Goal: Task Accomplishment & Management: Use online tool/utility

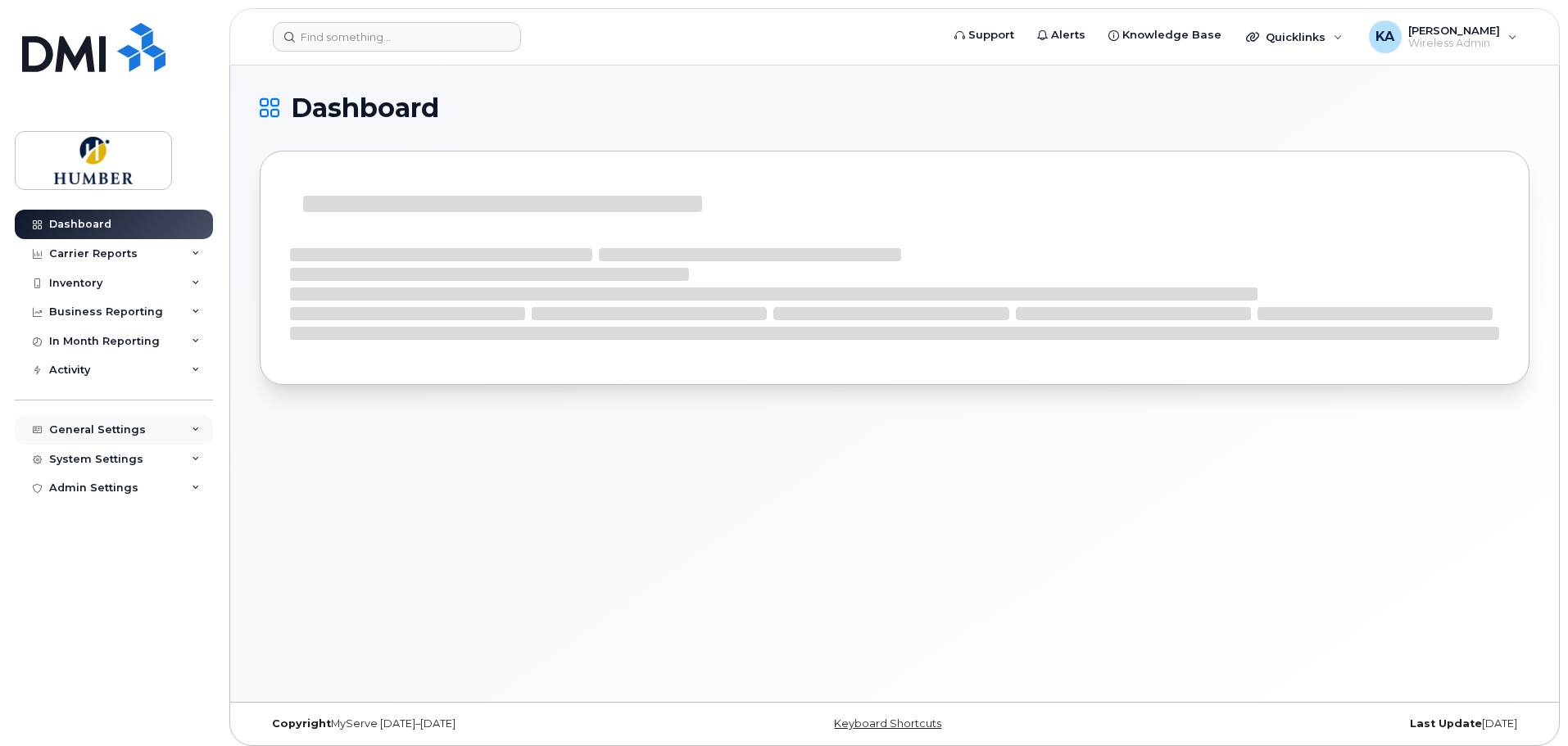
click at [116, 428] on div "General Settings" at bounding box center [97, 429] width 96 height 13
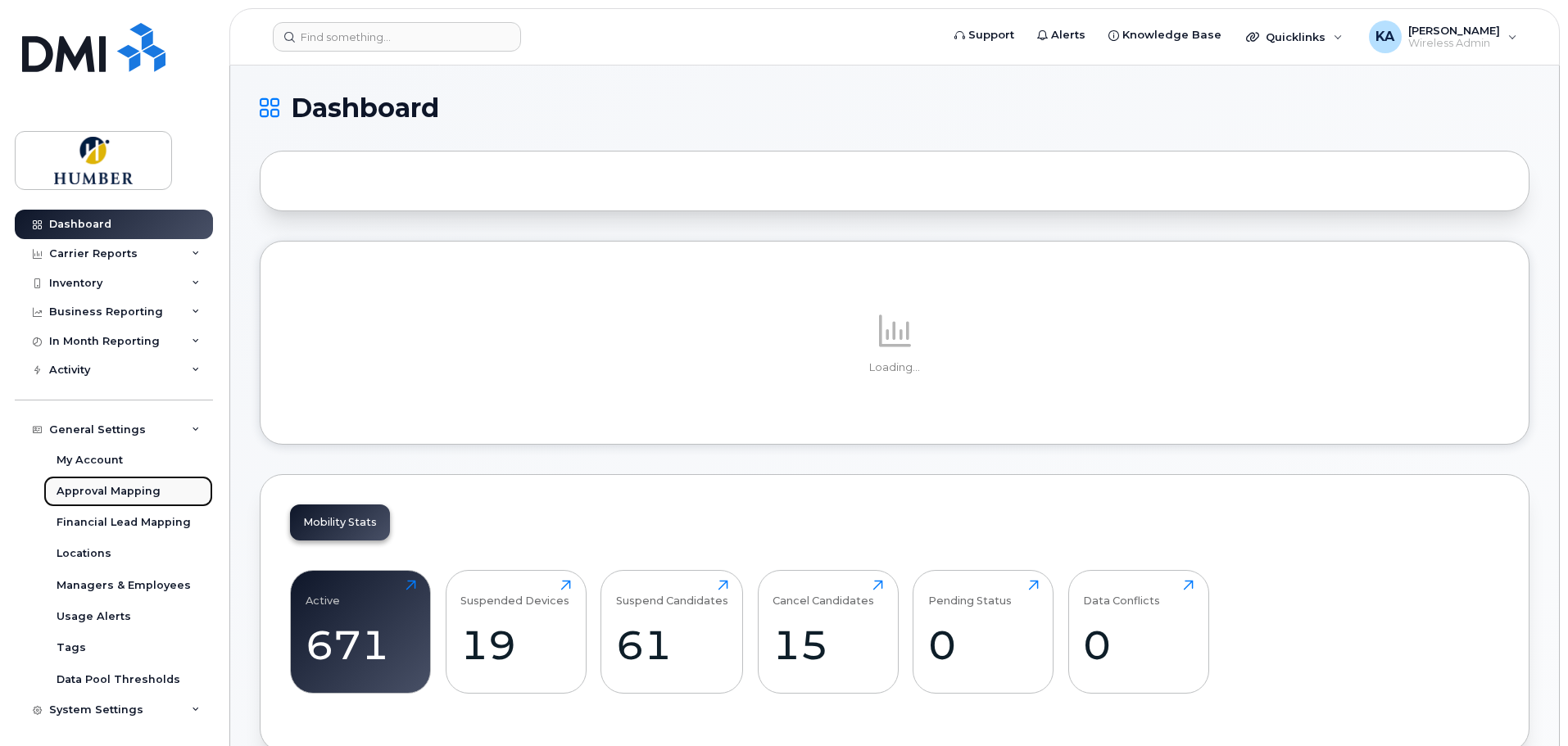
click at [109, 489] on div "Approval Mapping" at bounding box center [108, 491] width 104 height 14
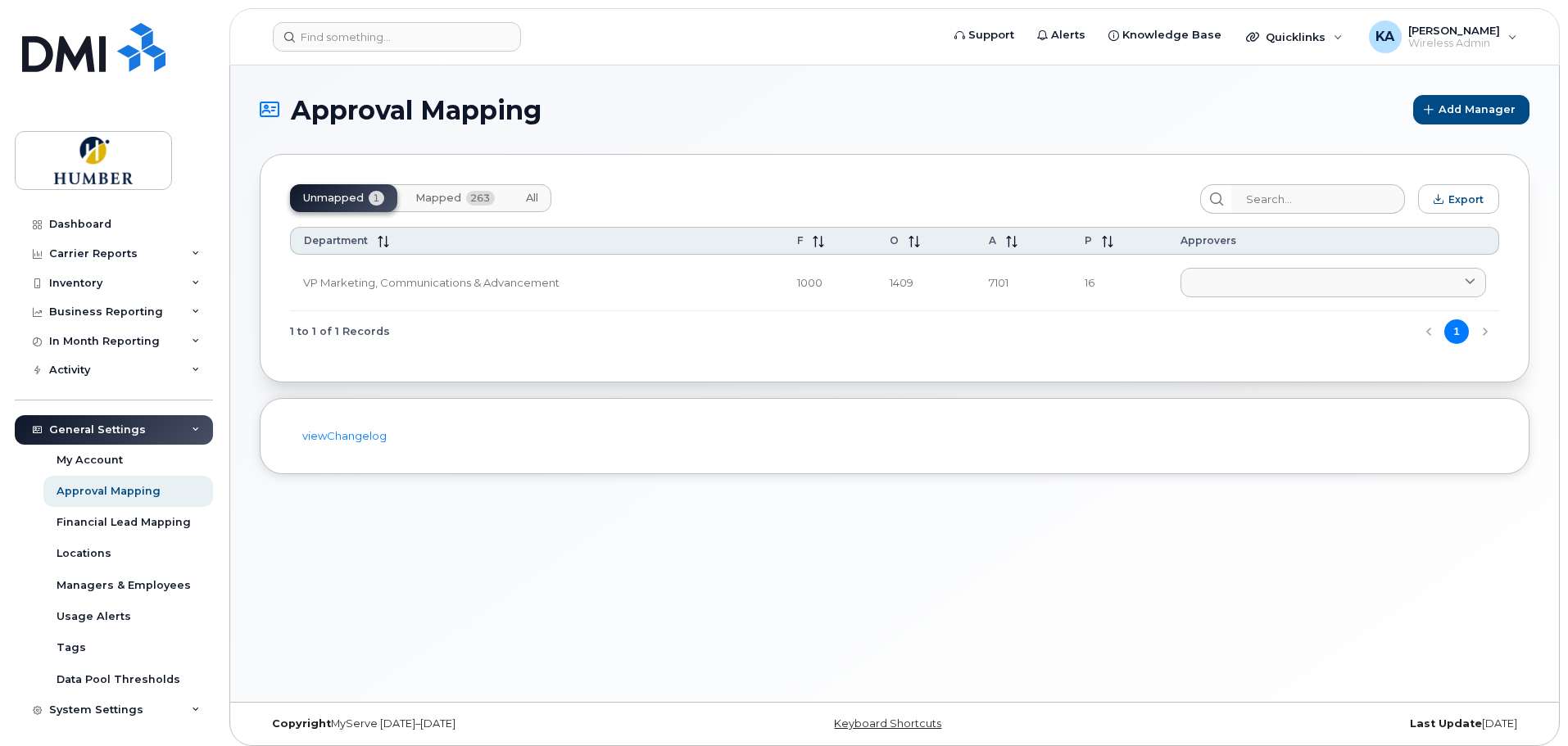
click at [441, 197] on span "Mapped" at bounding box center [438, 198] width 46 height 13
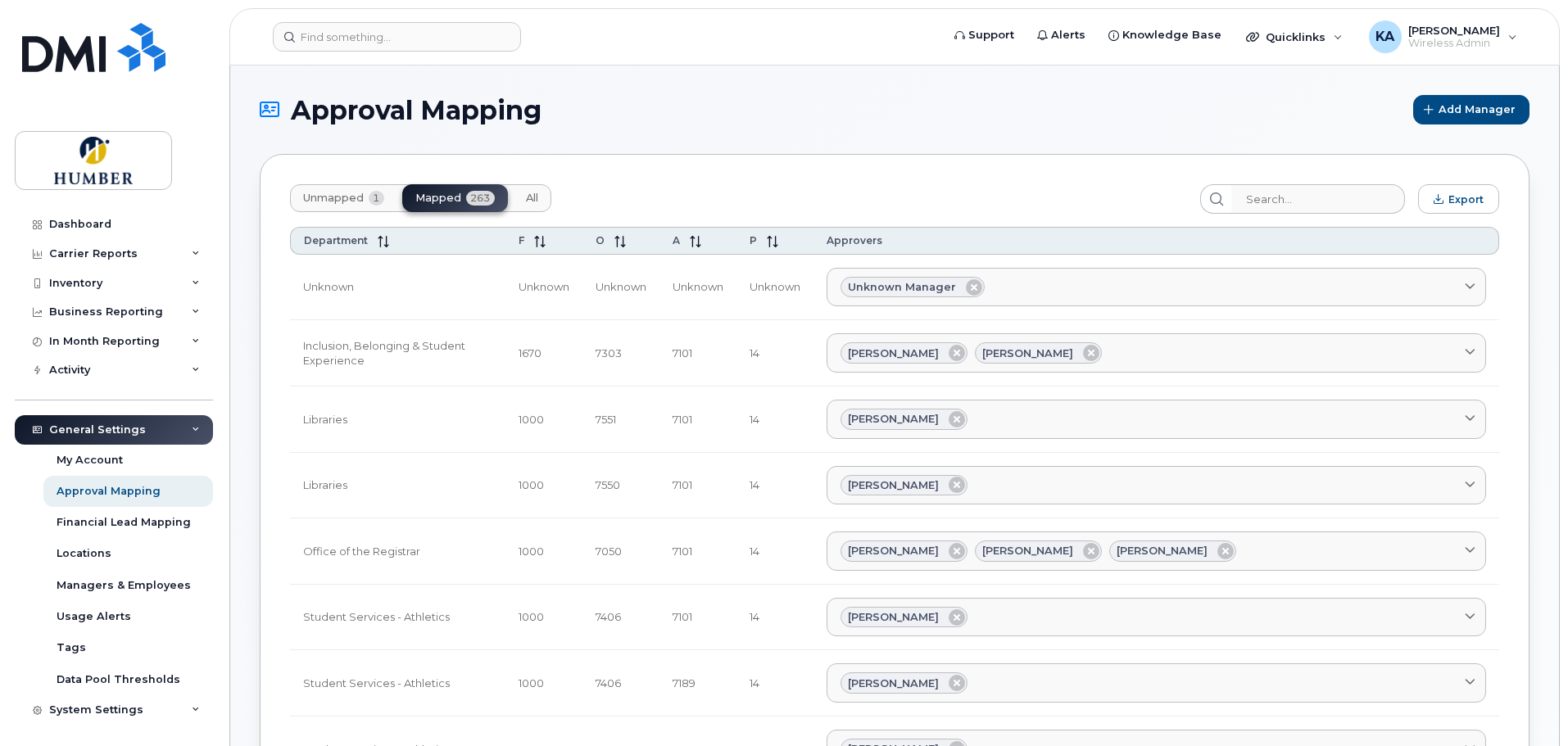
click at [324, 200] on span "Unmapped" at bounding box center [333, 198] width 61 height 13
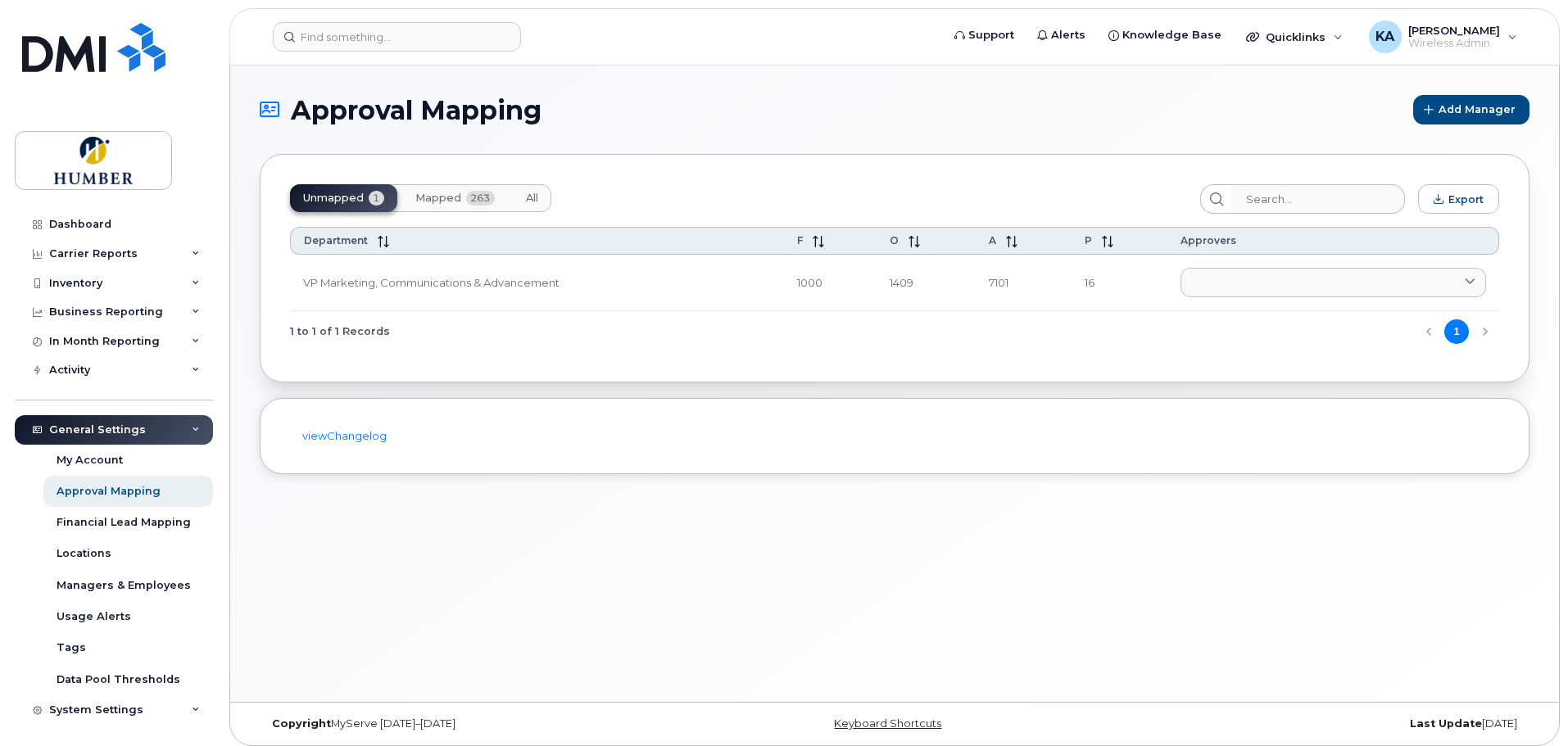
click at [446, 196] on span "Mapped" at bounding box center [438, 198] width 46 height 13
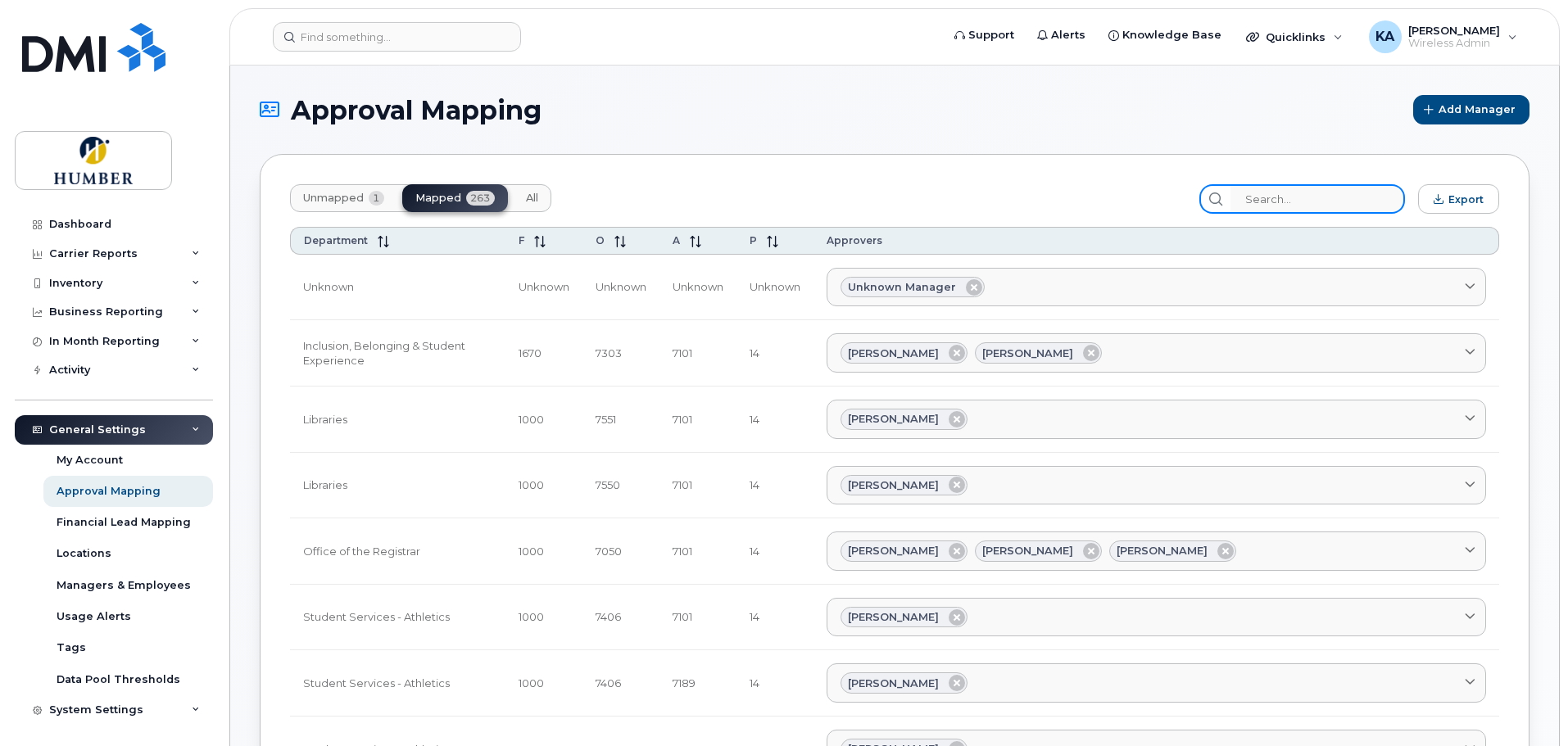
click at [1312, 203] on input "search" at bounding box center [1317, 199] width 175 height 30
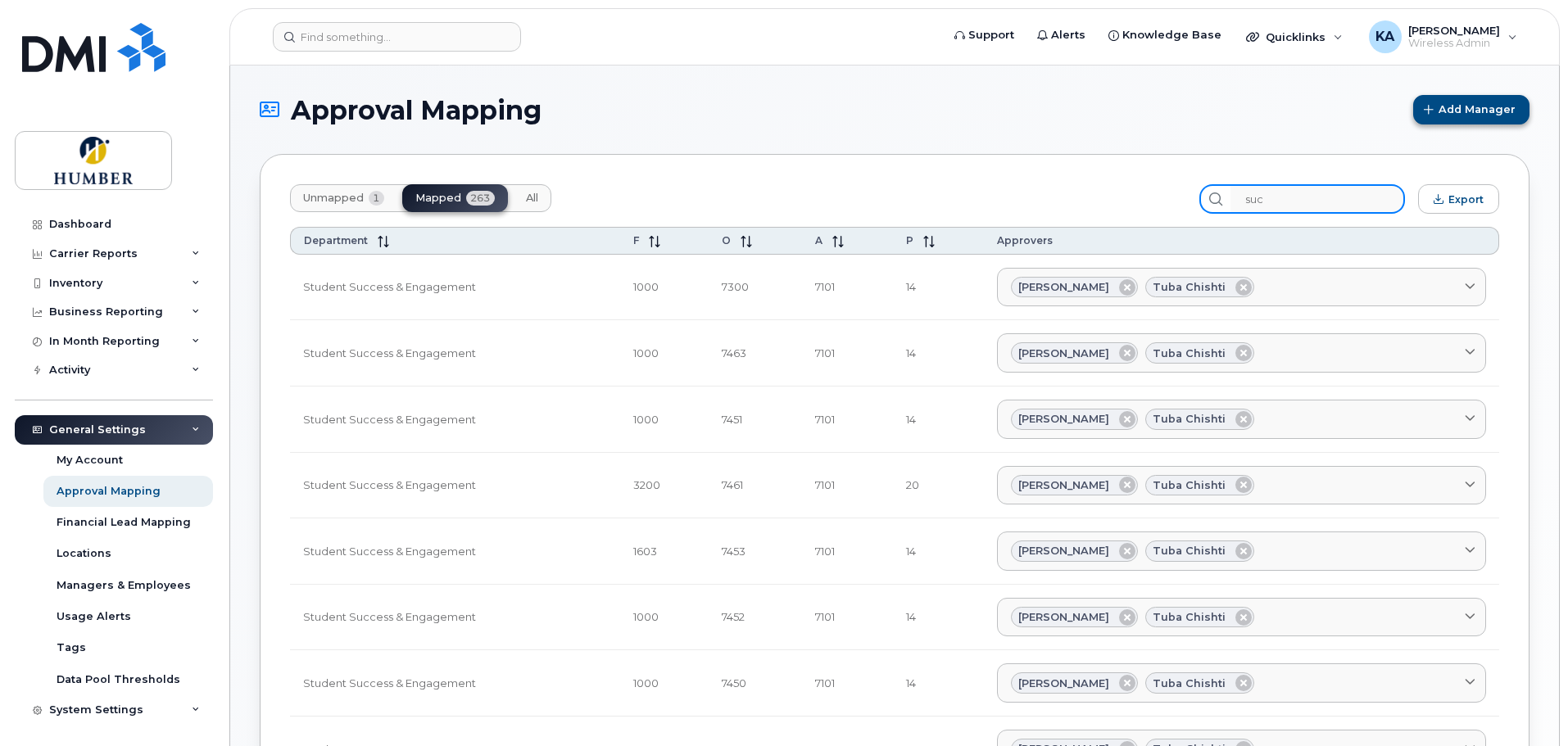
type input "suc"
click at [1447, 111] on span "Add Manager" at bounding box center [1478, 109] width 77 height 15
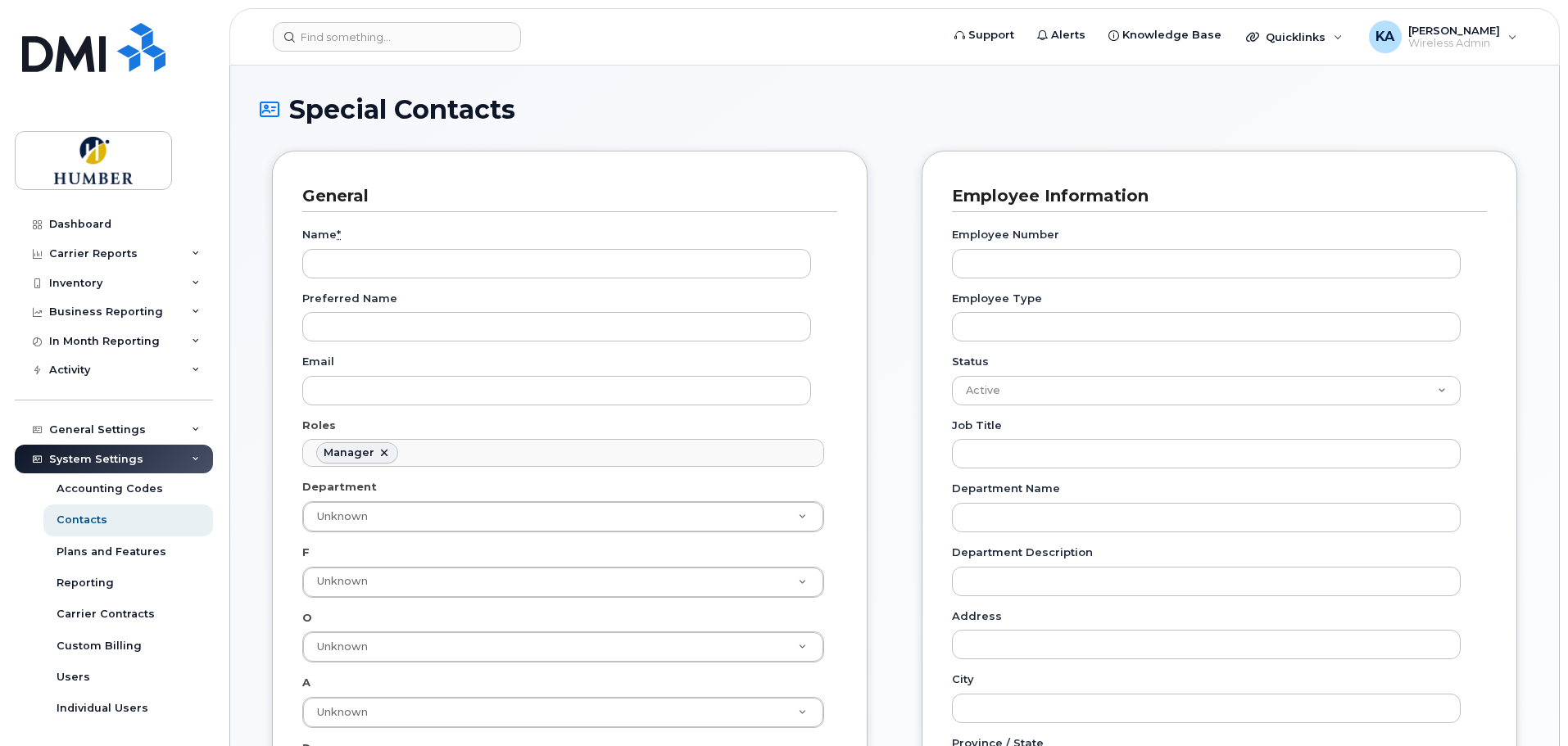
scroll to position [127, 0]
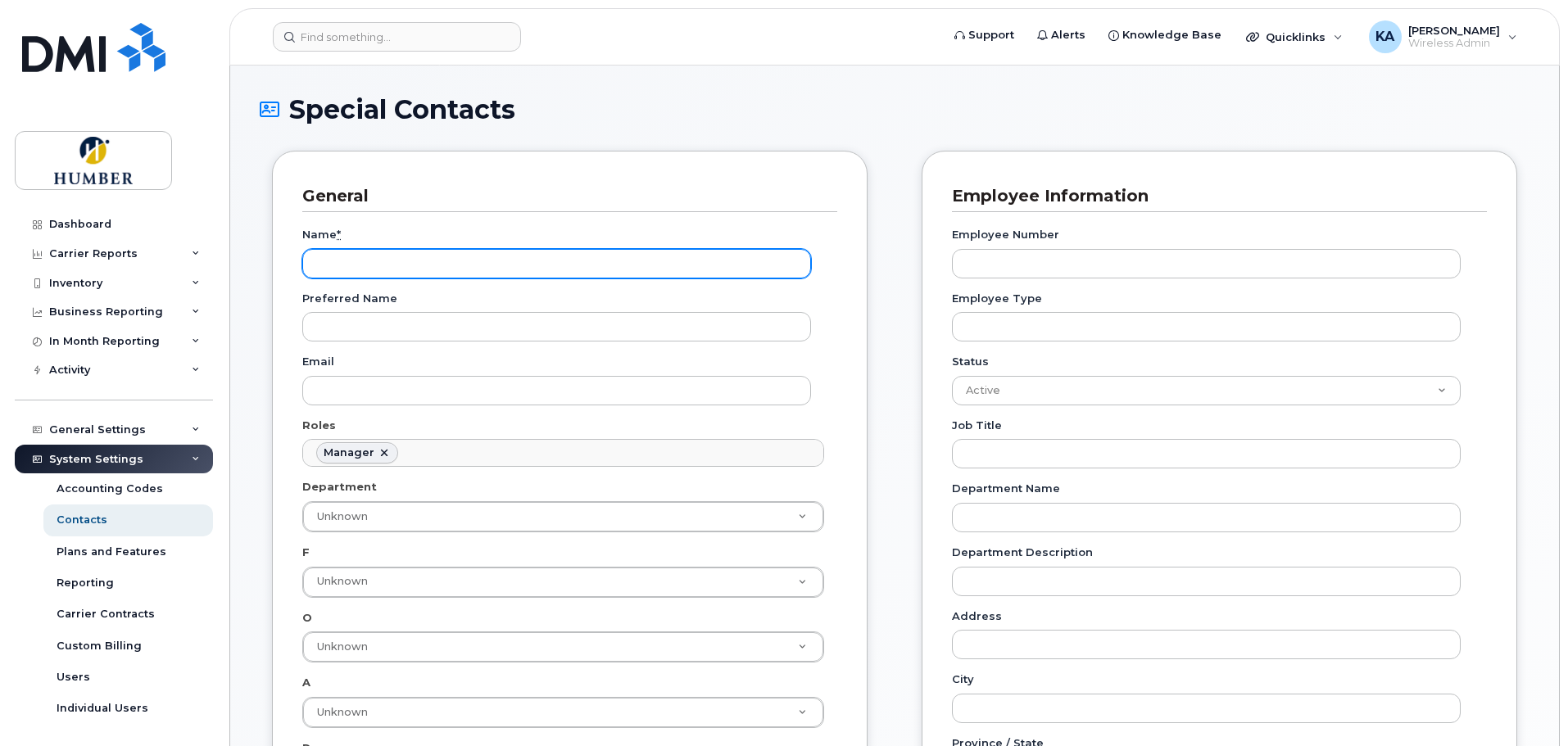
click at [500, 268] on input "Name *" at bounding box center [556, 263] width 508 height 30
type input "[PERSON_NAME]"
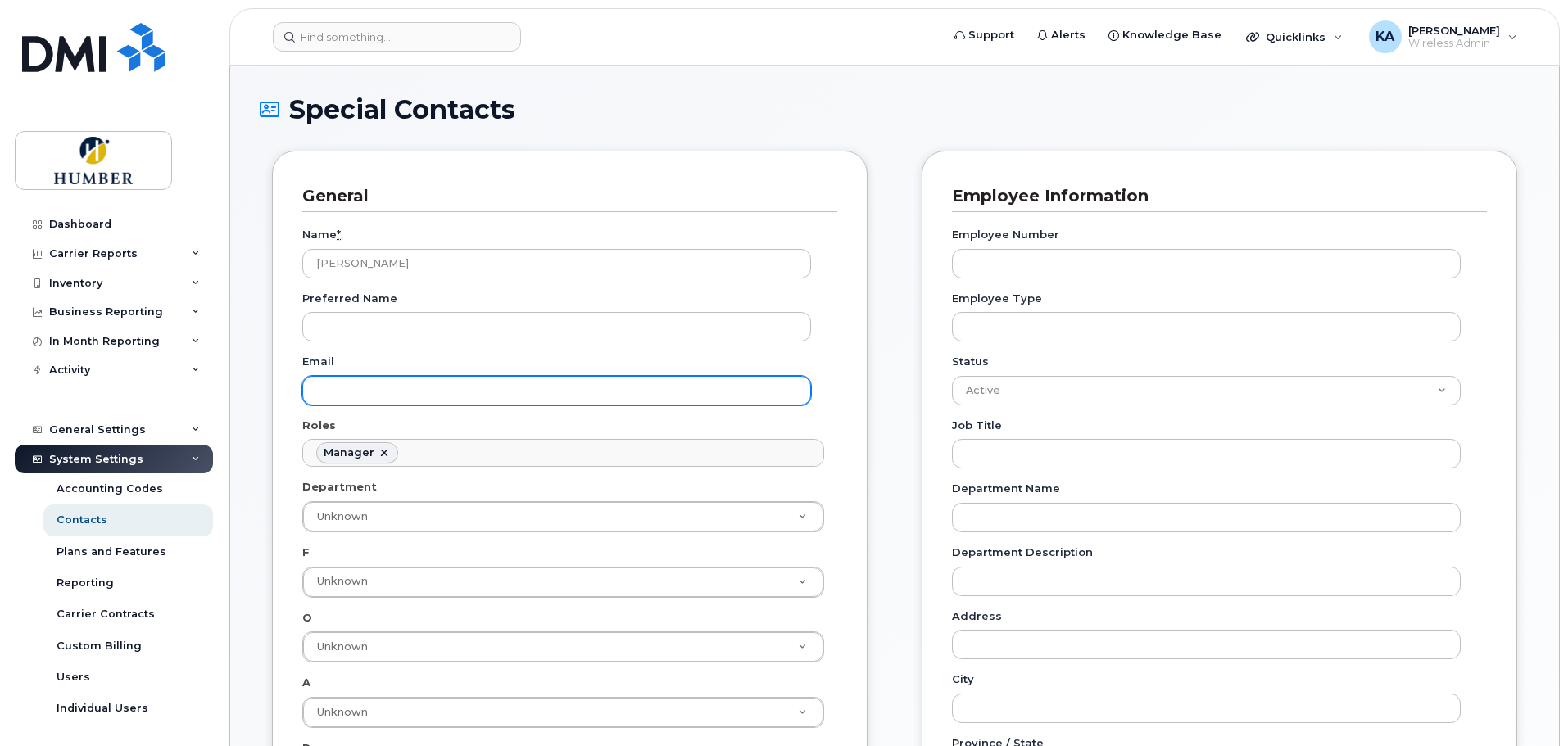
click at [365, 388] on input "Email" at bounding box center [556, 390] width 508 height 30
paste input "Jacqueline.Morgan@humber.ca"
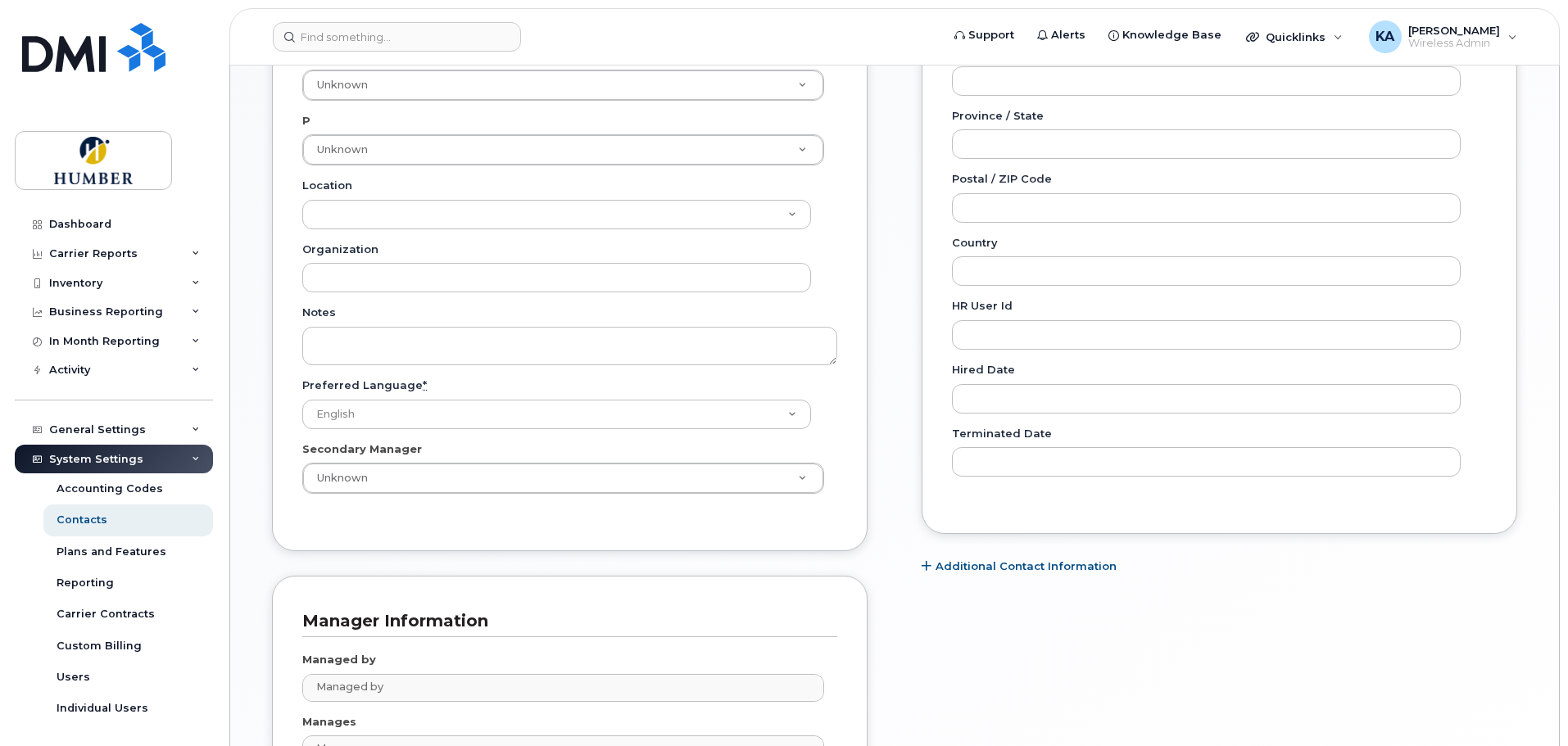
scroll to position [764, 0]
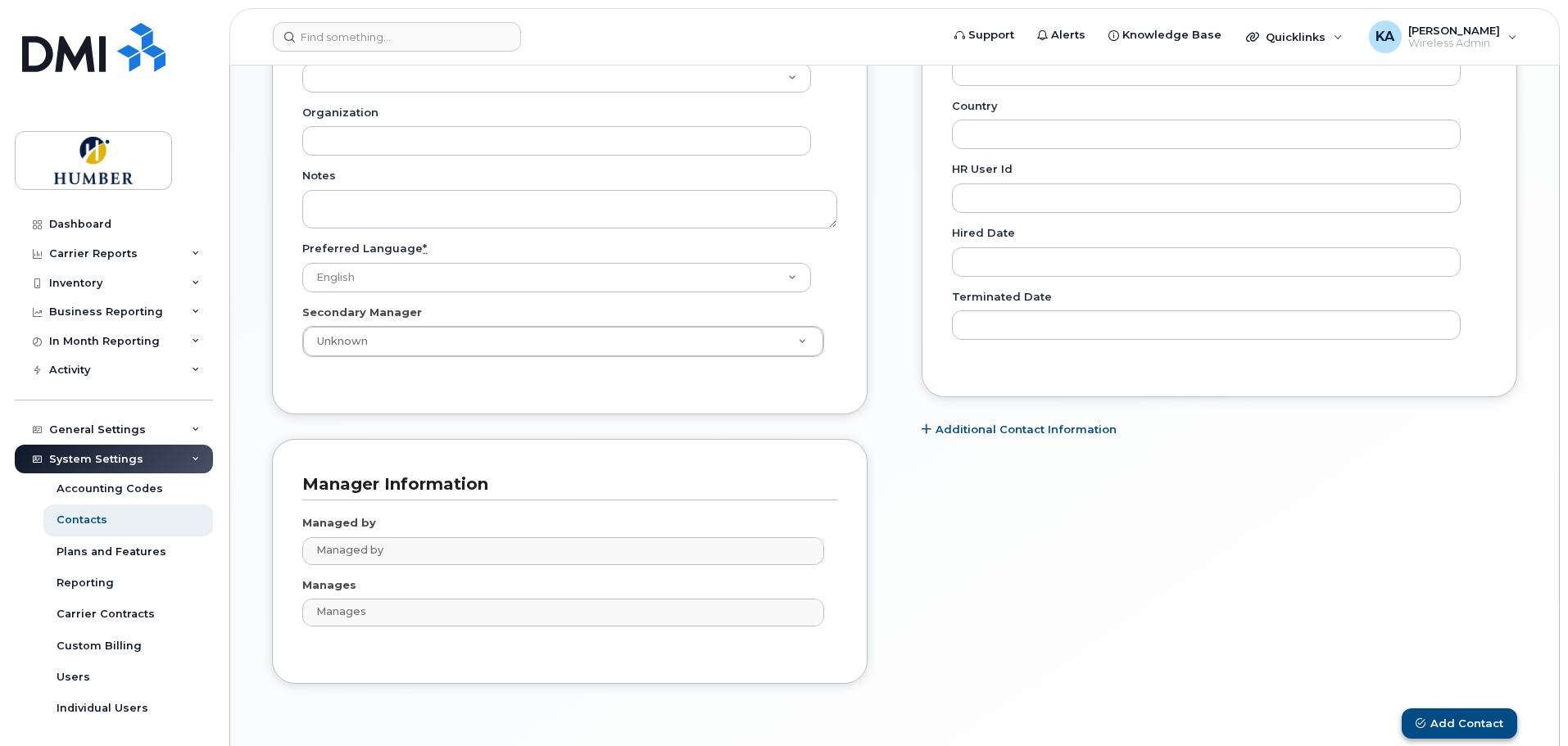
type input "Jacqueline.Morgan@humber.ca"
click at [1449, 724] on button "Add Contact" at bounding box center [1459, 724] width 115 height 31
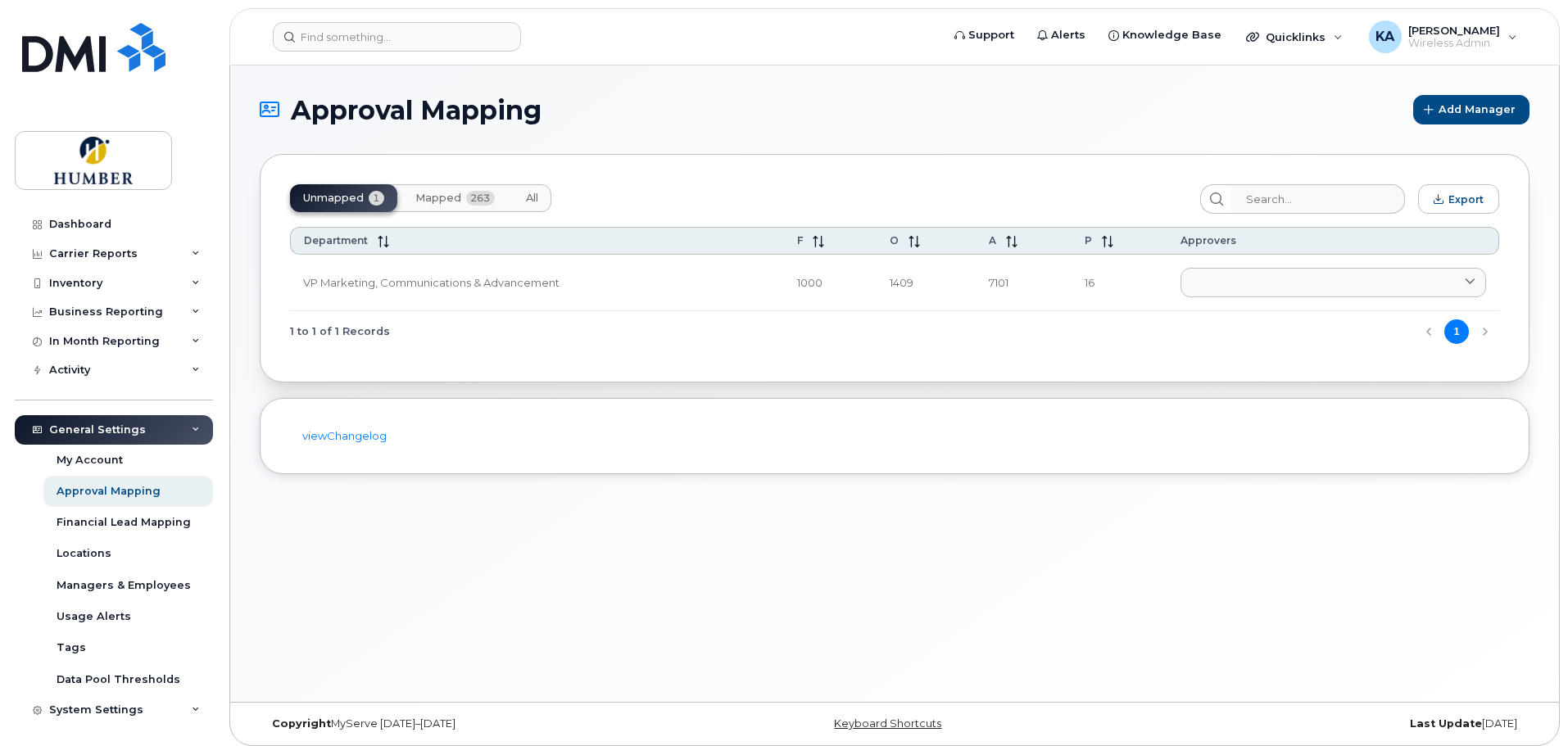
click at [433, 200] on span "Mapped" at bounding box center [438, 198] width 46 height 13
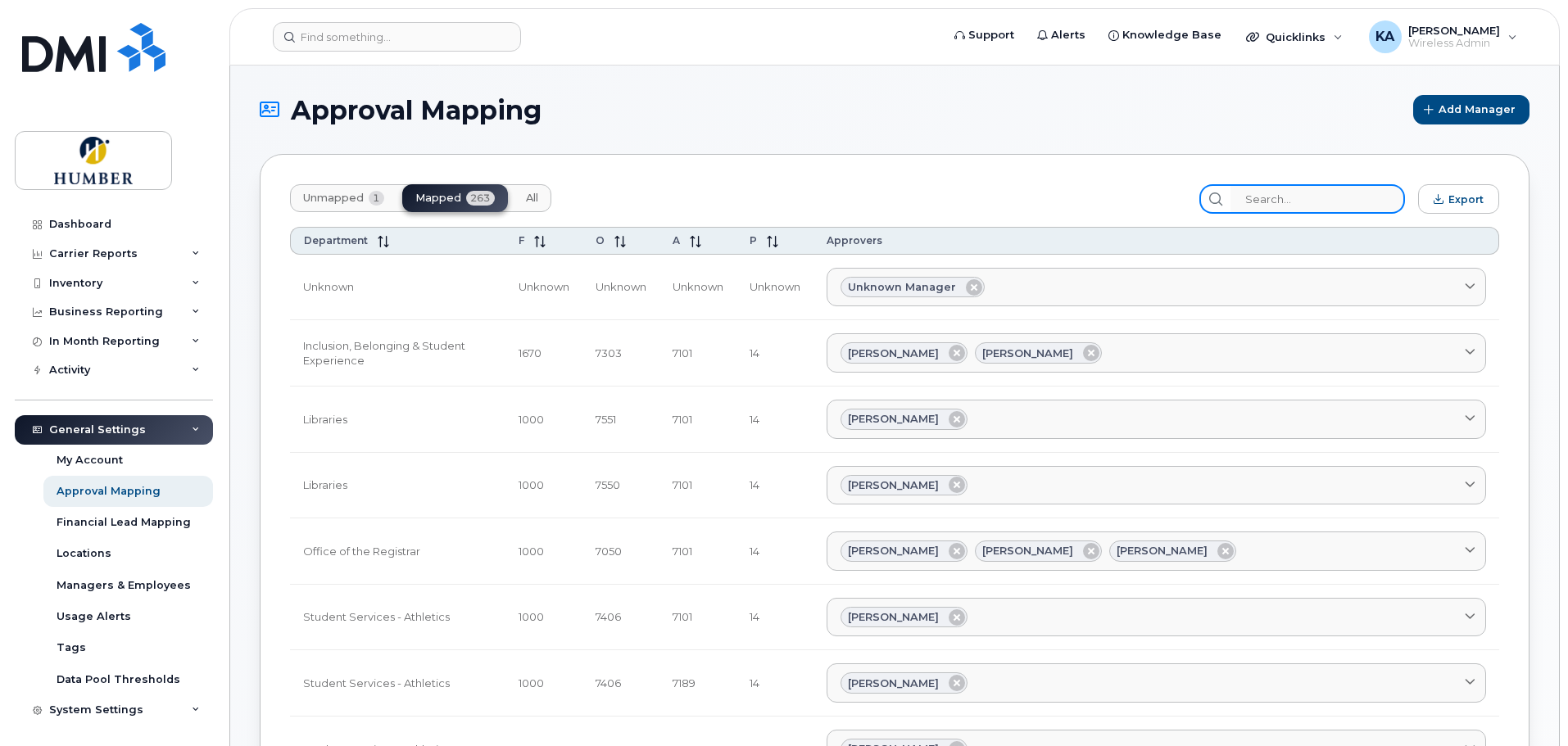
click at [1295, 197] on input "search" at bounding box center [1317, 199] width 175 height 30
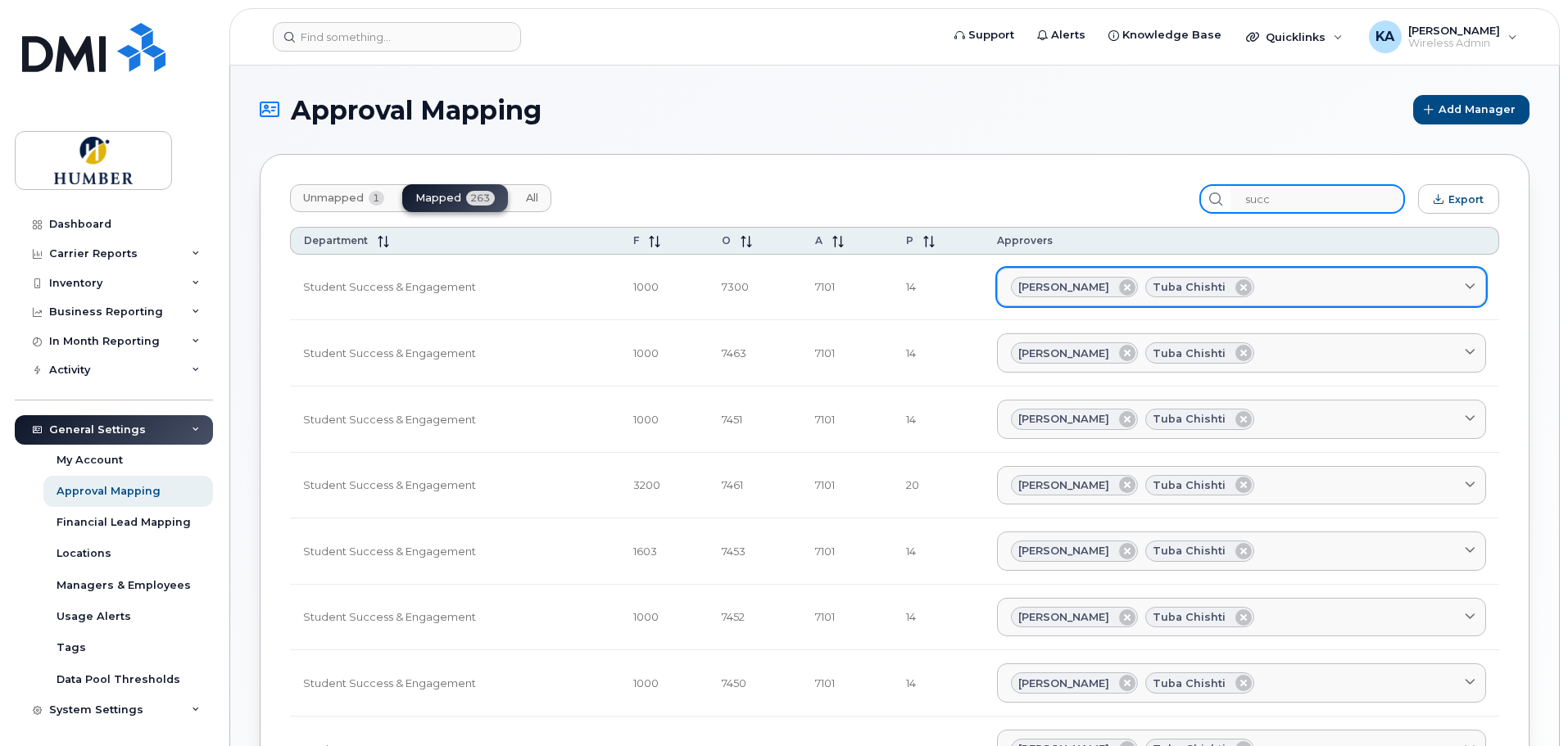
type input "succ"
click at [1299, 286] on div "[PERSON_NAME] Tuba Chishti" at bounding box center [1241, 287] width 462 height 21
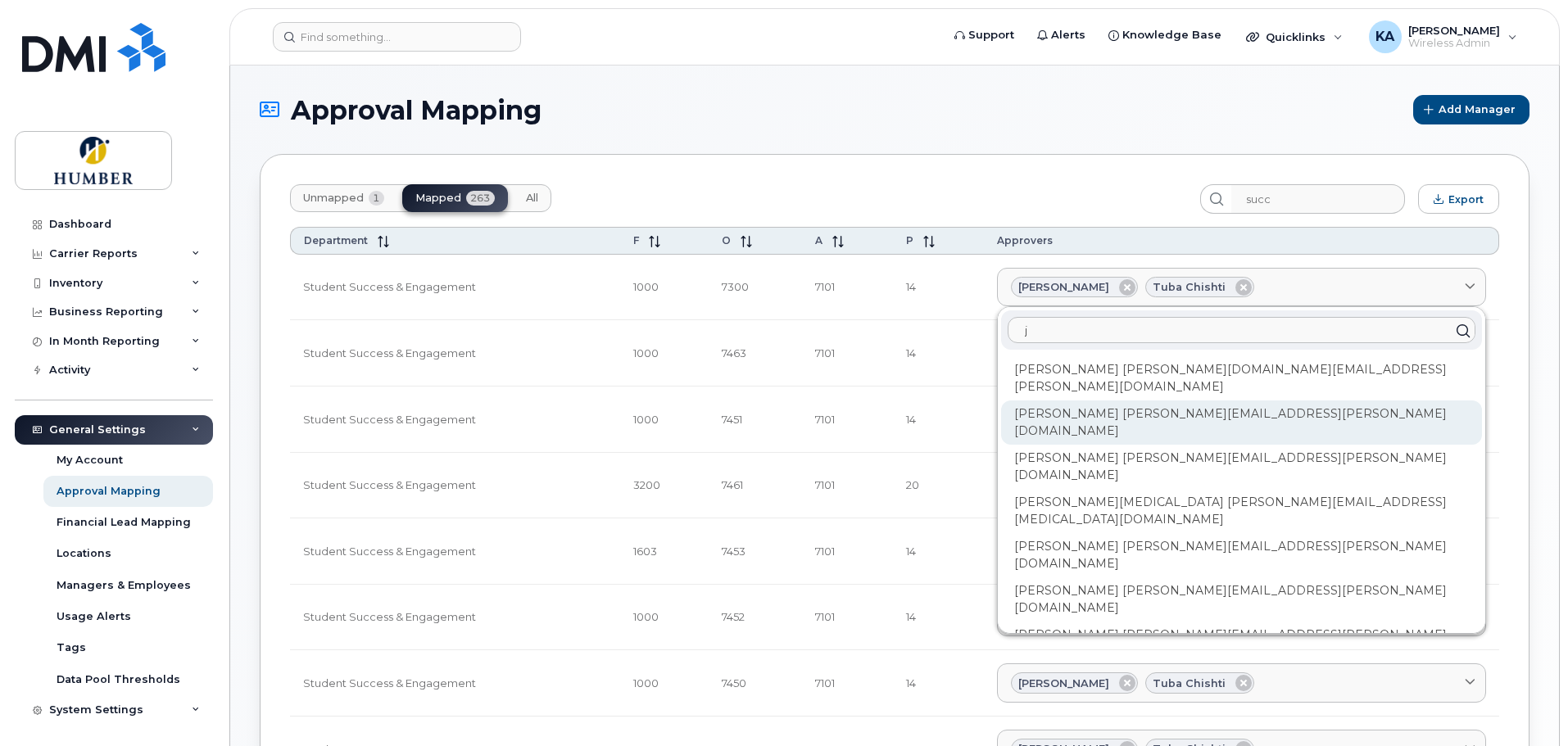
type input "j"
click at [1260, 401] on div "[PERSON_NAME] [PERSON_NAME][EMAIL_ADDRESS][PERSON_NAME][DOMAIN_NAME]" at bounding box center [1241, 423] width 481 height 44
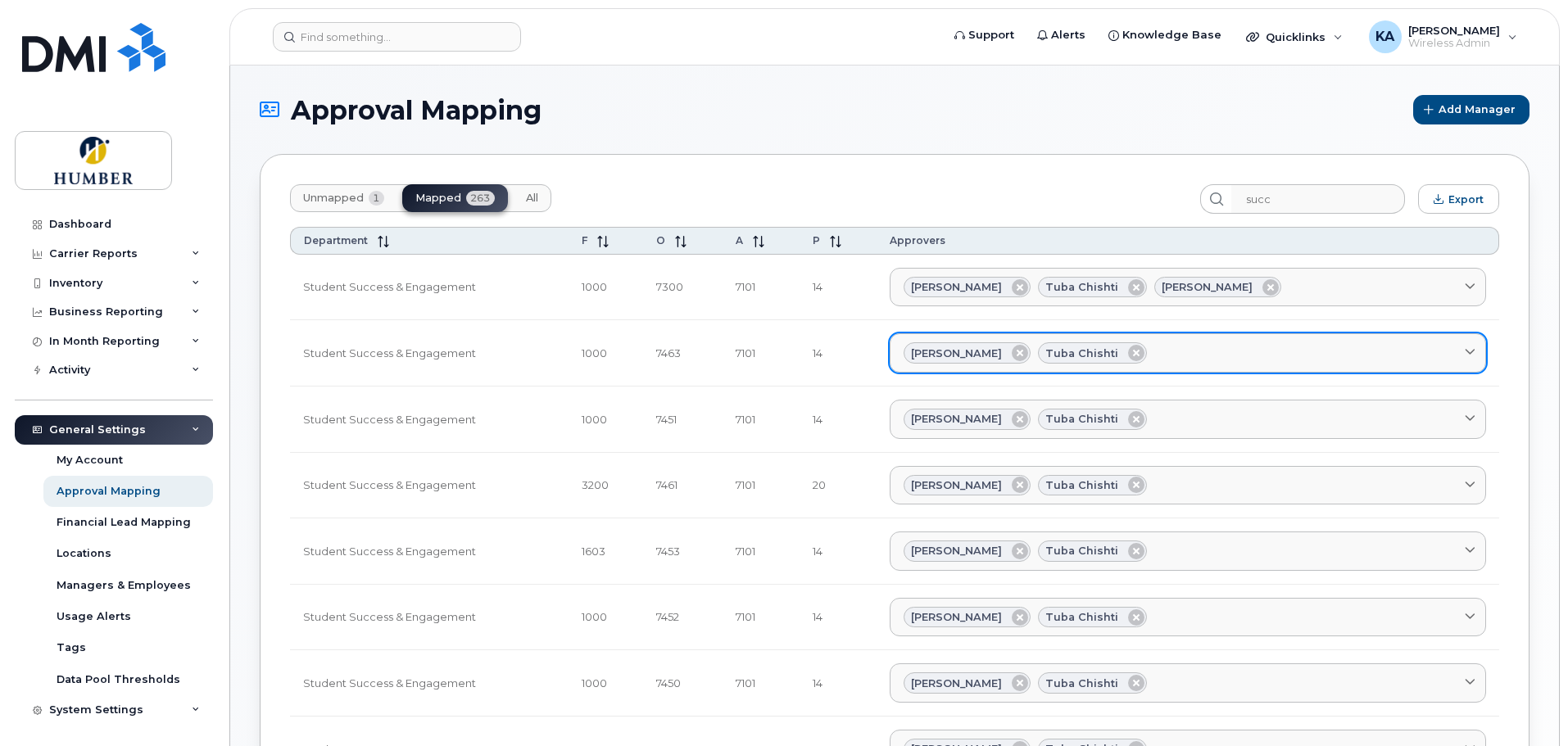
click at [1197, 356] on div "[PERSON_NAME] Tuba Chishti" at bounding box center [1188, 352] width 568 height 21
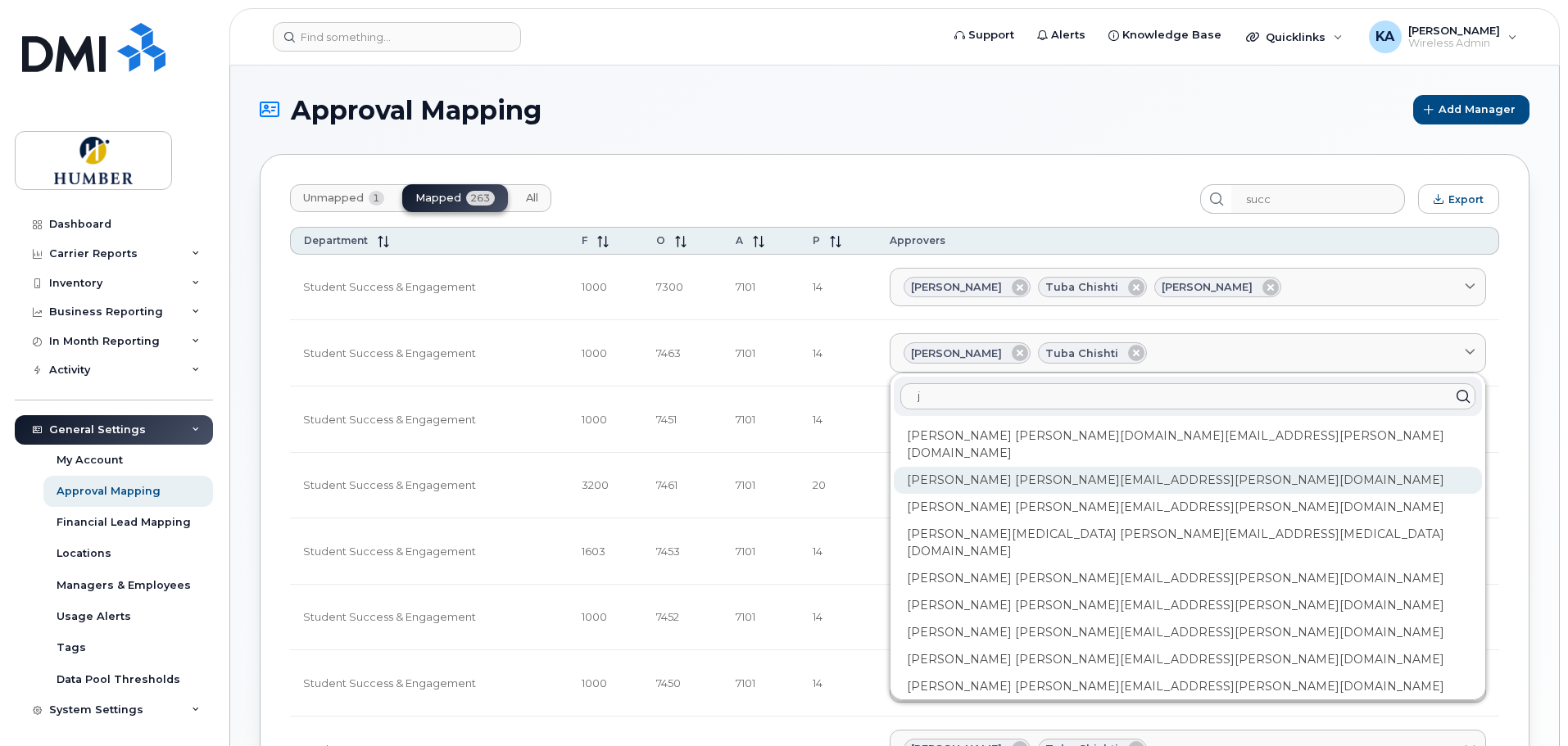
type input "j"
click at [1045, 466] on div "[PERSON_NAME] [PERSON_NAME][EMAIL_ADDRESS][PERSON_NAME][DOMAIN_NAME]" at bounding box center [1188, 480] width 588 height 27
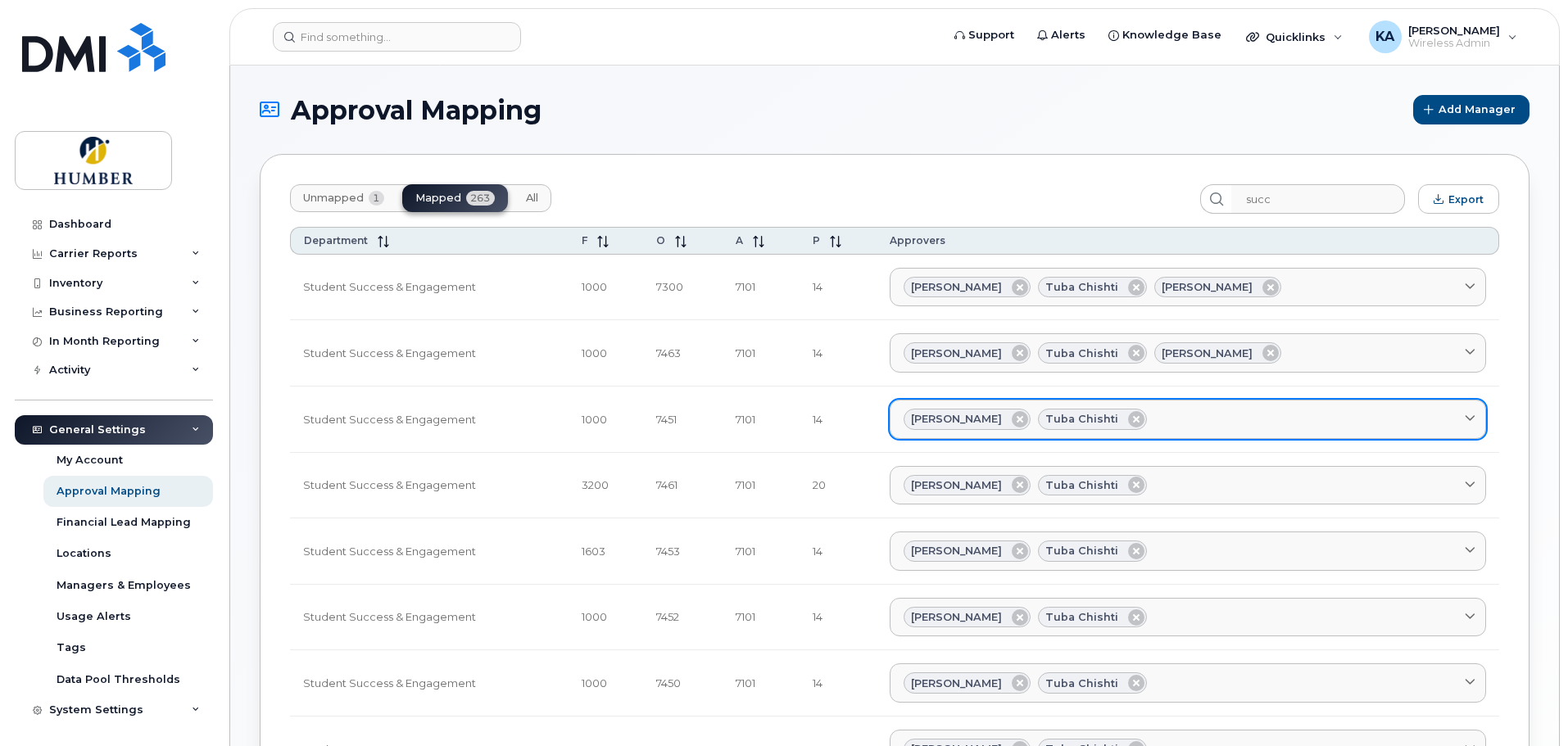
click at [1153, 423] on div "[PERSON_NAME] Tuba Chishti" at bounding box center [1188, 419] width 568 height 21
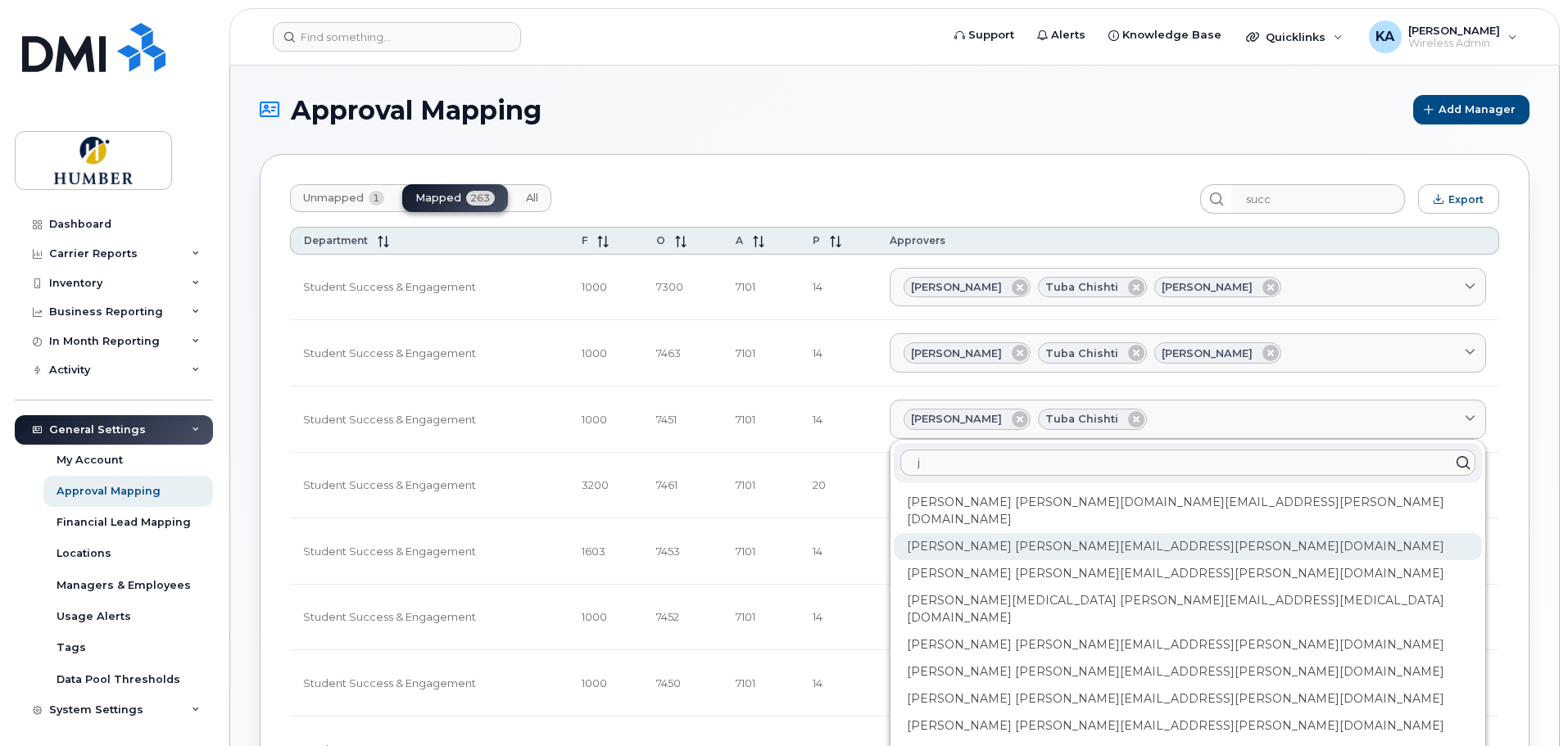
type input "j"
click at [1054, 533] on div "[PERSON_NAME] [PERSON_NAME][EMAIL_ADDRESS][PERSON_NAME][DOMAIN_NAME]" at bounding box center [1188, 546] width 588 height 27
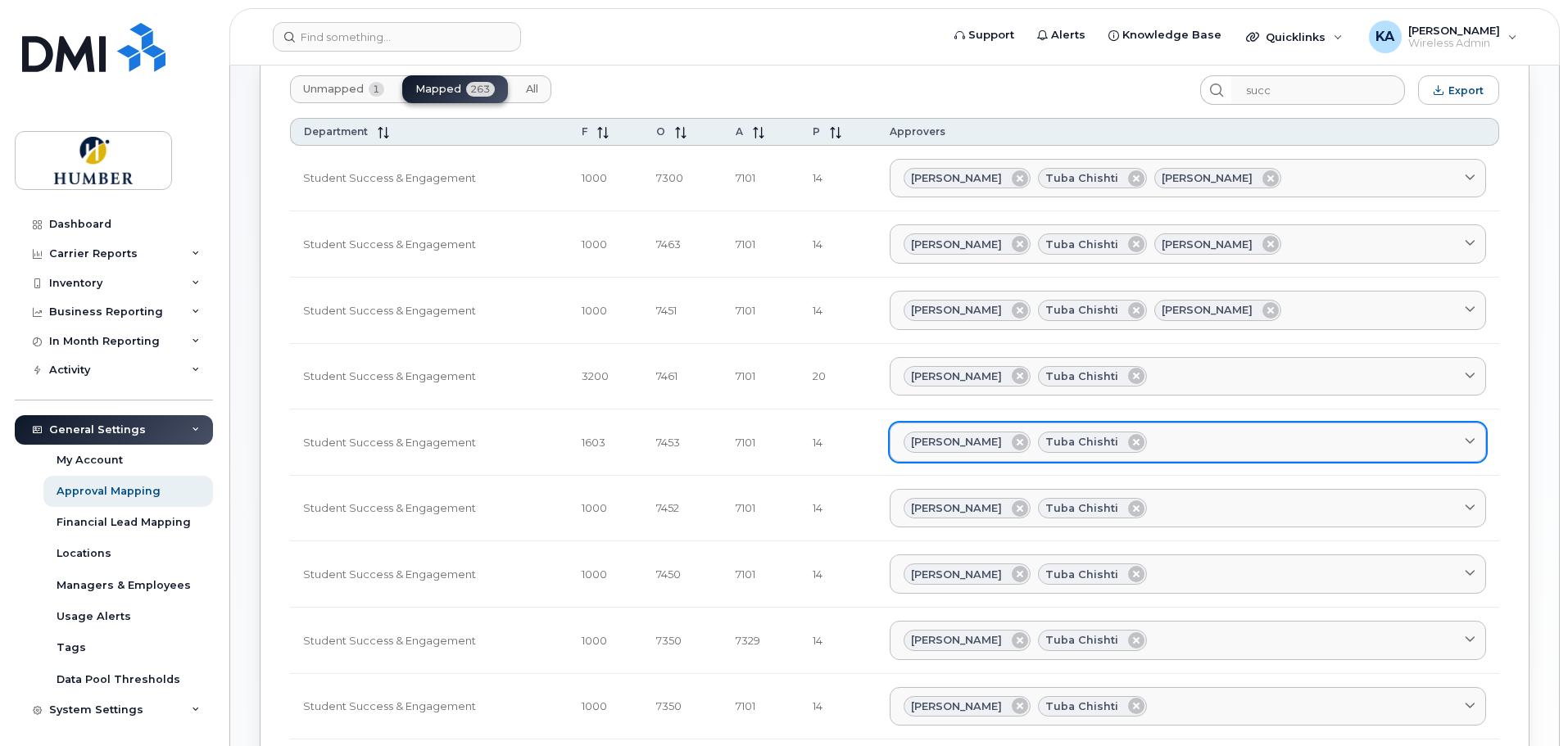
scroll to position [218, 0]
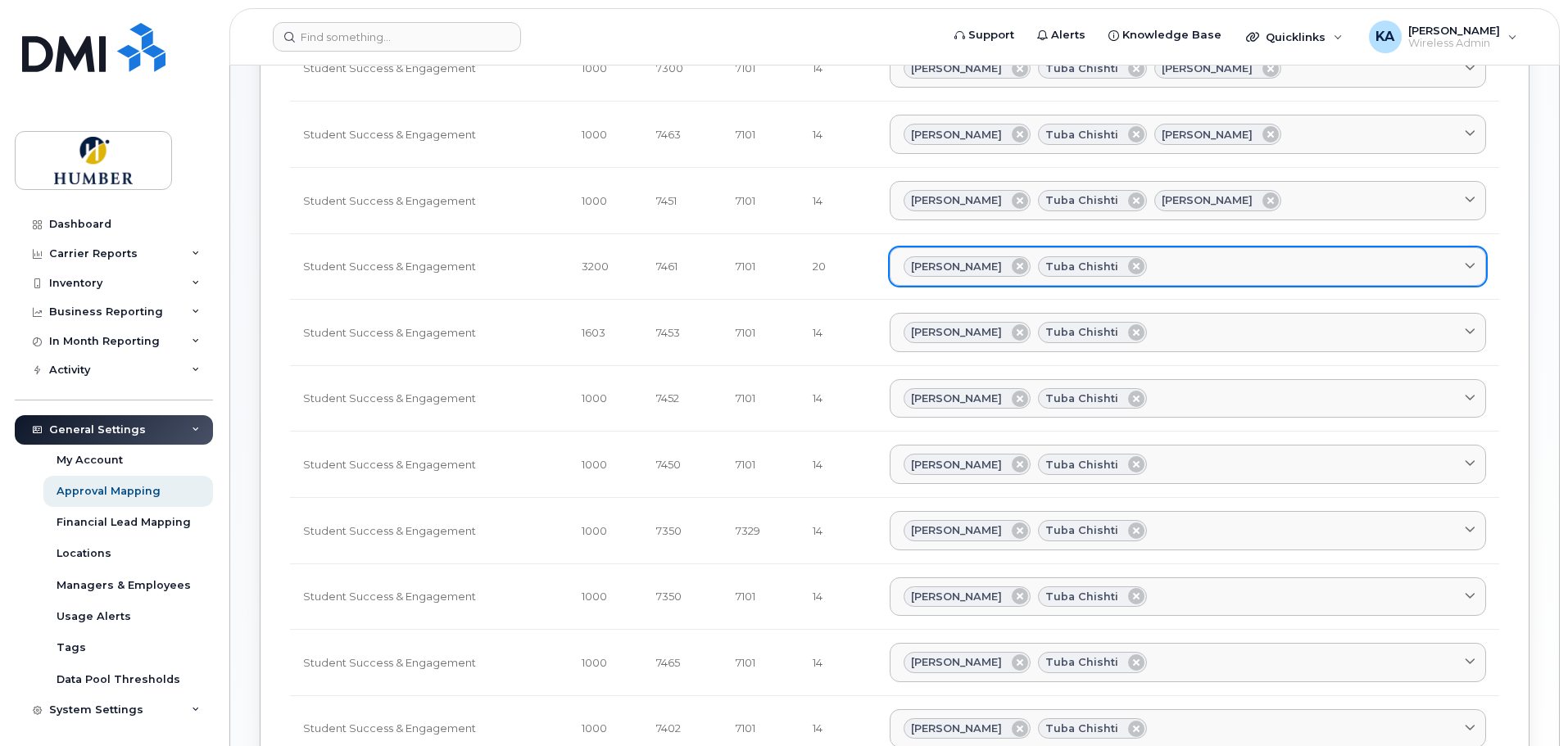
click at [1186, 263] on div "[PERSON_NAME] Tuba Chishti" at bounding box center [1188, 267] width 568 height 21
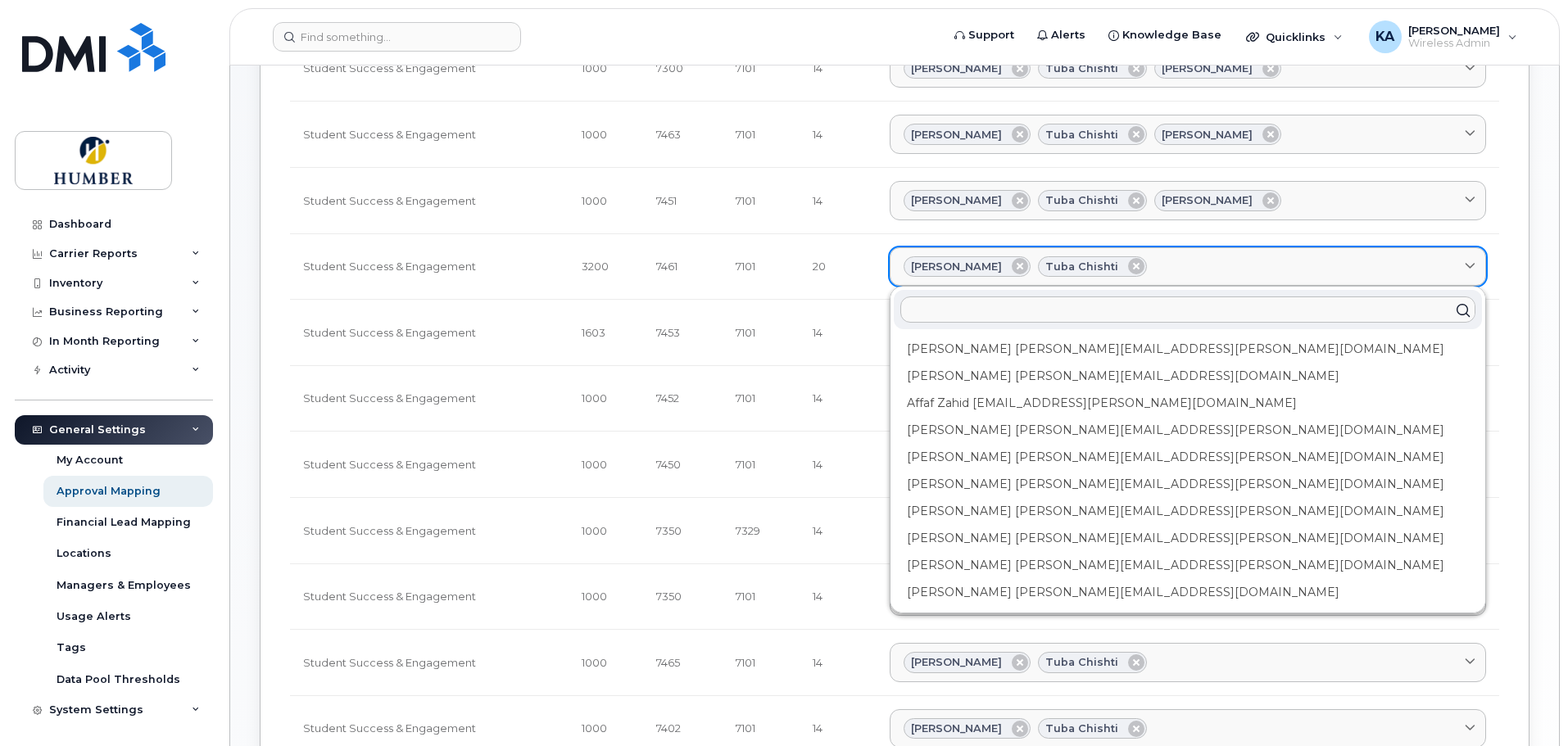
type input "j"
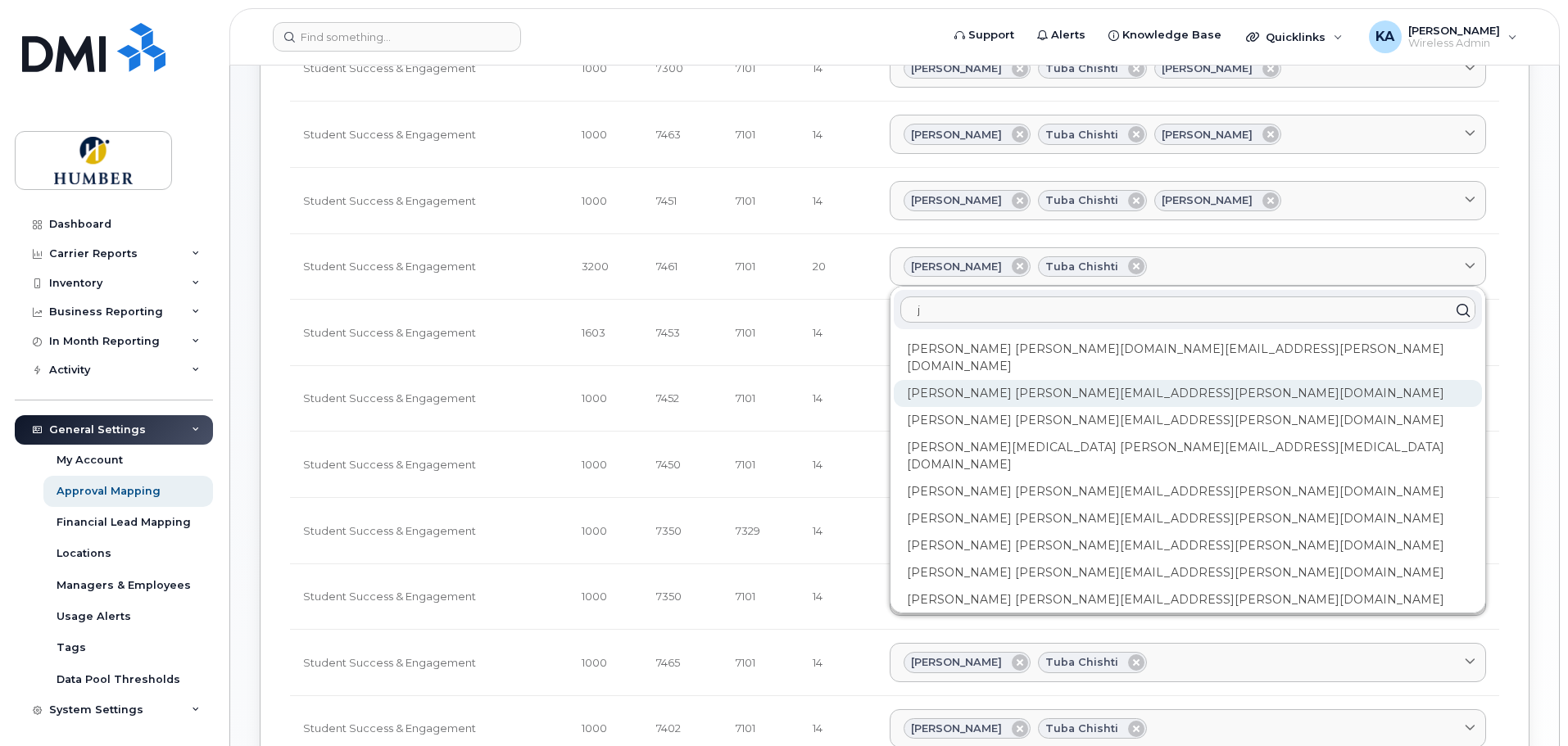
type input "j"
click at [1077, 380] on div "[PERSON_NAME] [PERSON_NAME][EMAIL_ADDRESS][PERSON_NAME][DOMAIN_NAME]" at bounding box center [1188, 394] width 588 height 27
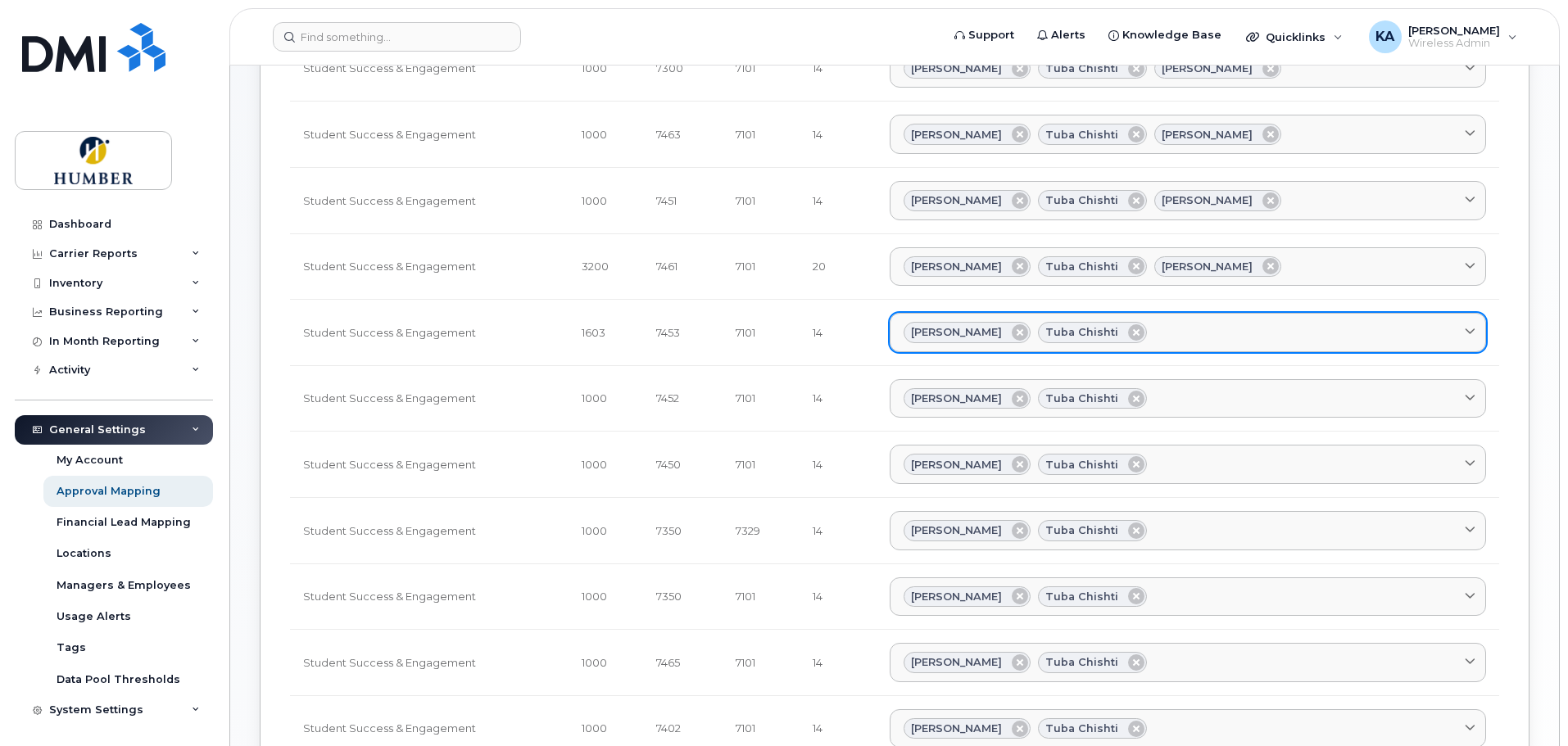
click at [1170, 333] on div "[PERSON_NAME] Tuba Chishti" at bounding box center [1188, 332] width 568 height 21
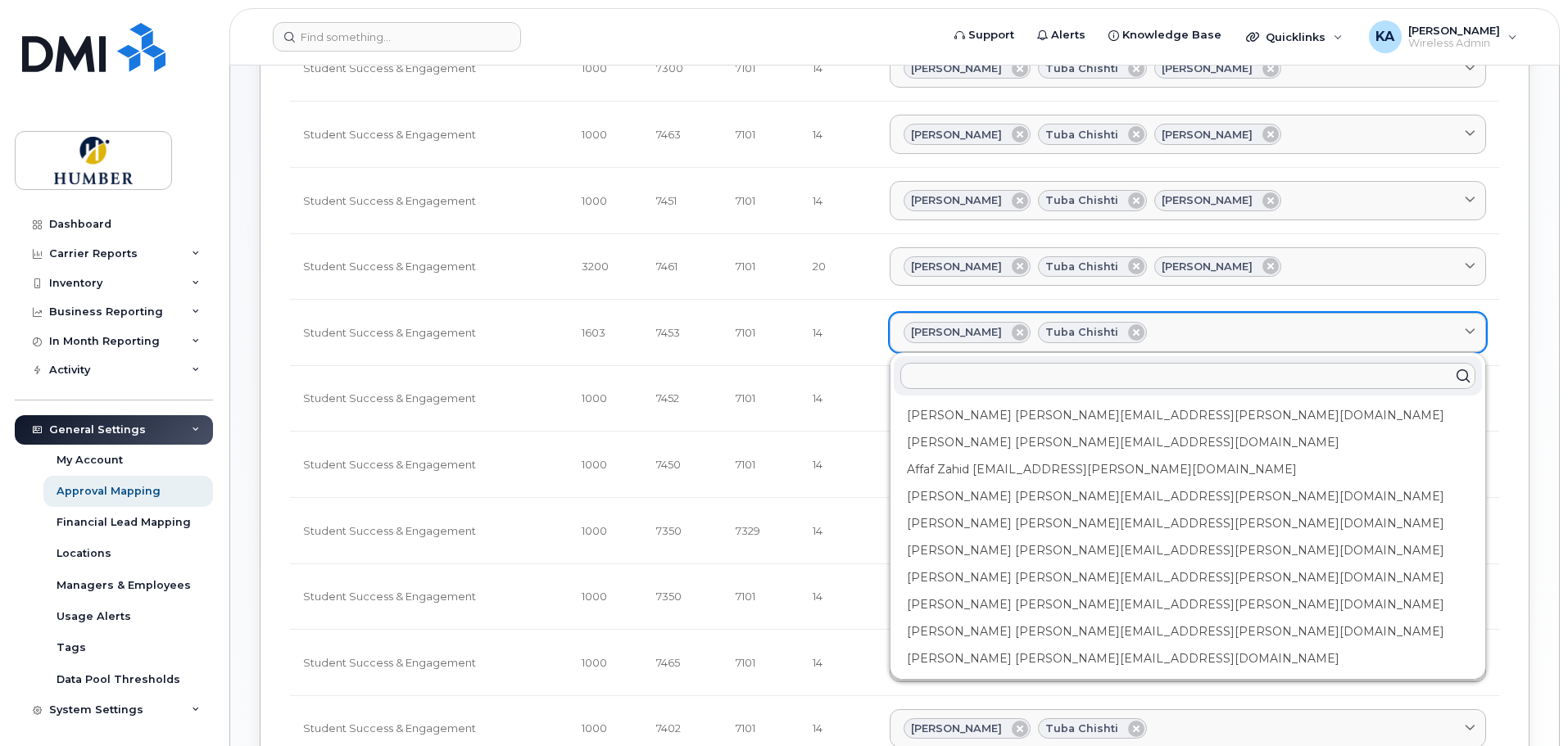
type input "h"
type input "j"
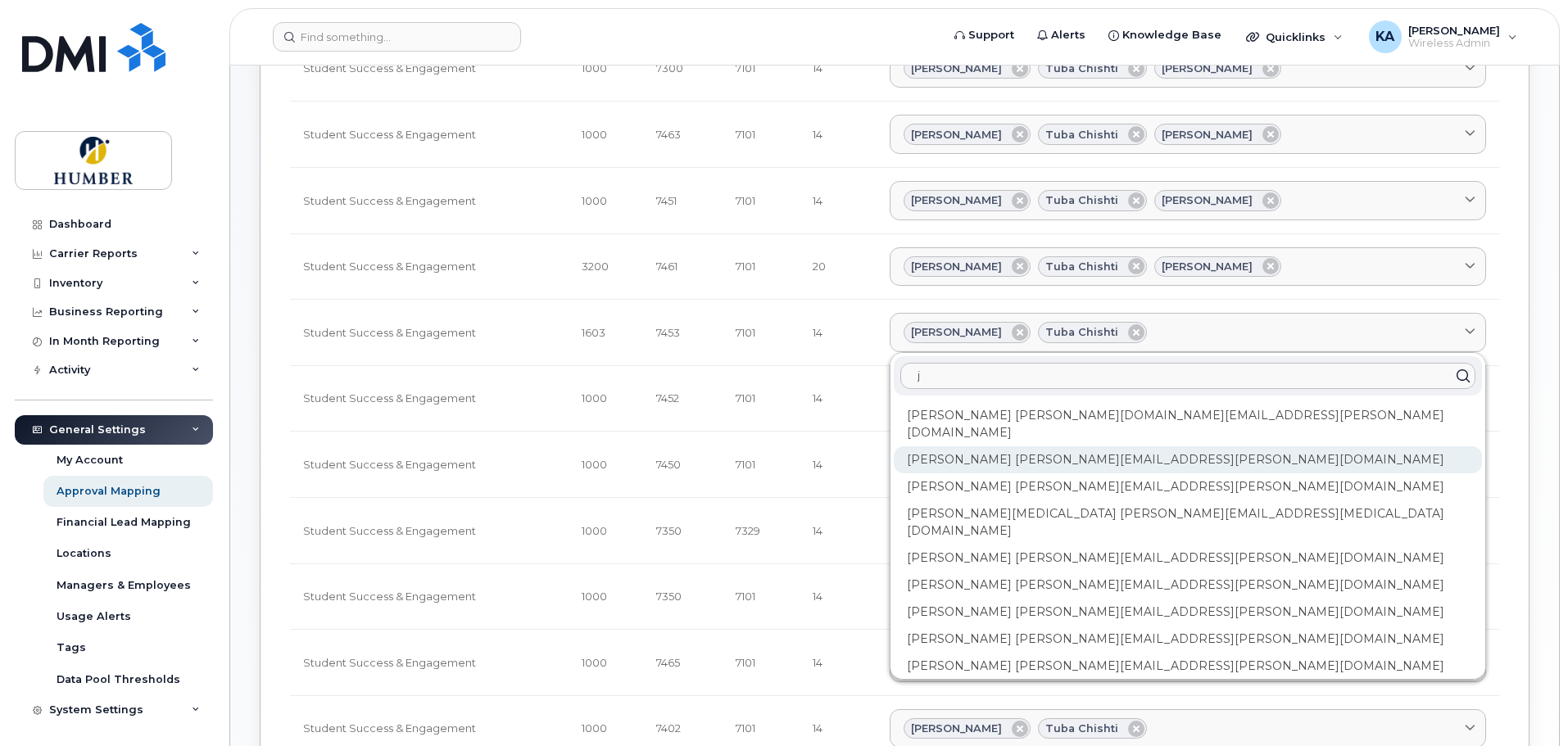
type input "j"
click at [1088, 447] on div "[PERSON_NAME] [PERSON_NAME][EMAIL_ADDRESS][PERSON_NAME][DOMAIN_NAME]" at bounding box center [1188, 460] width 588 height 27
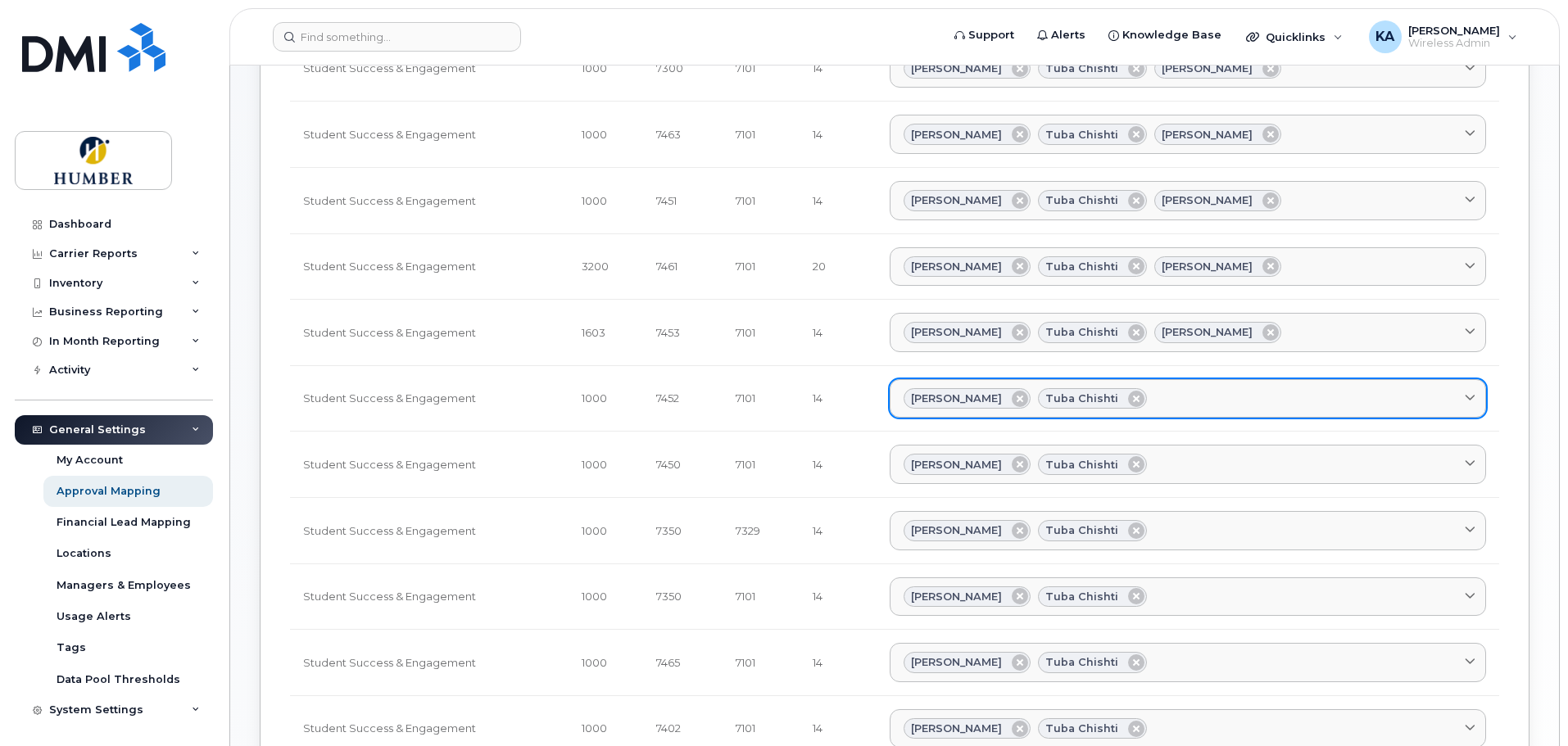
click at [1155, 391] on div "[PERSON_NAME] Tuba Chishti" at bounding box center [1188, 398] width 568 height 21
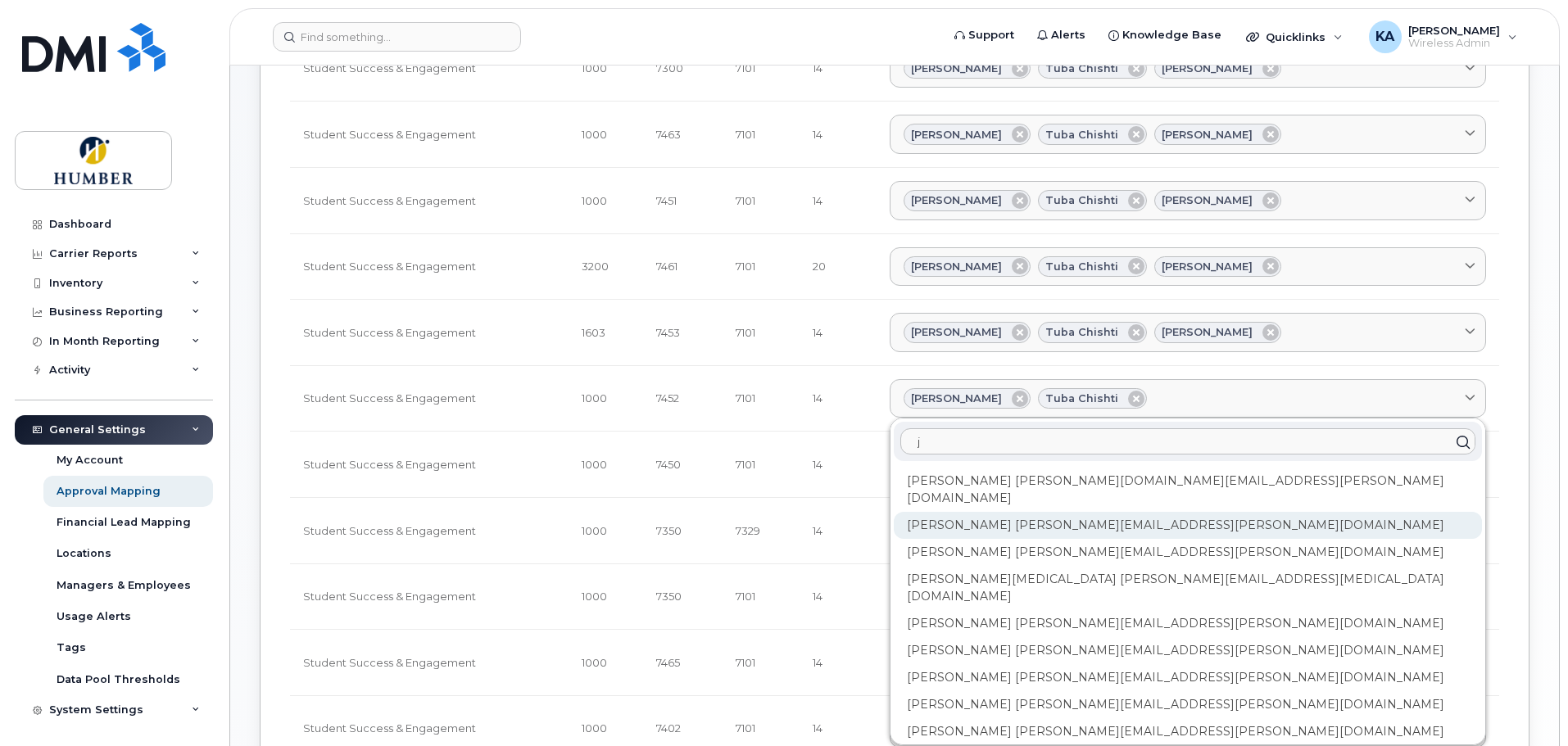
type input "j"
click at [1050, 512] on div "[PERSON_NAME] [PERSON_NAME][EMAIL_ADDRESS][PERSON_NAME][DOMAIN_NAME]" at bounding box center [1188, 525] width 588 height 27
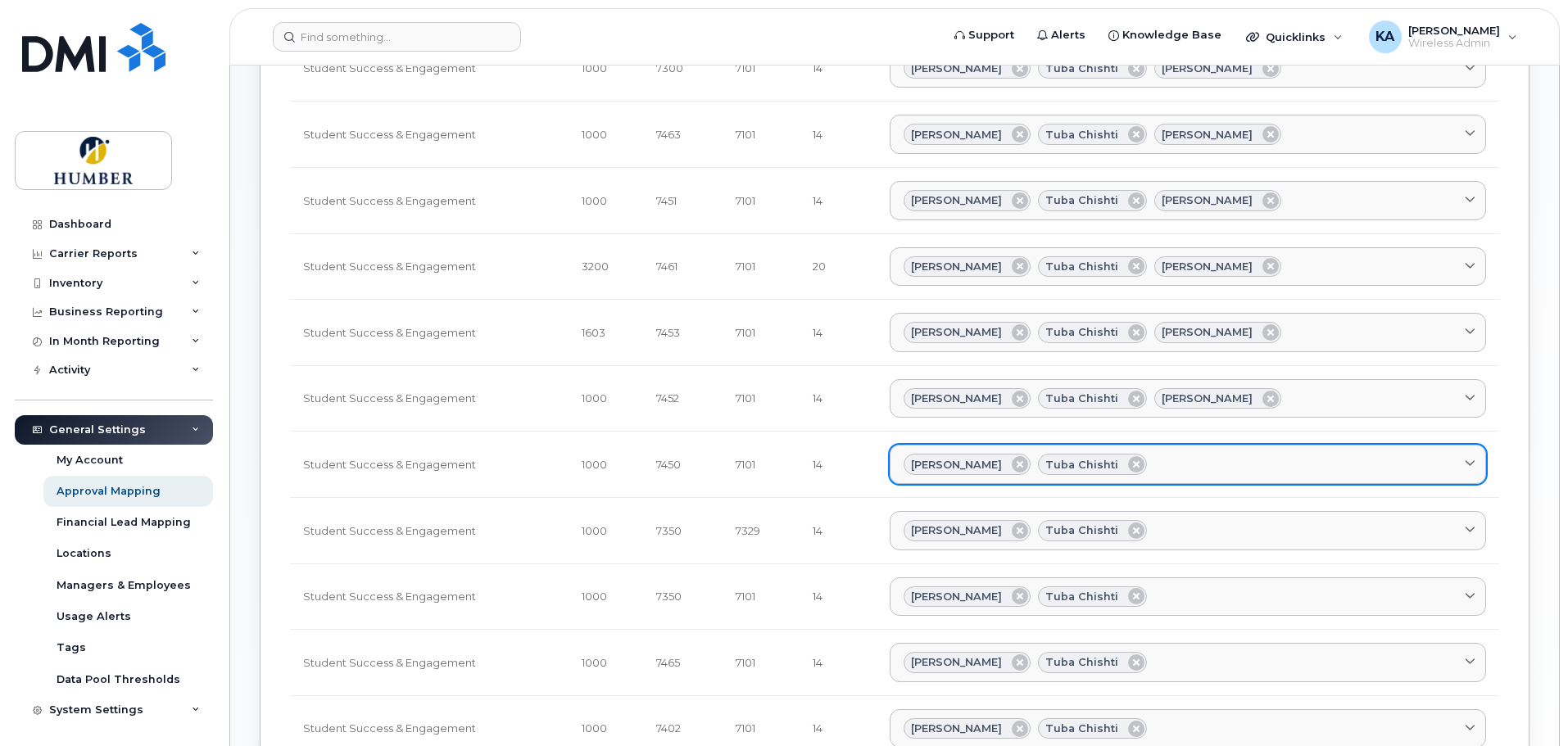
click at [1164, 464] on div "[PERSON_NAME] Tuba Chishti" at bounding box center [1188, 464] width 568 height 21
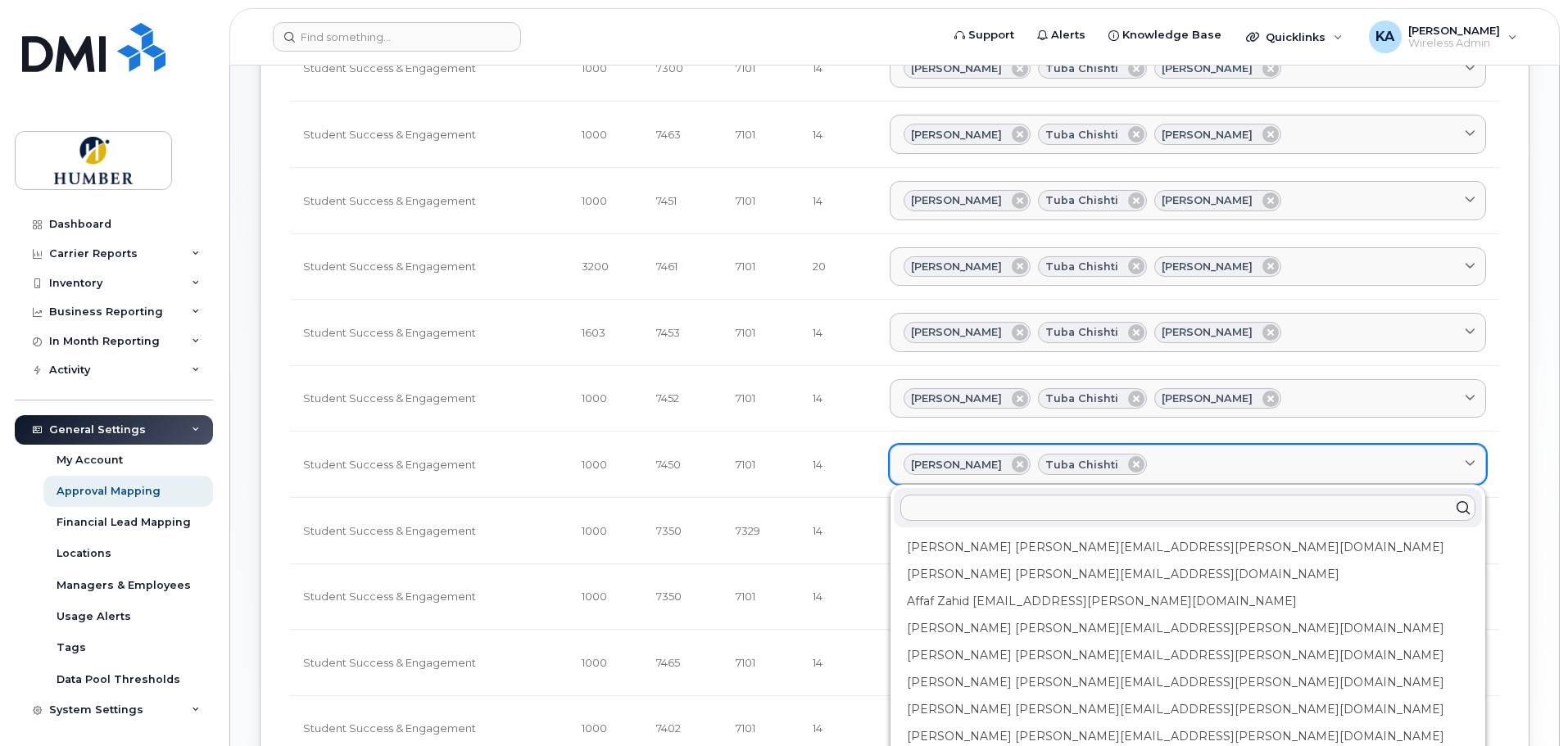
type input "j"
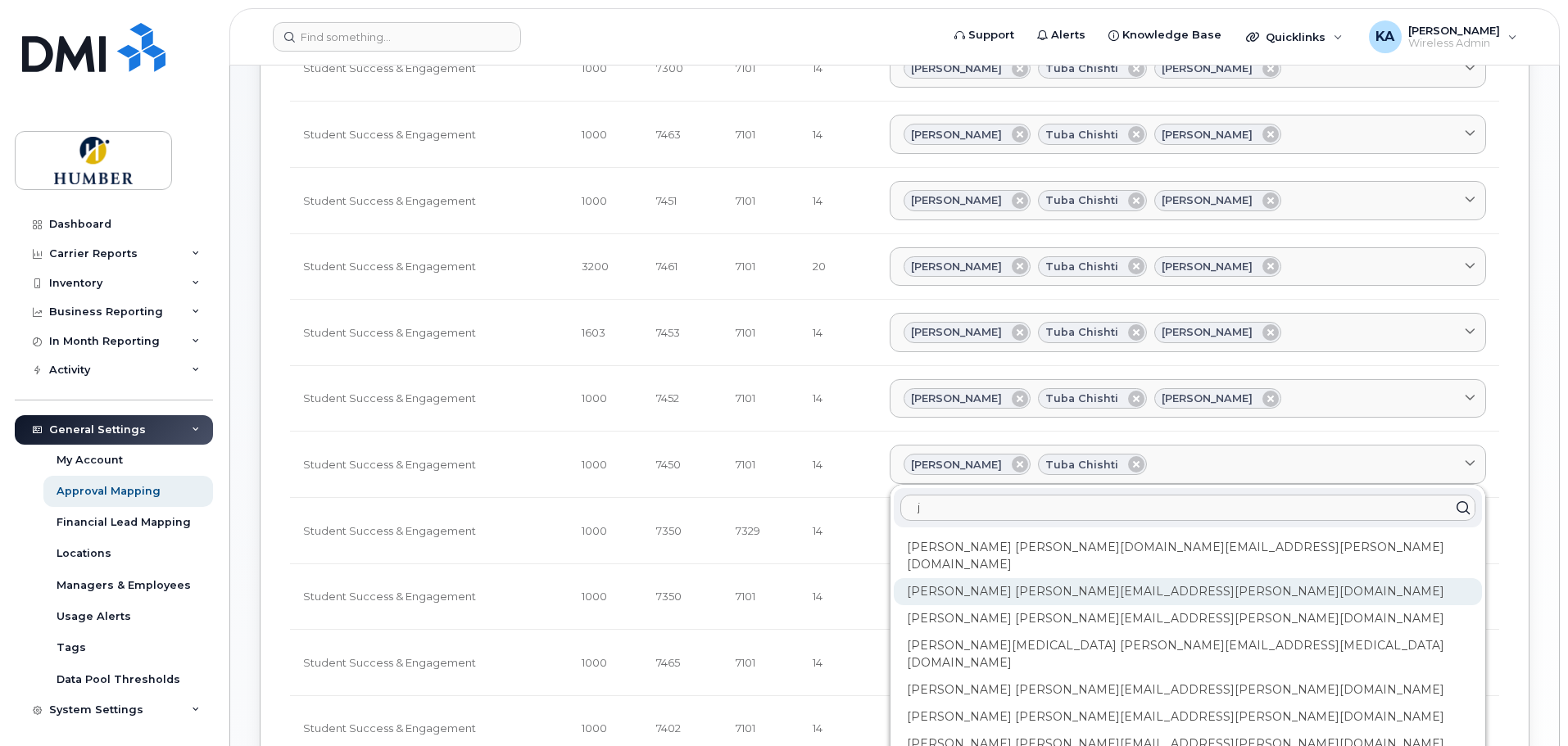
type input "j"
click at [1062, 578] on div "[PERSON_NAME] [PERSON_NAME][EMAIL_ADDRESS][PERSON_NAME][DOMAIN_NAME]" at bounding box center [1188, 592] width 588 height 27
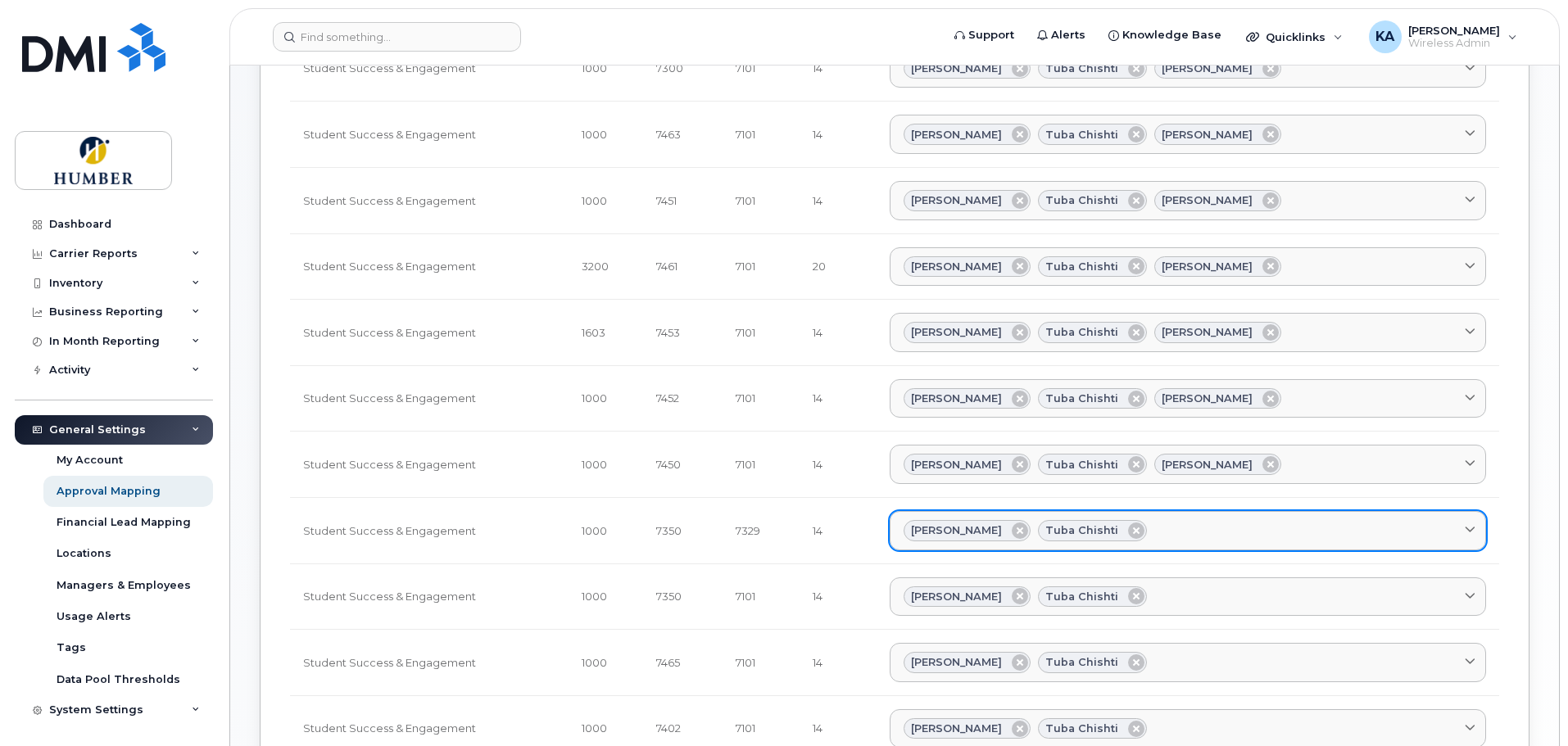
click at [1170, 523] on div "[PERSON_NAME] Tuba Chishti" at bounding box center [1188, 530] width 568 height 21
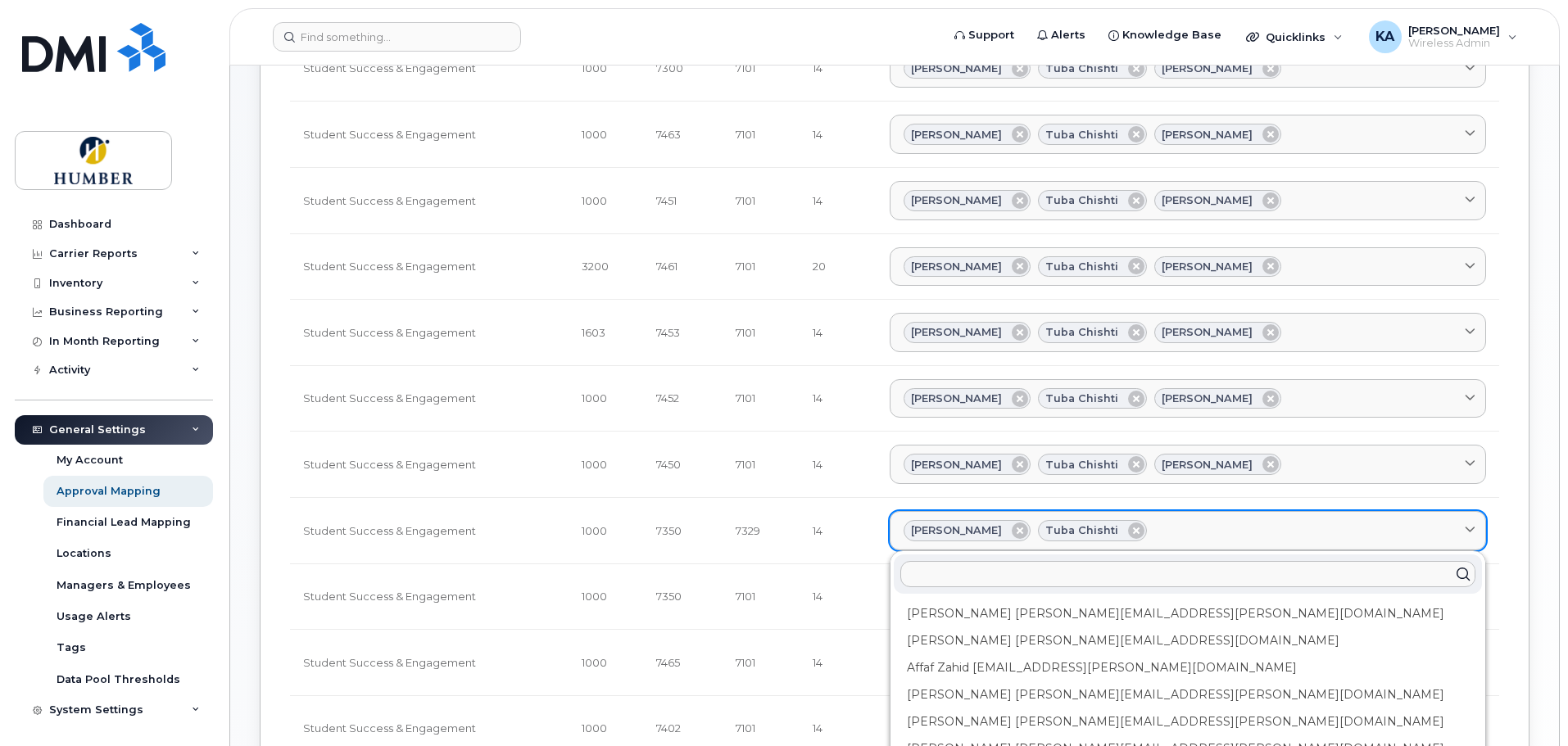
type input "j"
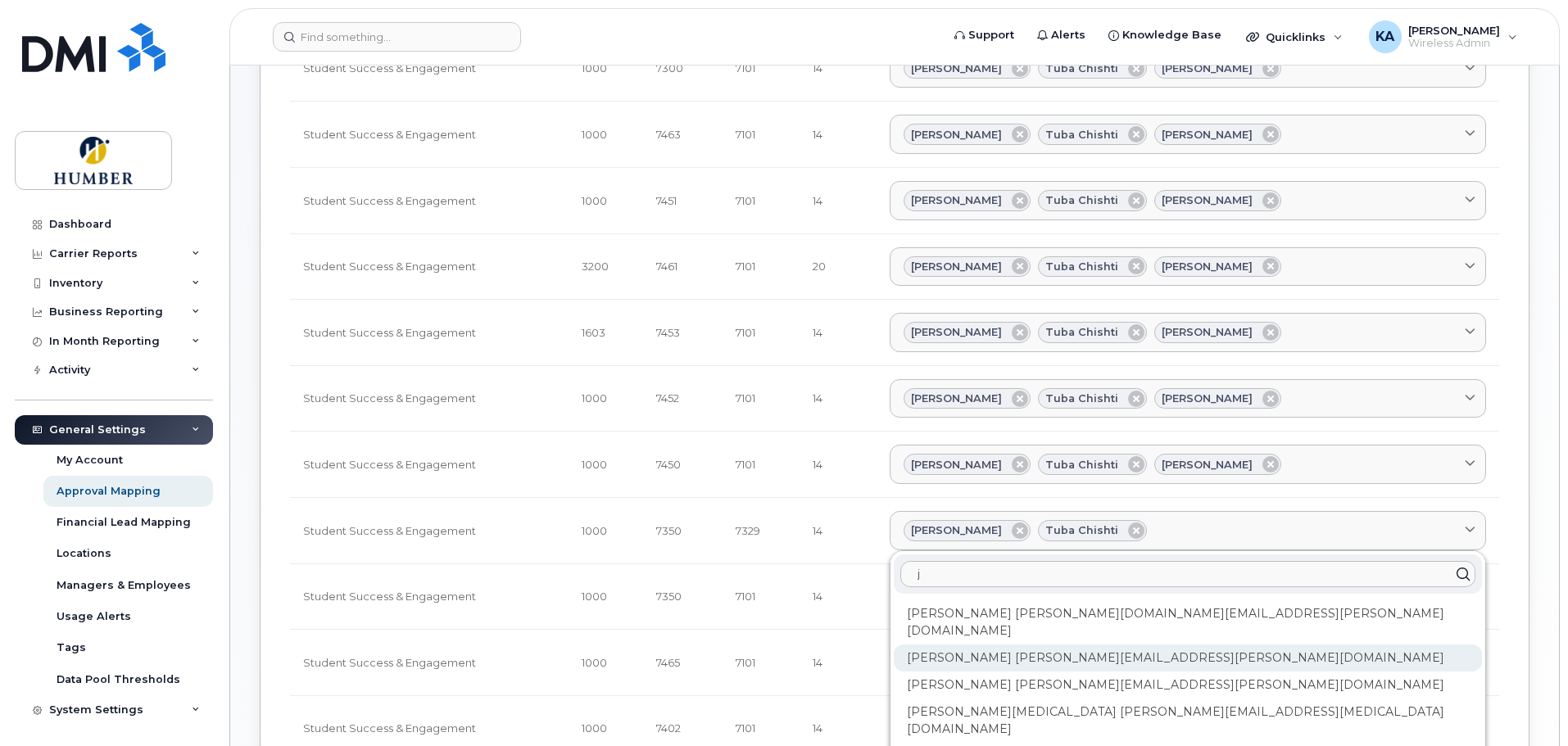
type input "j"
click at [1071, 645] on div "[PERSON_NAME] [PERSON_NAME][EMAIL_ADDRESS][PERSON_NAME][DOMAIN_NAME]" at bounding box center [1188, 658] width 588 height 27
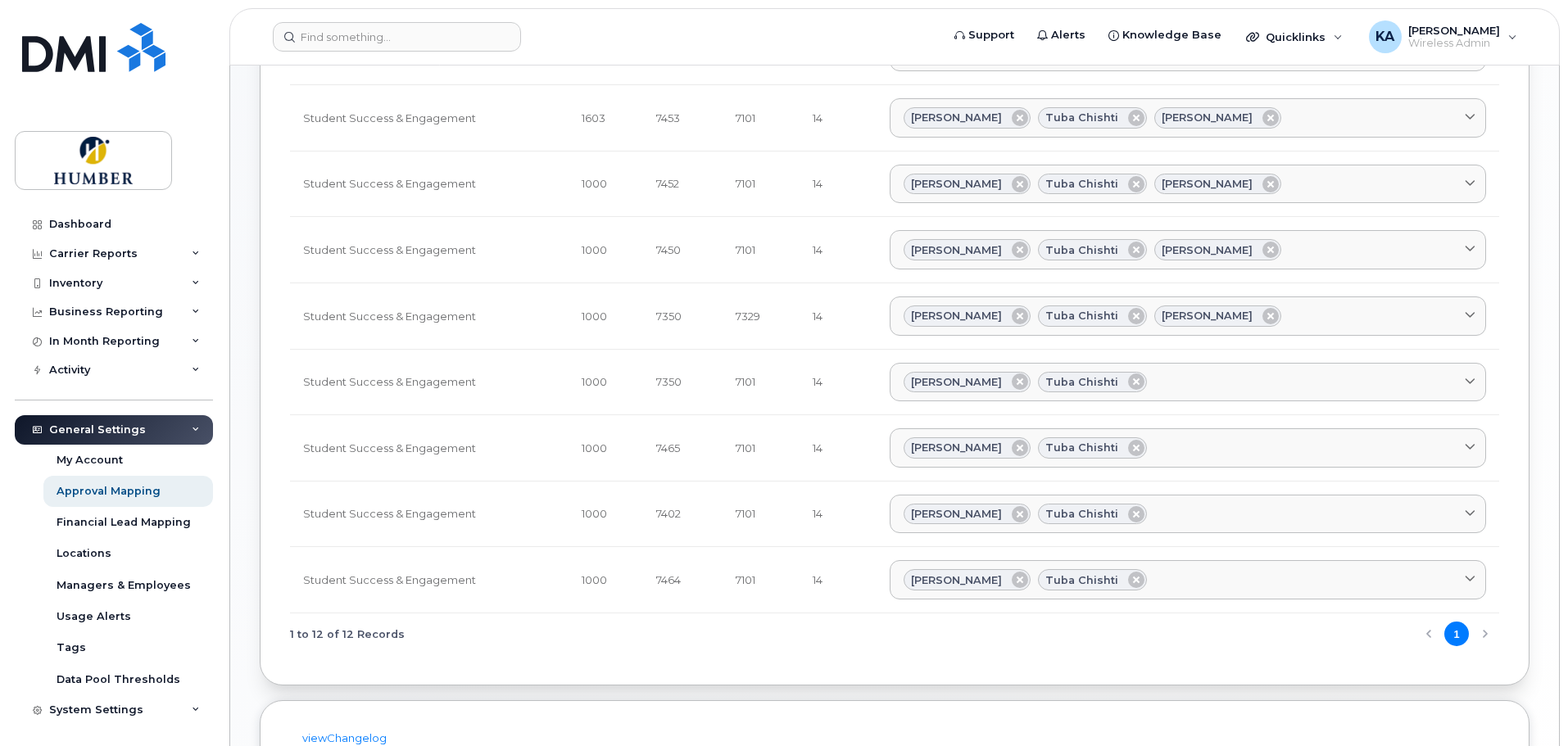
scroll to position [437, 0]
click at [1174, 399] on td "[PERSON_NAME] Tuba [PERSON_NAME] DeLuca [EMAIL_ADDRESS][PERSON_NAME][DOMAIN_NAM…" at bounding box center [1188, 379] width 623 height 67
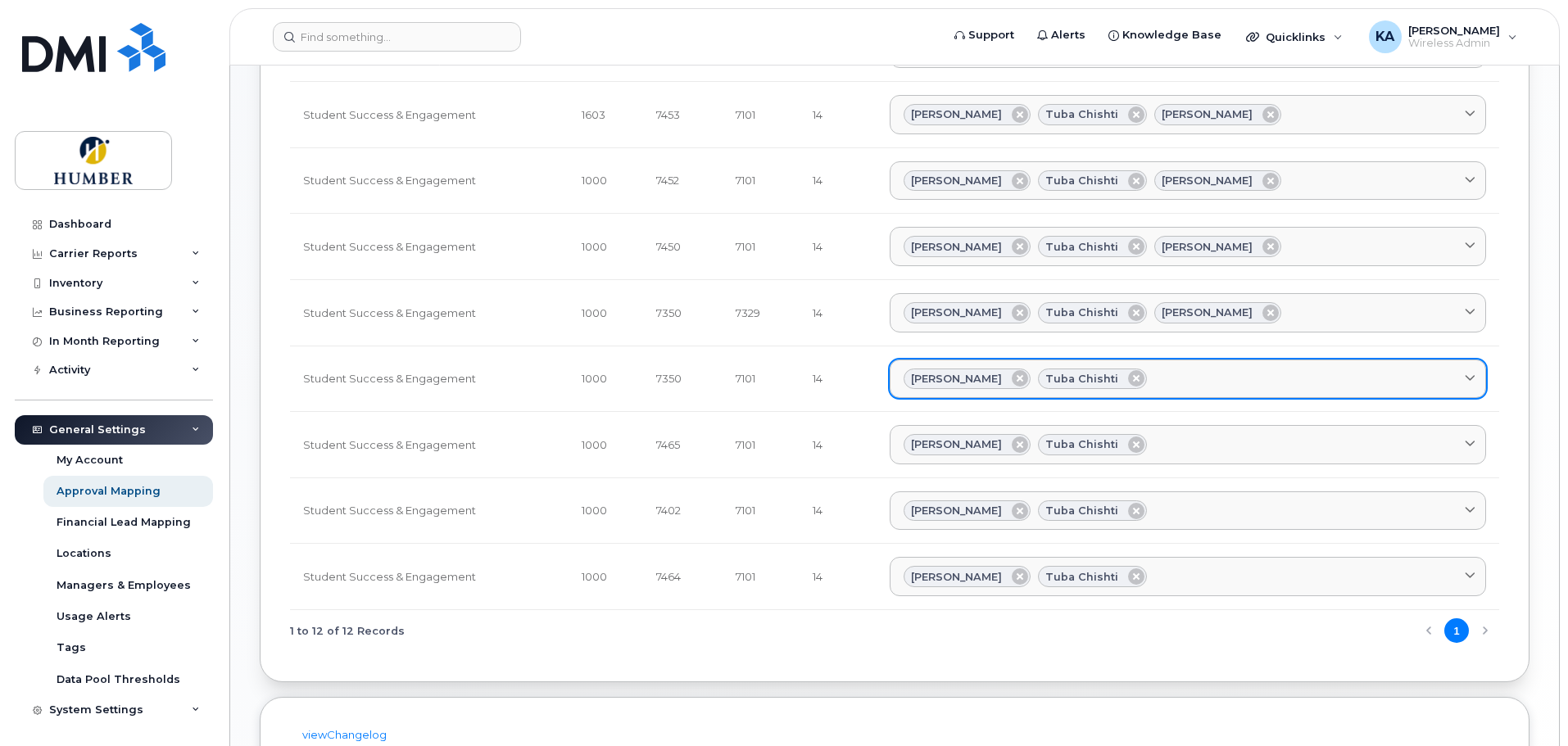
click at [1170, 390] on link "[PERSON_NAME] Tuba Chishti" at bounding box center [1188, 379] width 596 height 39
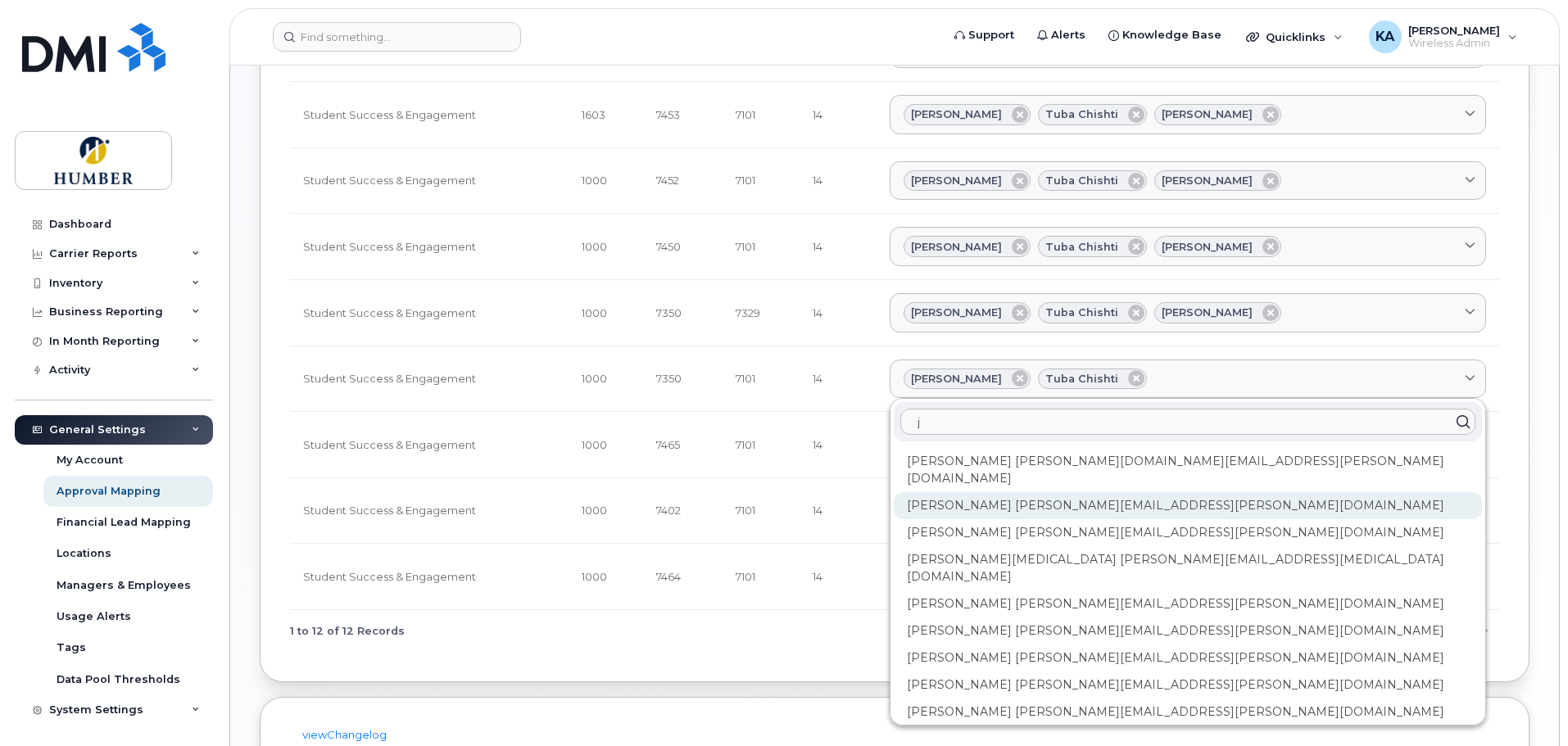
type input "j"
click at [1076, 492] on div "[PERSON_NAME] [PERSON_NAME][EMAIL_ADDRESS][PERSON_NAME][DOMAIN_NAME]" at bounding box center [1188, 506] width 588 height 27
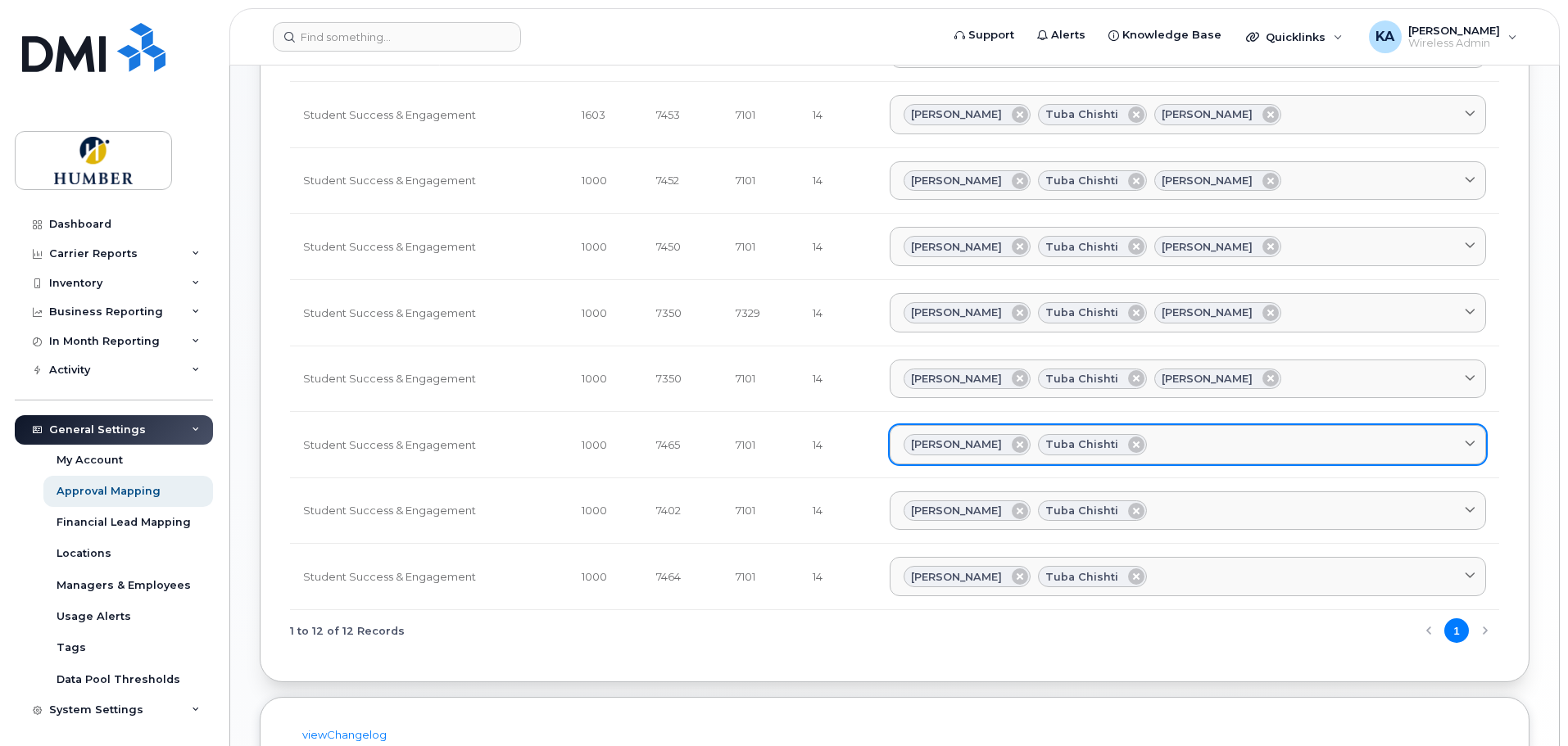
click at [1160, 443] on div "[PERSON_NAME] Tuba Chishti" at bounding box center [1188, 444] width 568 height 21
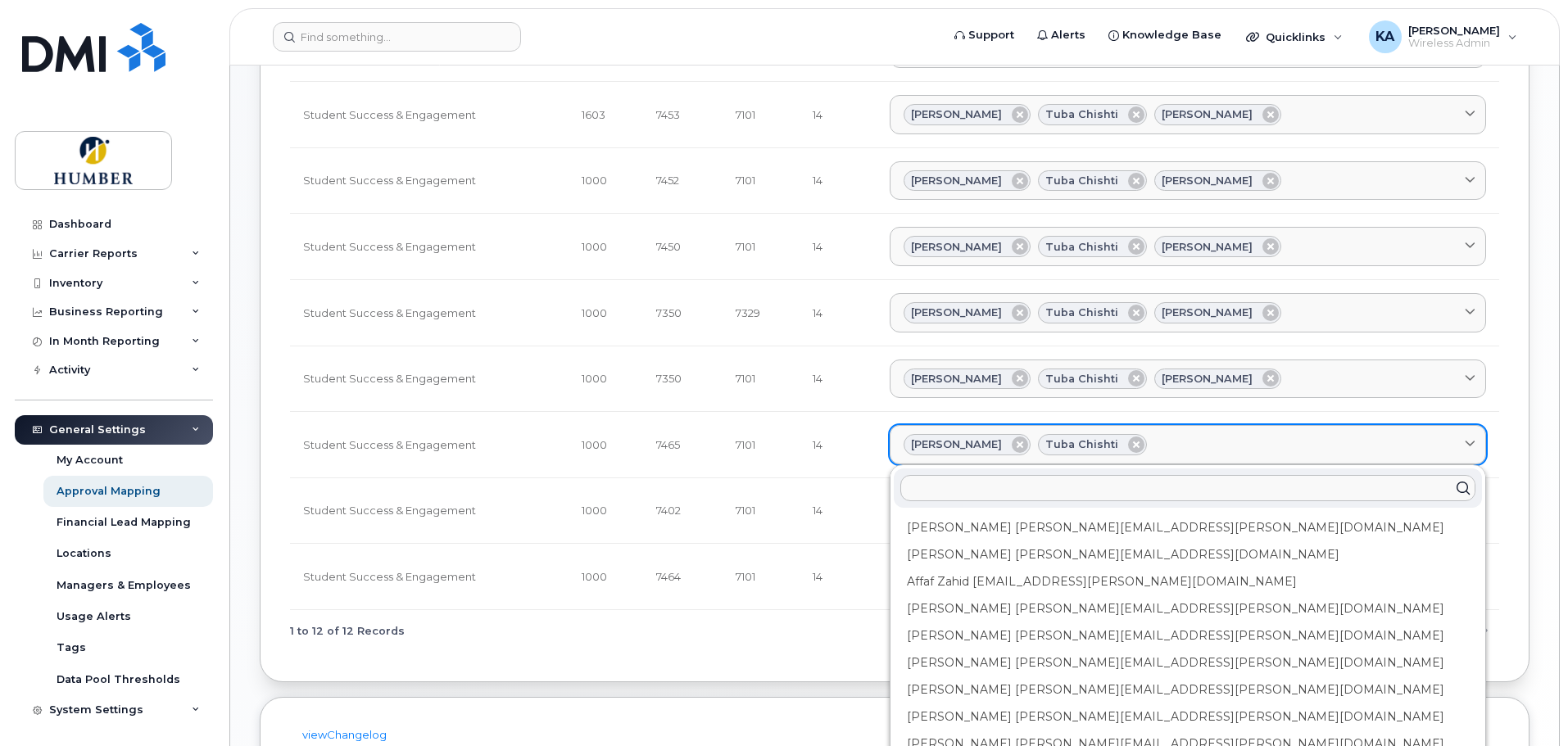
type input "j"
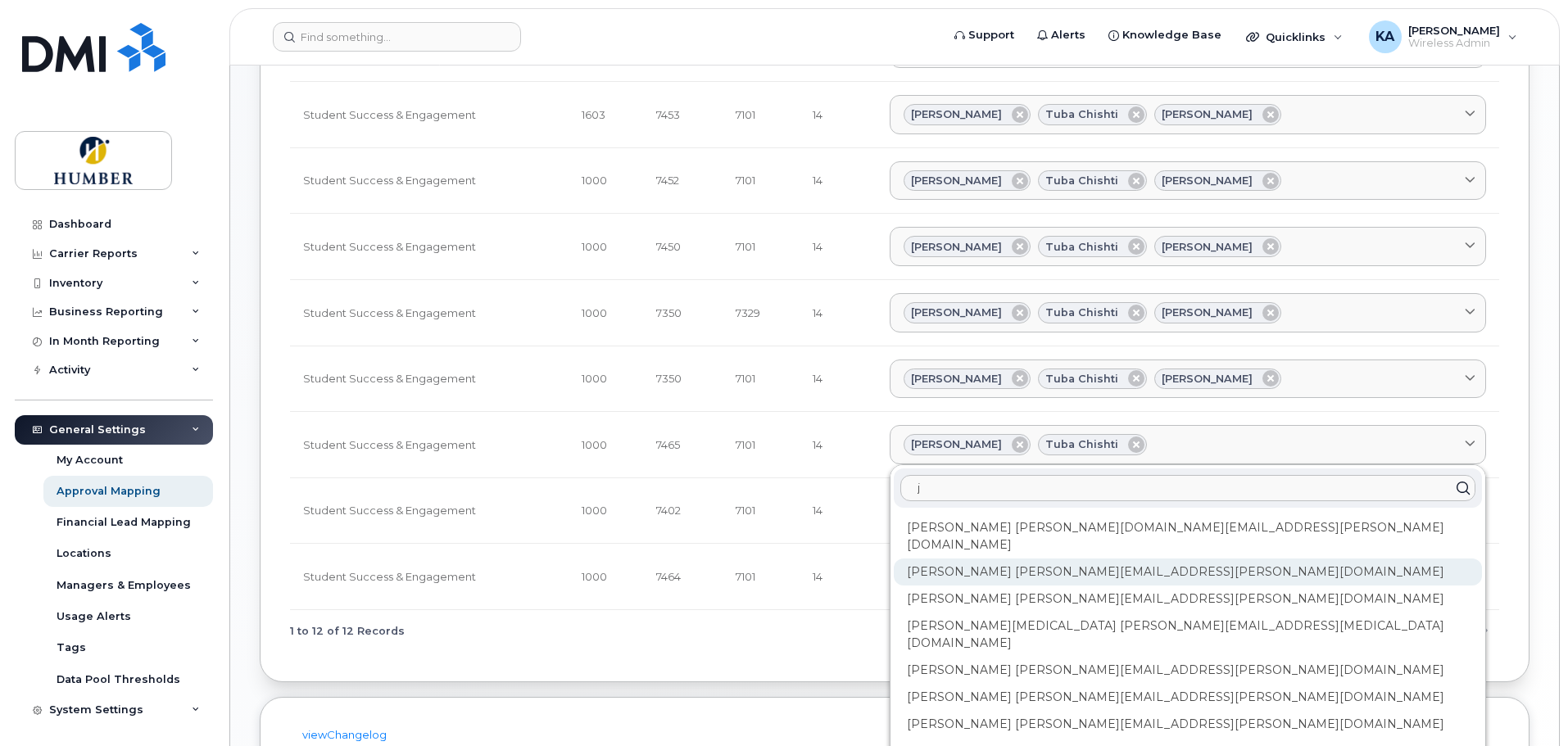
type input "j"
click at [1080, 558] on div "[PERSON_NAME] [PERSON_NAME][EMAIL_ADDRESS][PERSON_NAME][DOMAIN_NAME]" at bounding box center [1188, 572] width 588 height 27
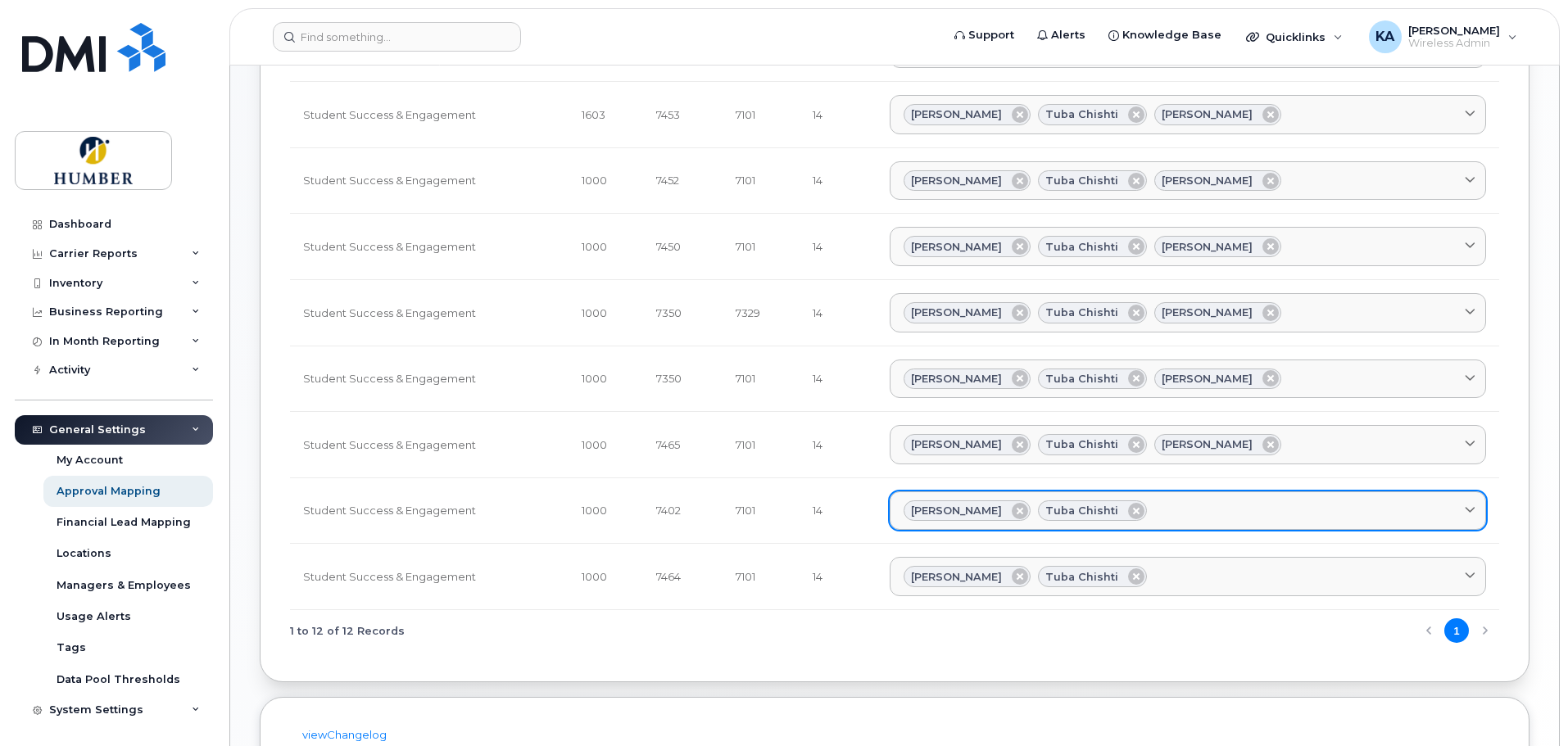
click at [1162, 513] on div "[PERSON_NAME] Tuba Chishti" at bounding box center [1188, 511] width 568 height 21
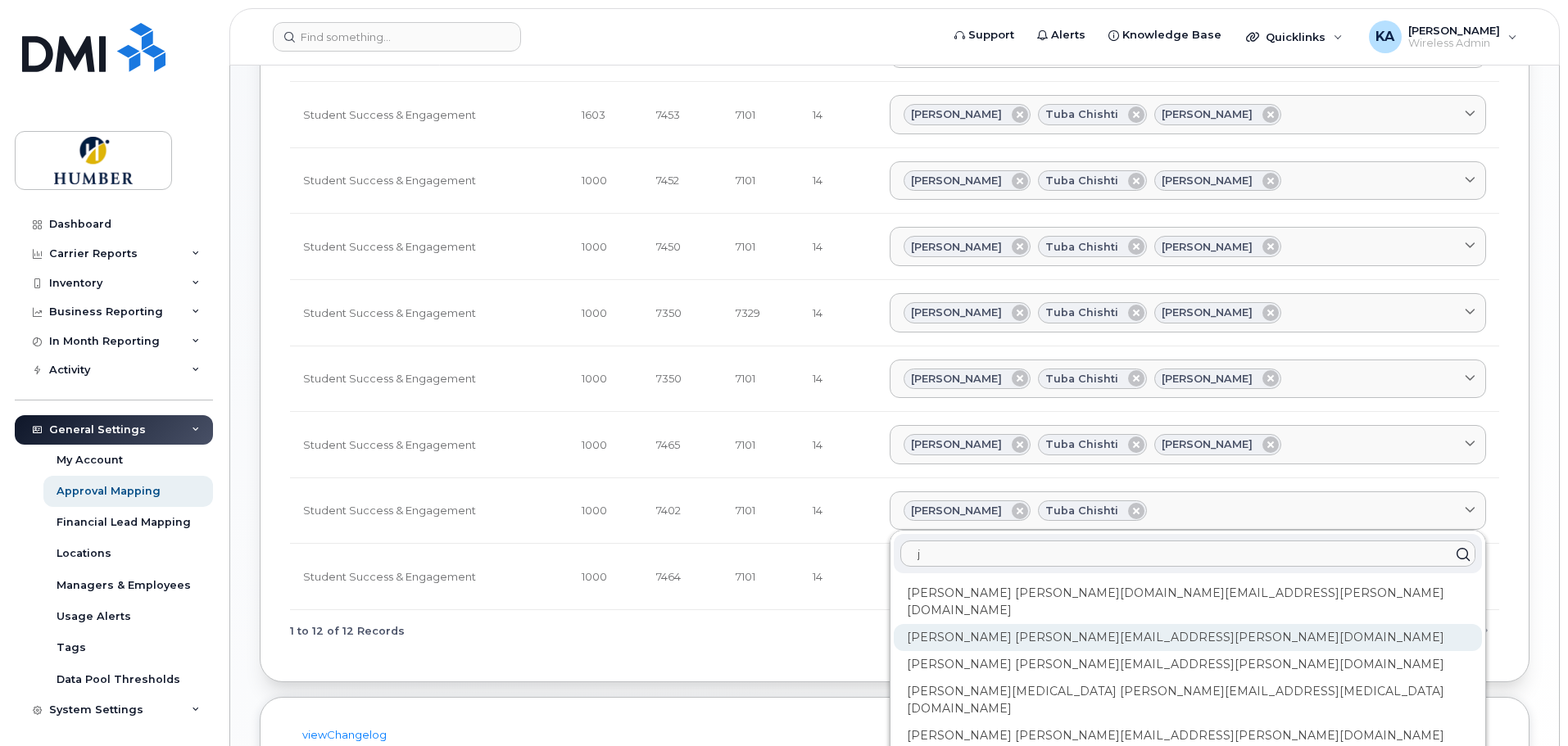
type input "j"
click at [1084, 624] on div "[PERSON_NAME] [PERSON_NAME][EMAIL_ADDRESS][PERSON_NAME][DOMAIN_NAME]" at bounding box center [1188, 638] width 588 height 27
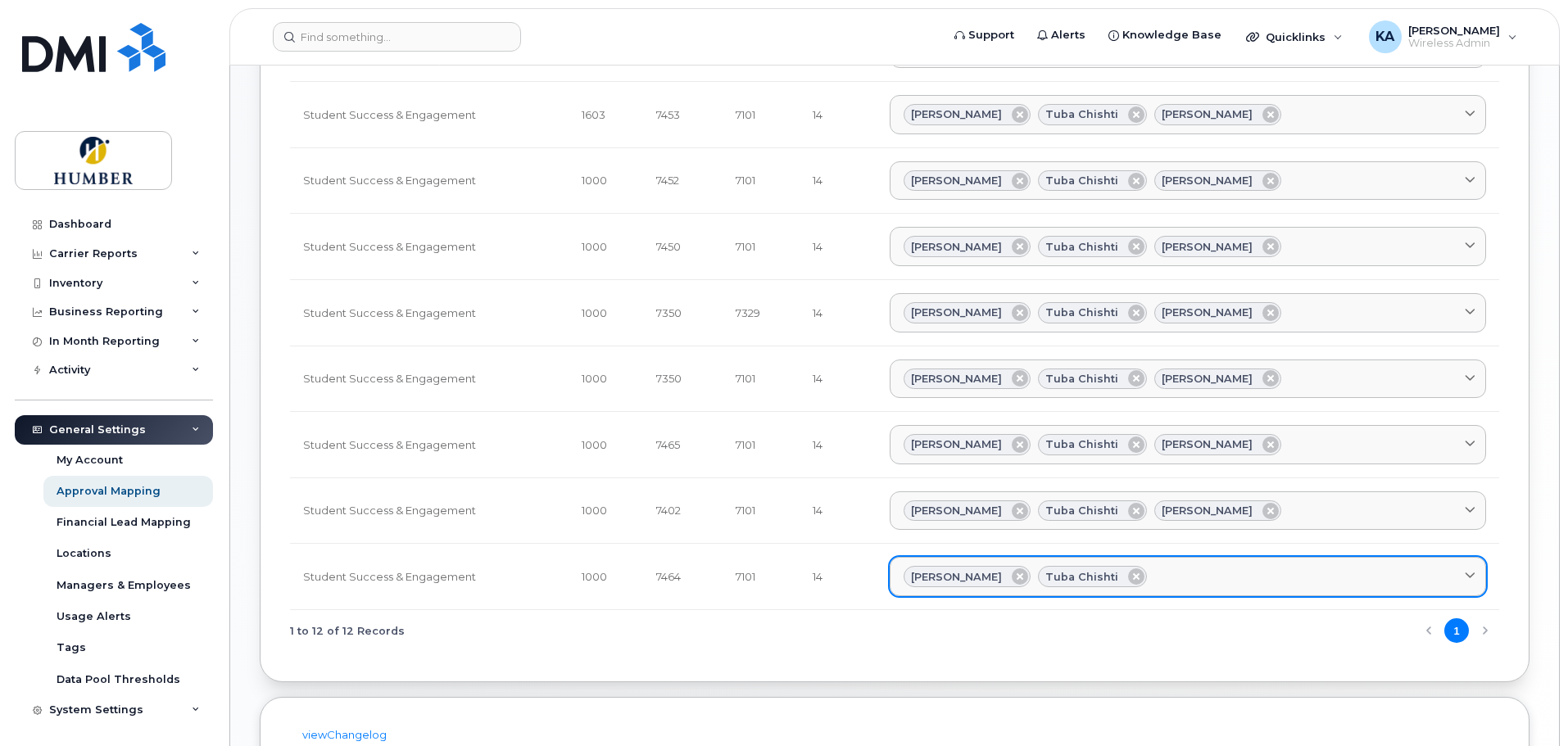
click at [1153, 567] on div "[PERSON_NAME] Tuba Chishti" at bounding box center [1188, 576] width 568 height 21
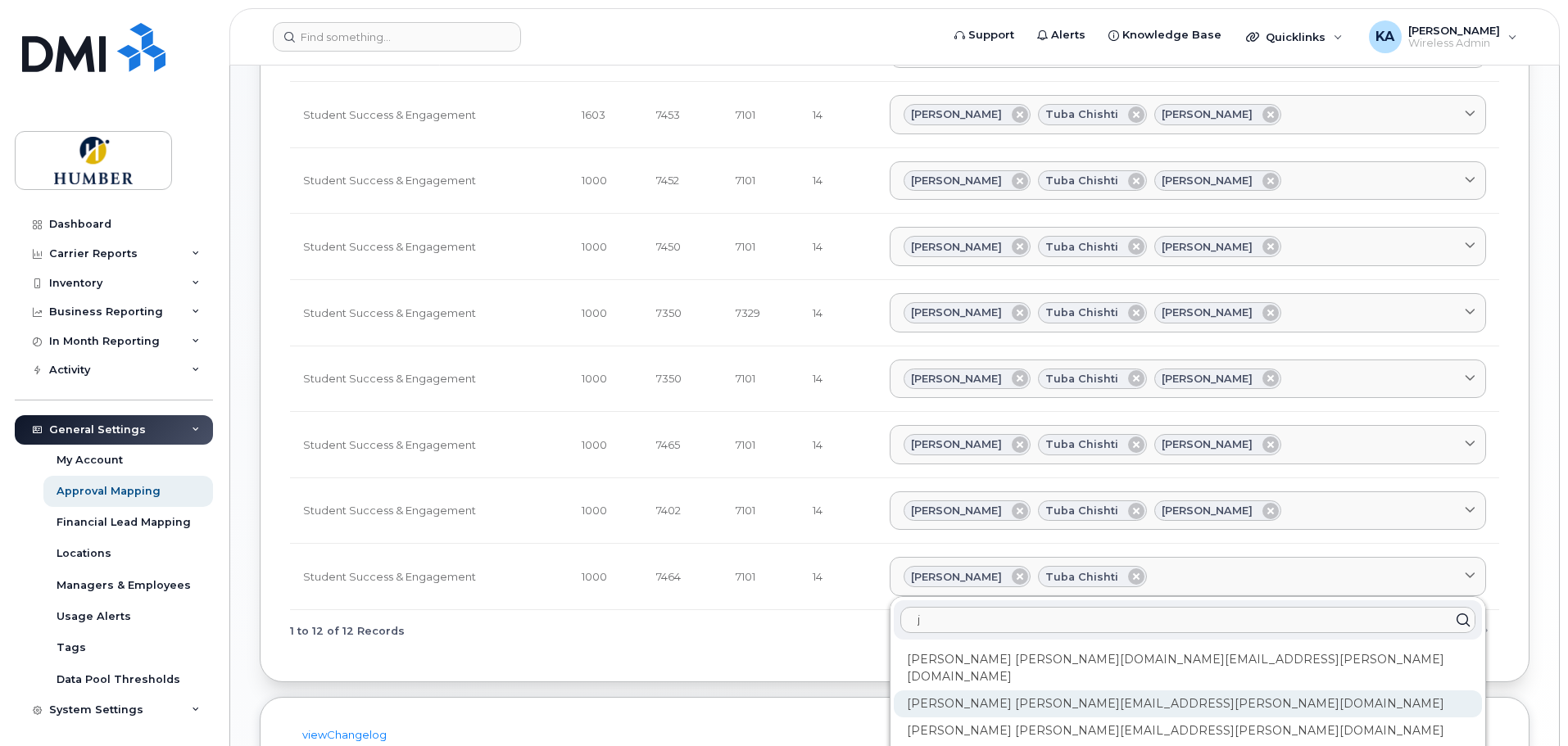
type input "j"
click at [1106, 691] on div "[PERSON_NAME] [PERSON_NAME][EMAIL_ADDRESS][PERSON_NAME][DOMAIN_NAME]" at bounding box center [1188, 704] width 588 height 27
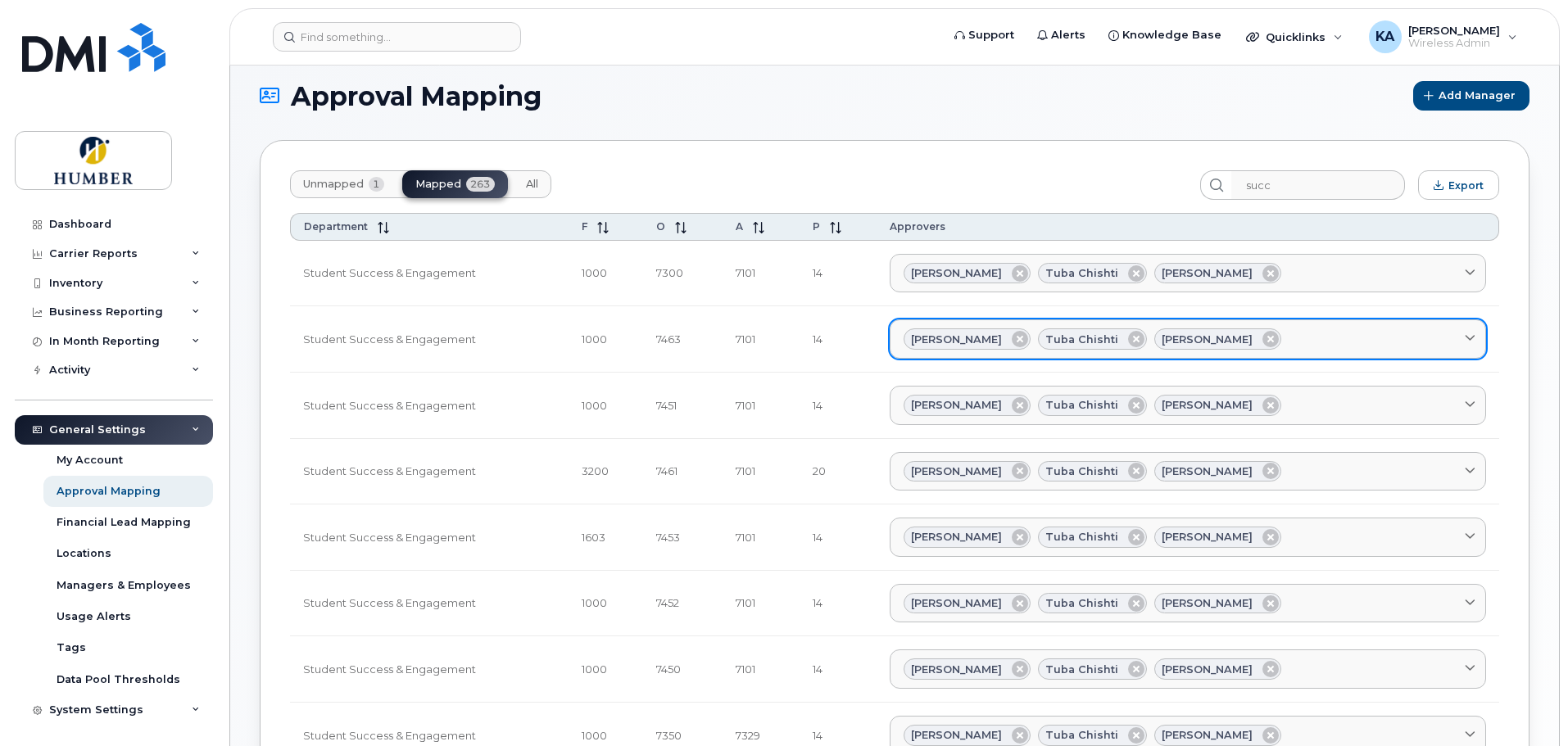
scroll to position [0, 0]
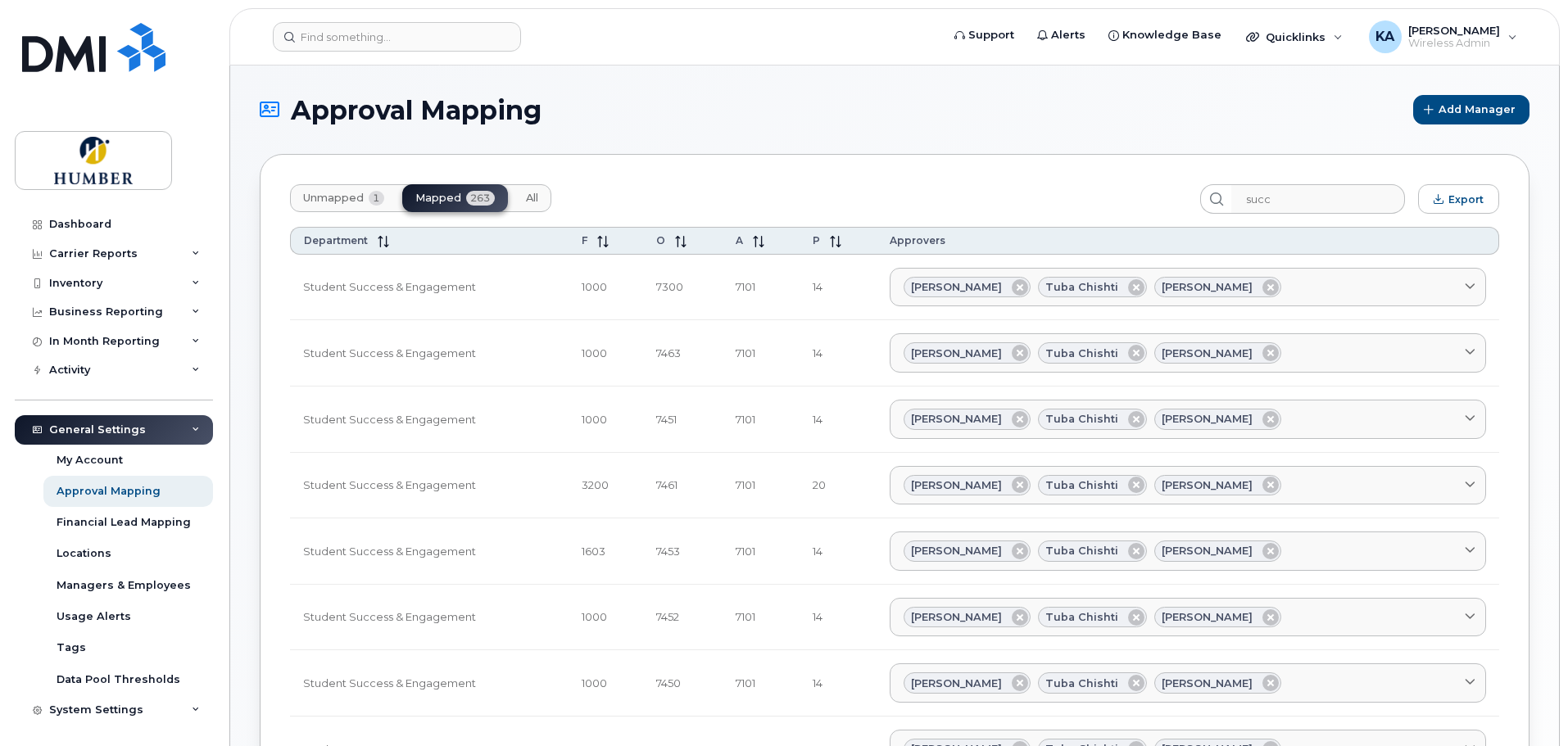
click at [339, 200] on span "Unmapped" at bounding box center [333, 198] width 61 height 13
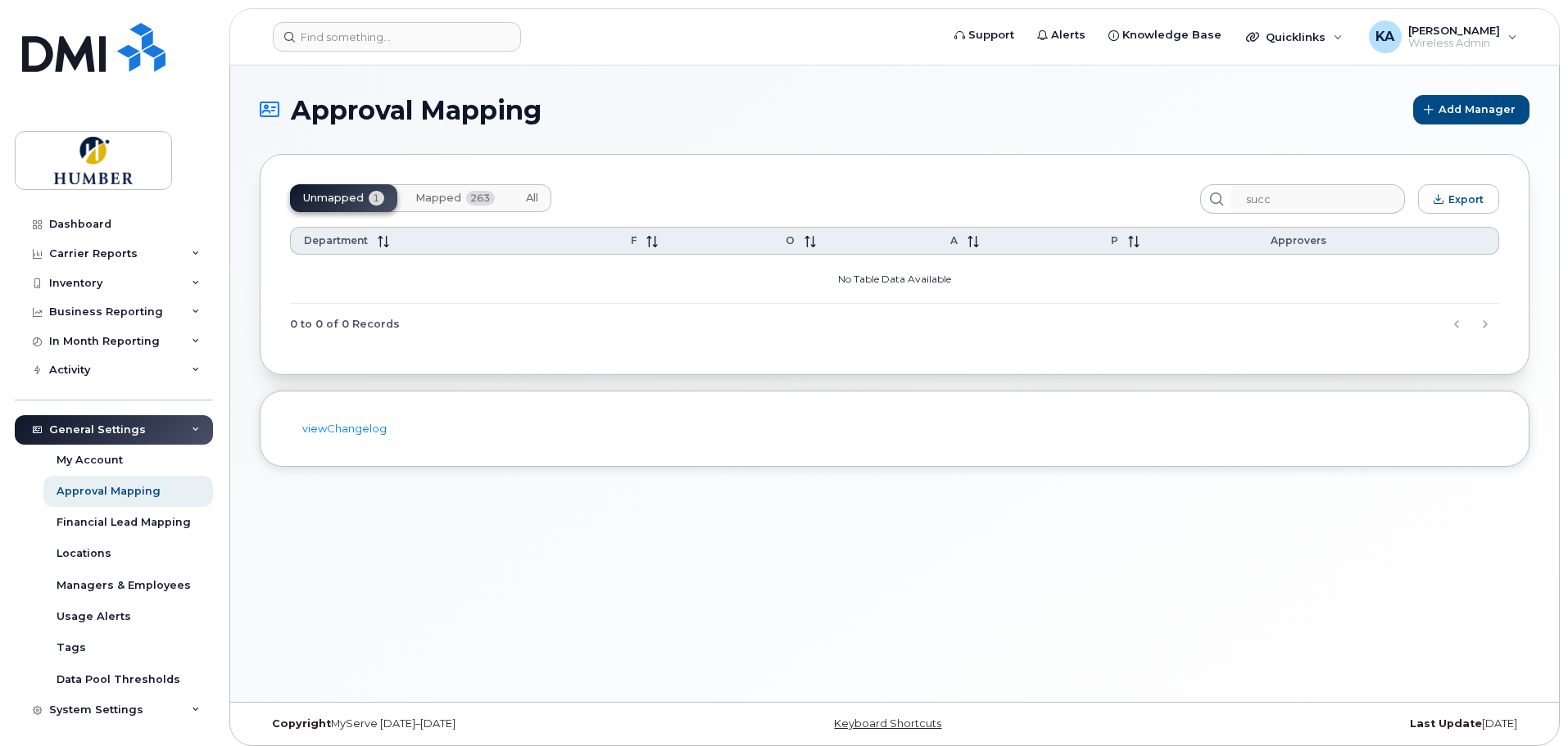
click at [428, 198] on span "Mapped" at bounding box center [438, 198] width 46 height 13
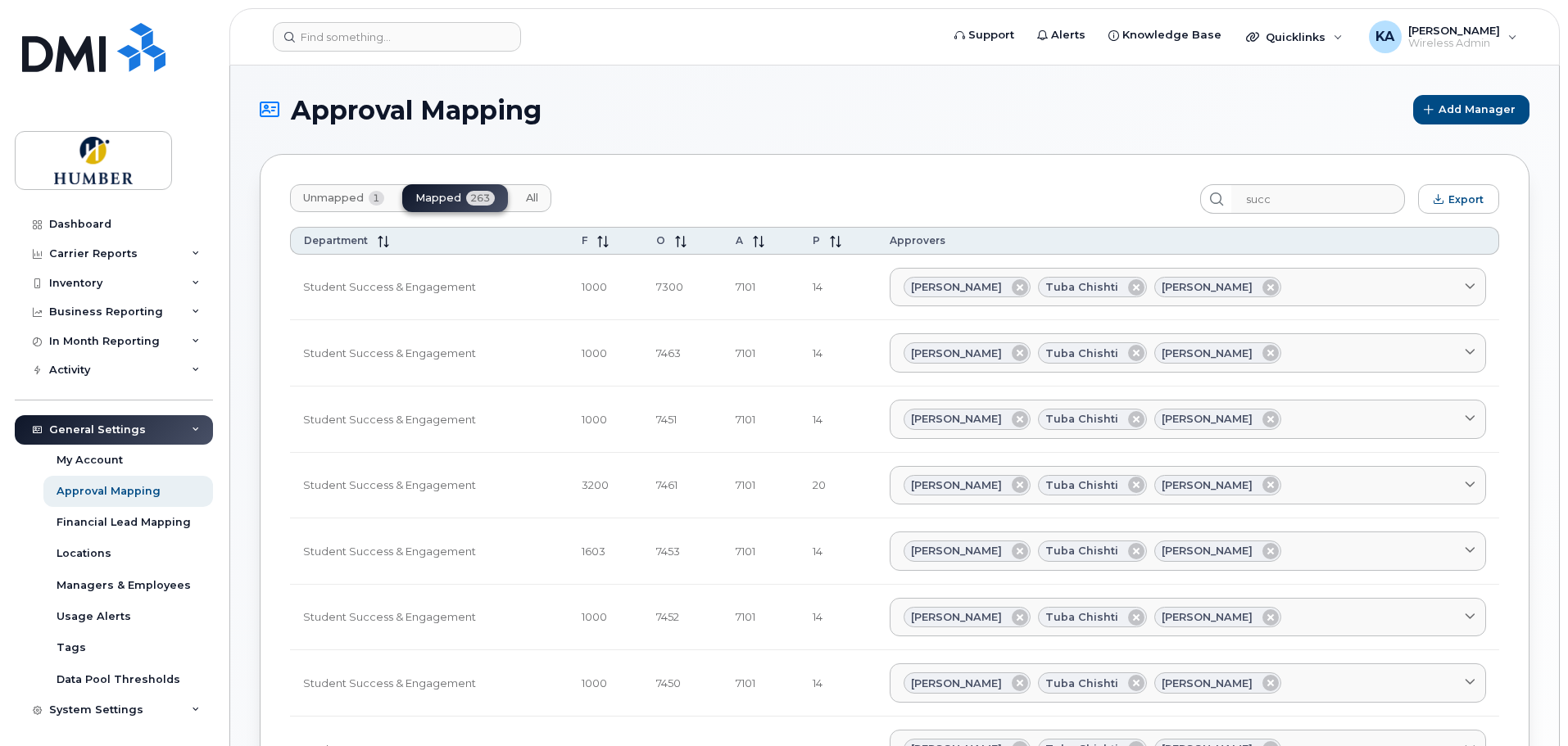
click at [337, 197] on span "Unmapped" at bounding box center [333, 198] width 61 height 13
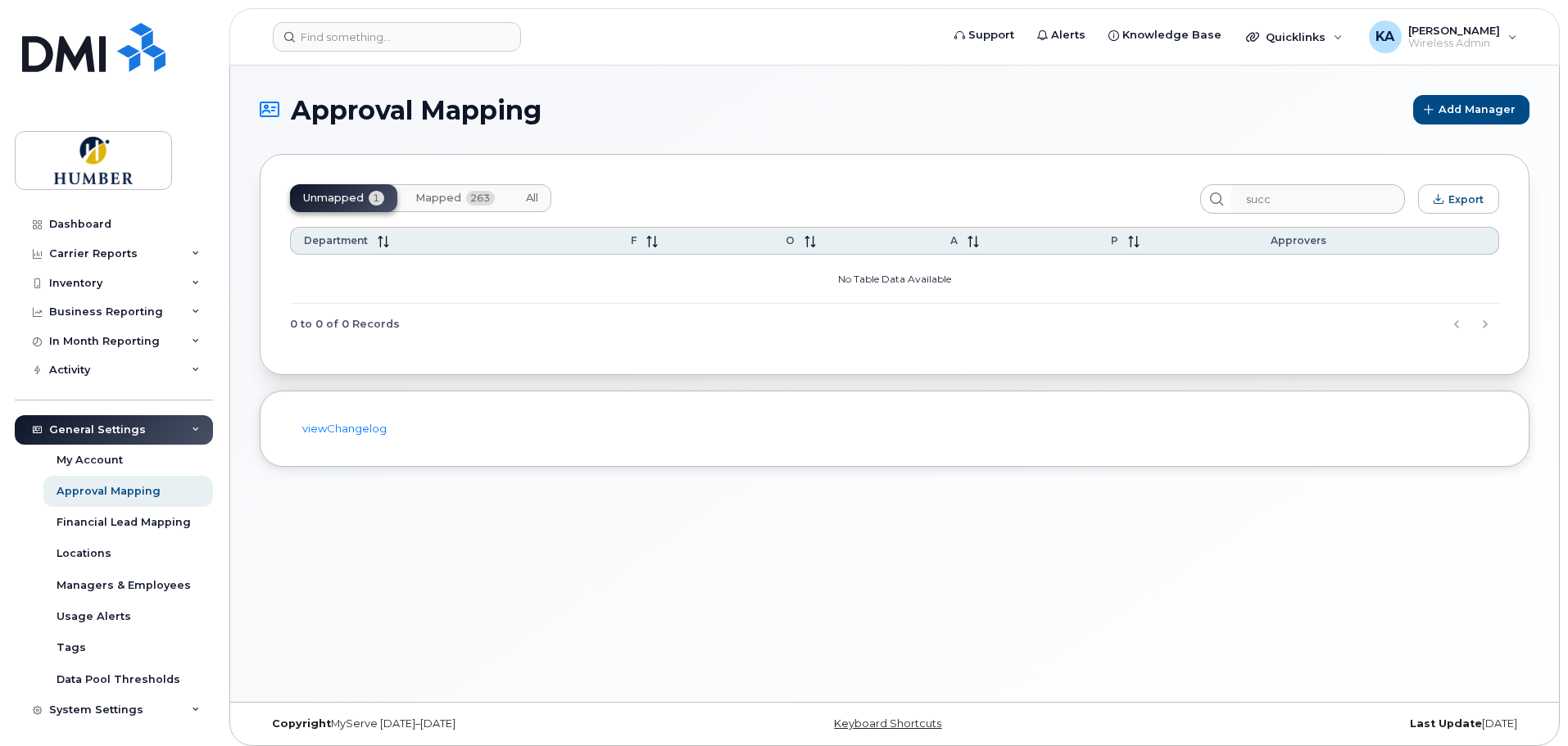
click at [449, 193] on span "Mapped" at bounding box center [438, 198] width 46 height 13
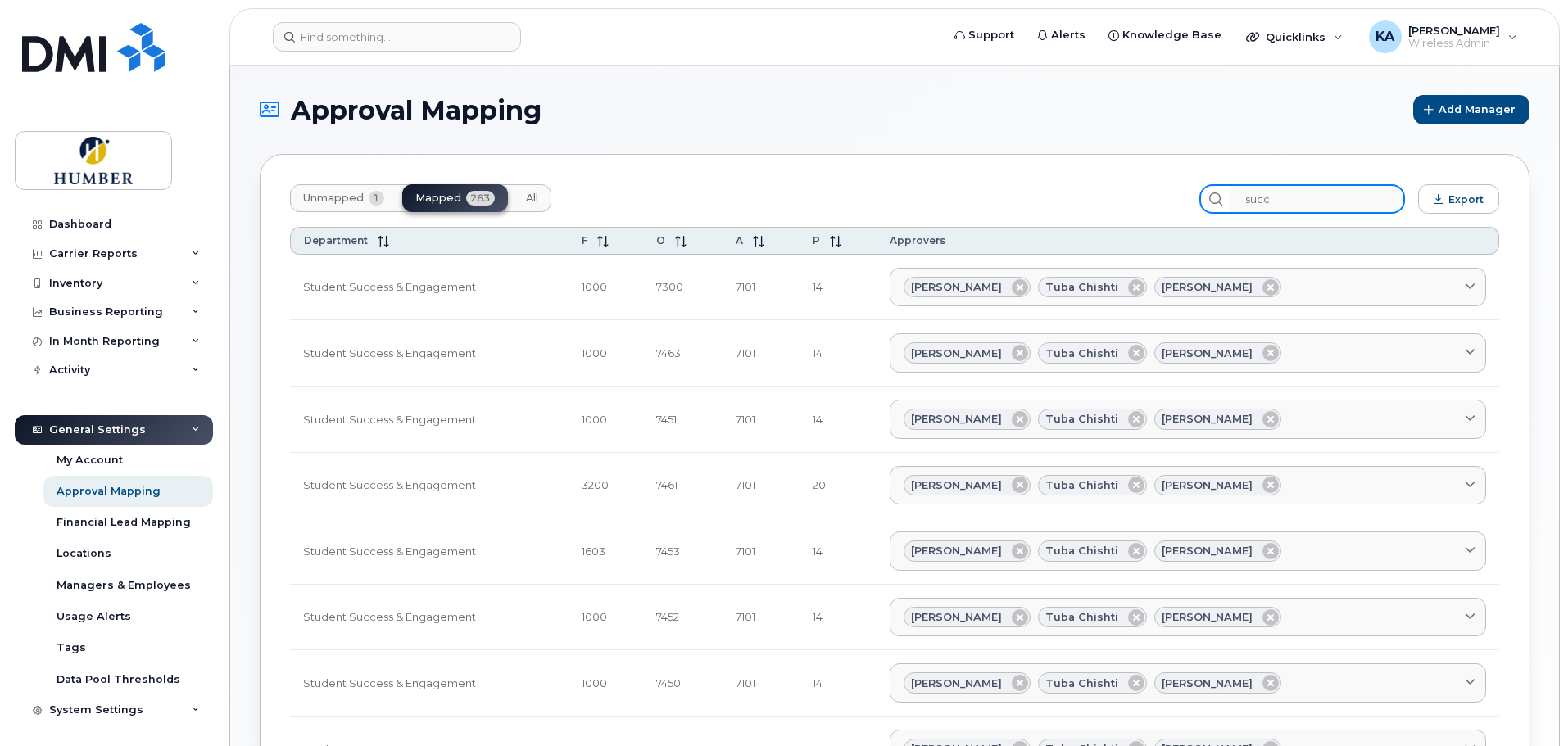
drag, startPoint x: 1295, startPoint y: 198, endPoint x: 1195, endPoint y: 196, distance: 100.0
click at [1195, 196] on div "Unmapped 1 Mapped 263 All succ Export" at bounding box center [894, 199] width 1209 height 30
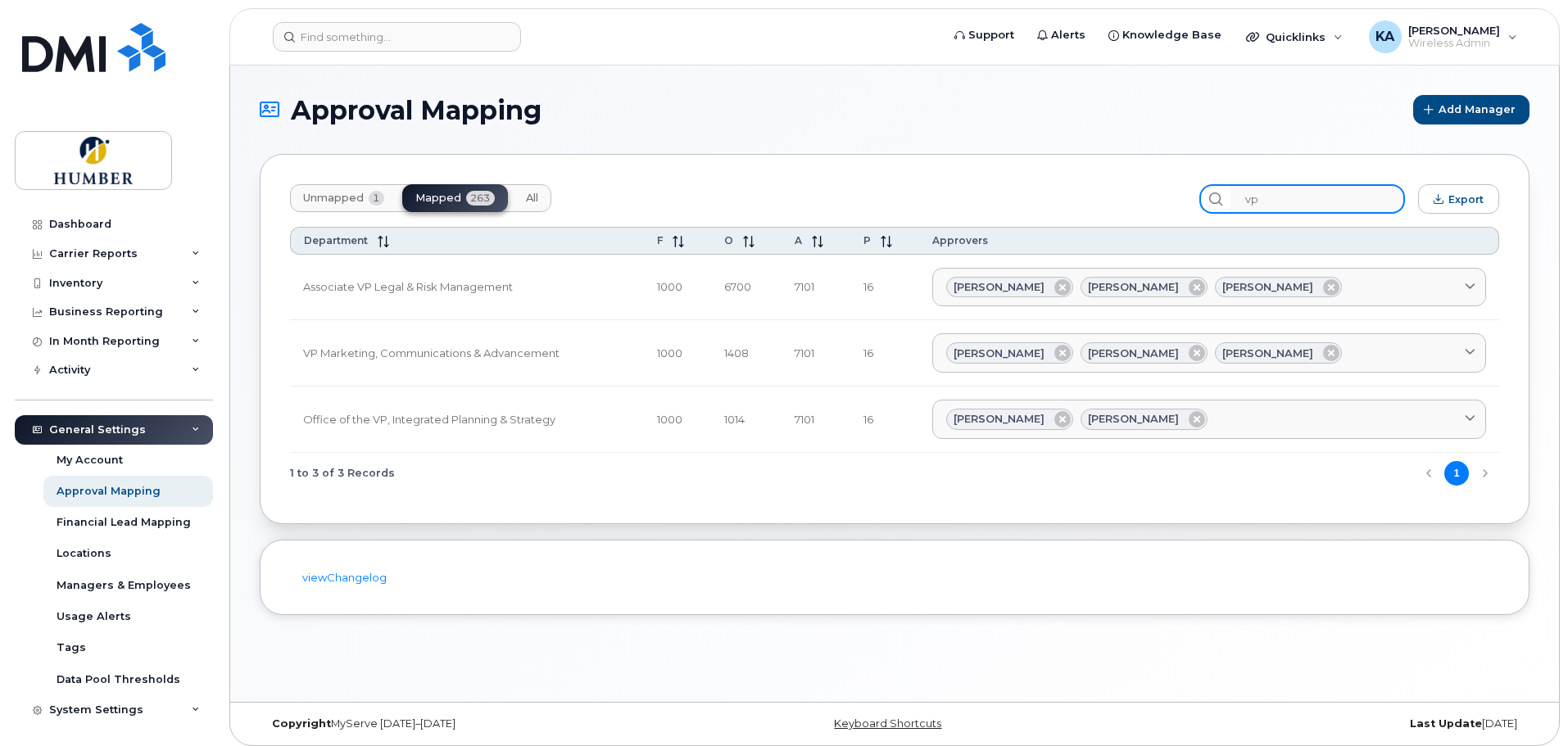
type input "vp"
click at [355, 196] on span "Unmapped" at bounding box center [333, 198] width 61 height 13
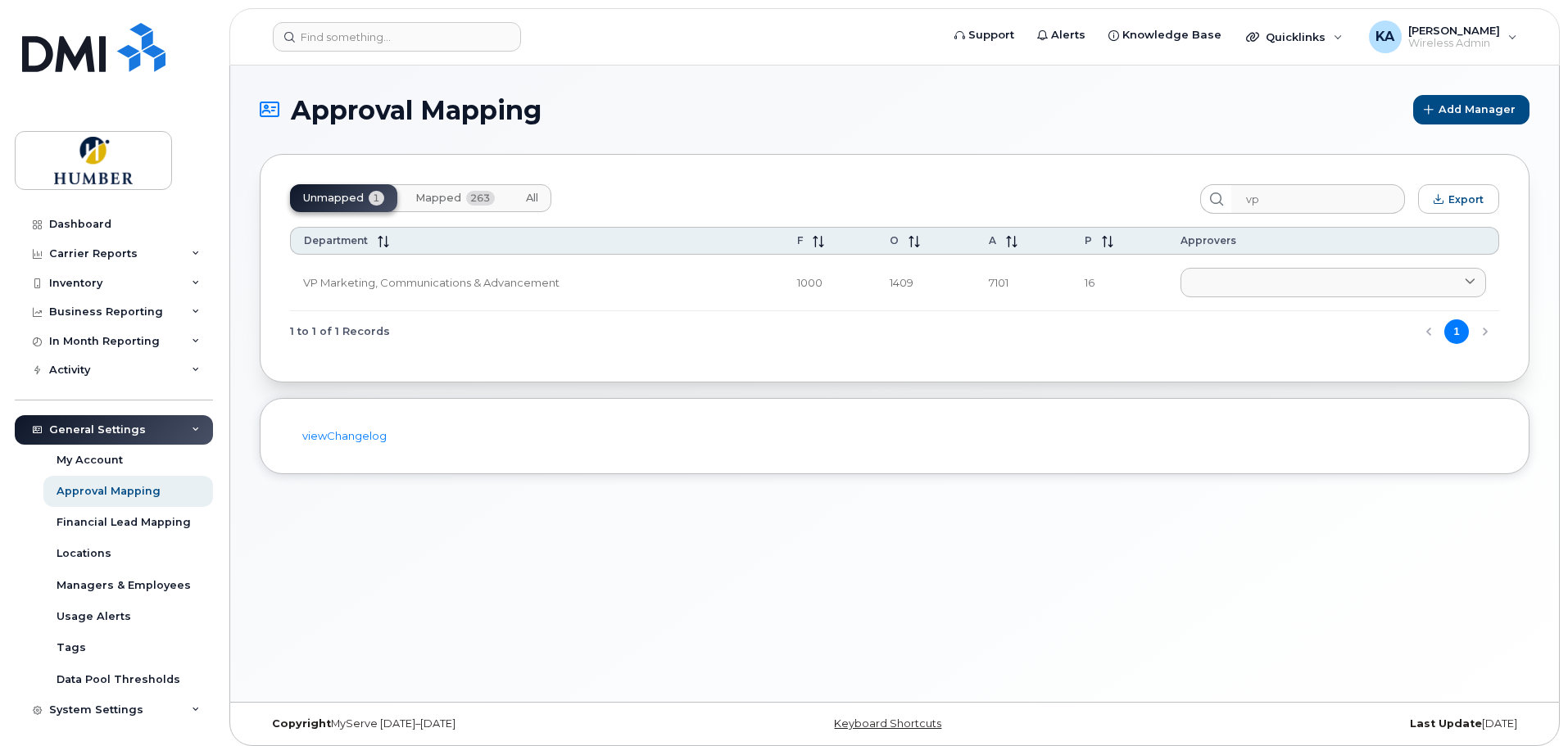
click at [453, 194] on span "Mapped" at bounding box center [438, 198] width 46 height 13
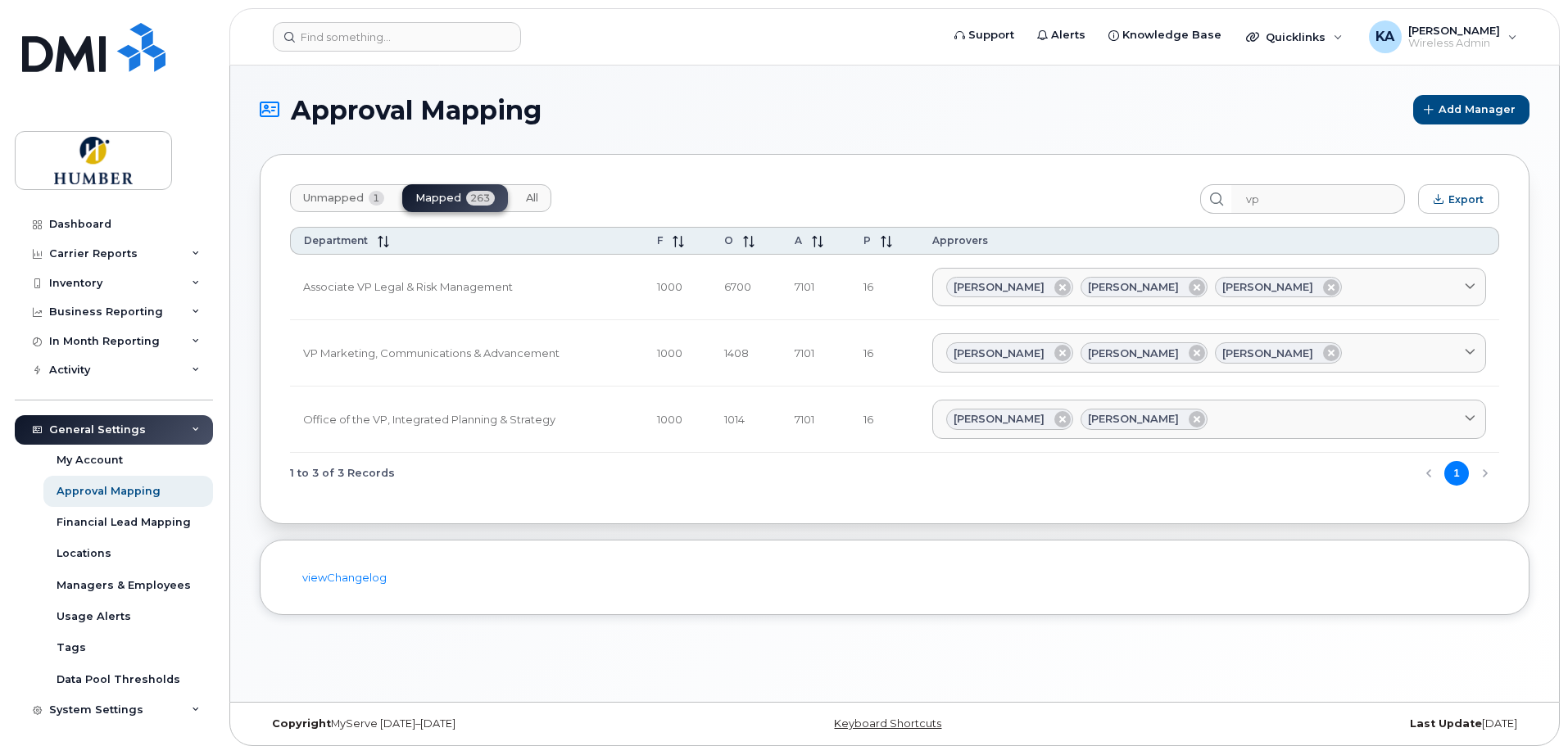
click at [319, 189] on button "Unmapped 1" at bounding box center [344, 198] width 107 height 28
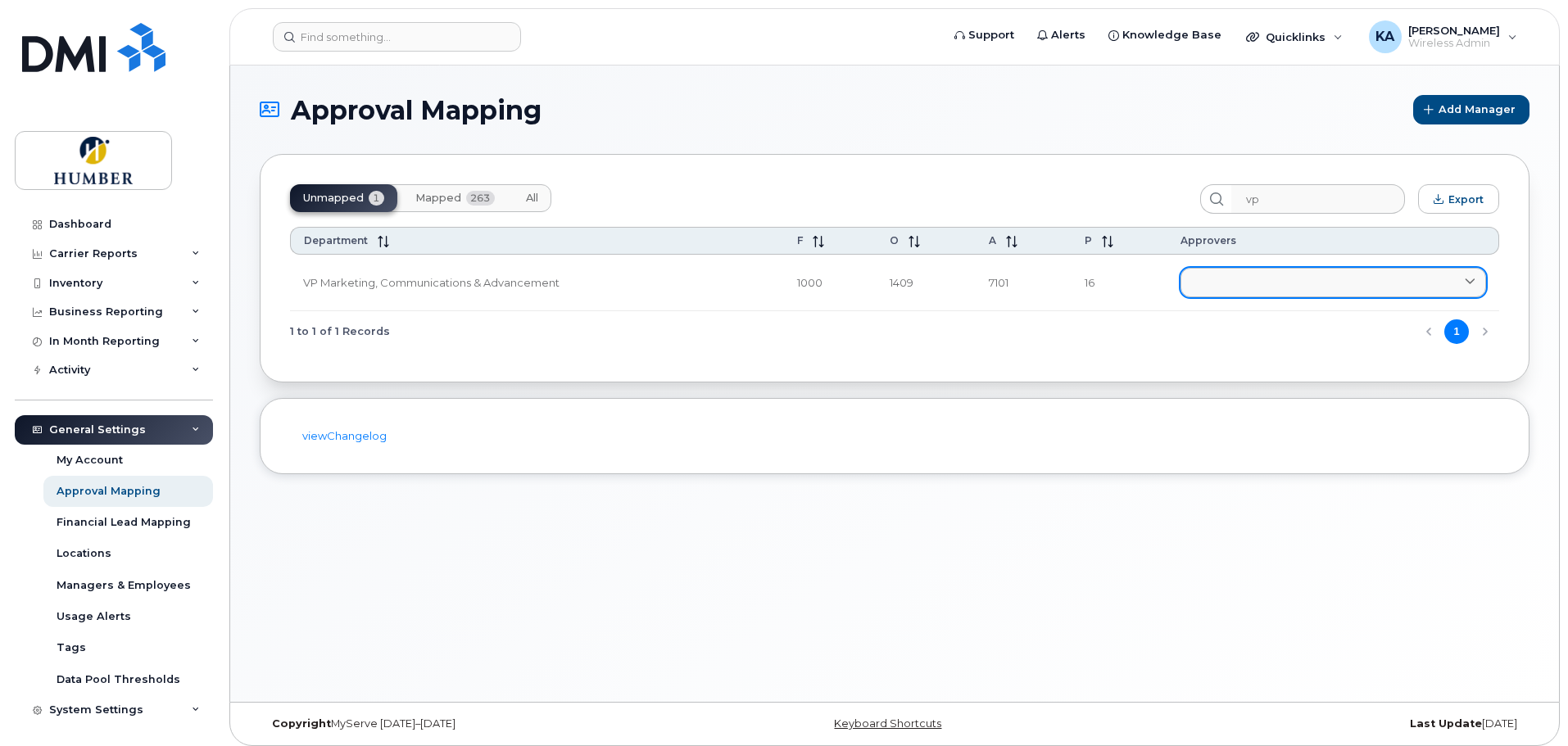
click at [1234, 282] on link at bounding box center [1333, 282] width 305 height 30
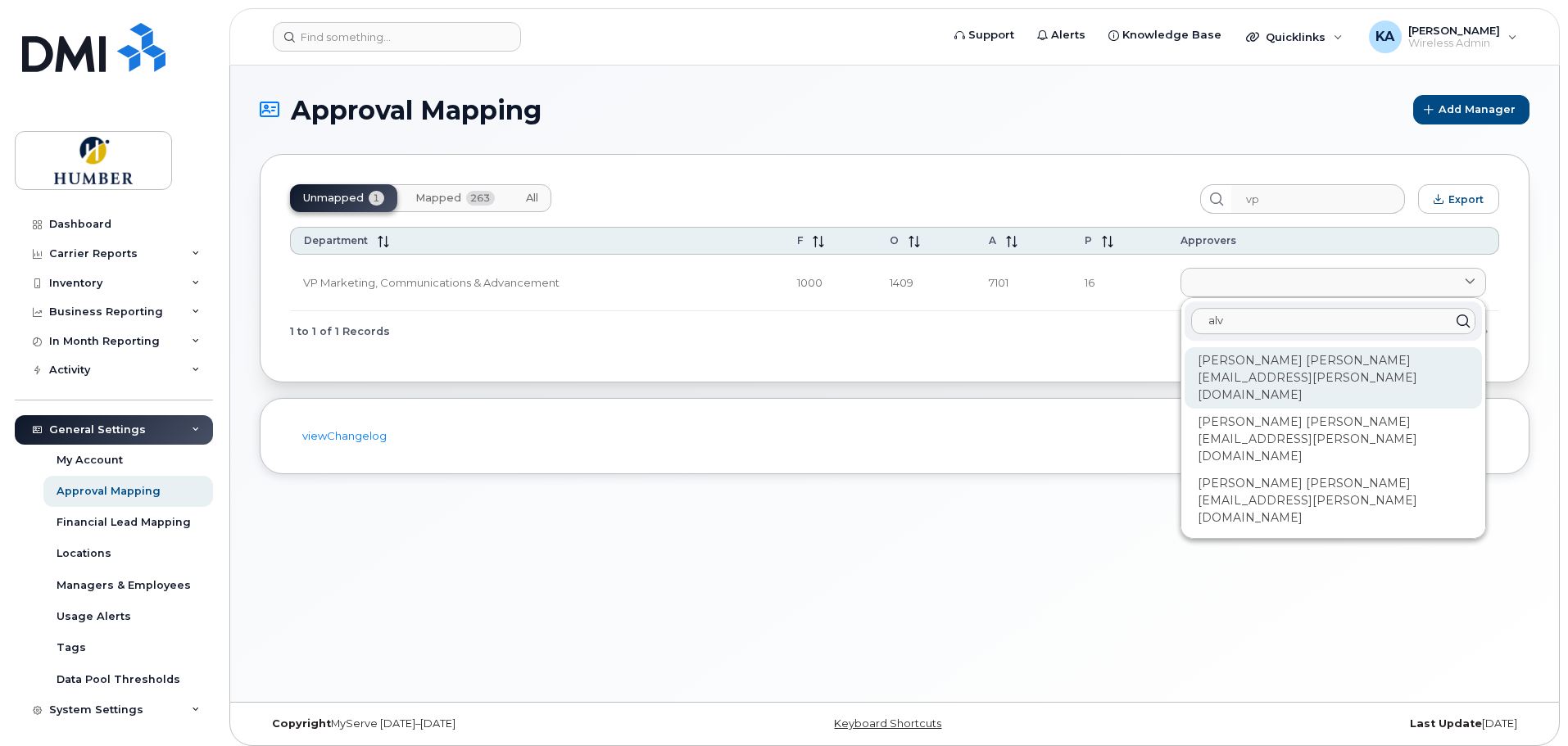
type input "alv"
click at [1228, 357] on div "[PERSON_NAME] [PERSON_NAME][EMAIL_ADDRESS][PERSON_NAME][DOMAIN_NAME]" at bounding box center [1333, 378] width 298 height 61
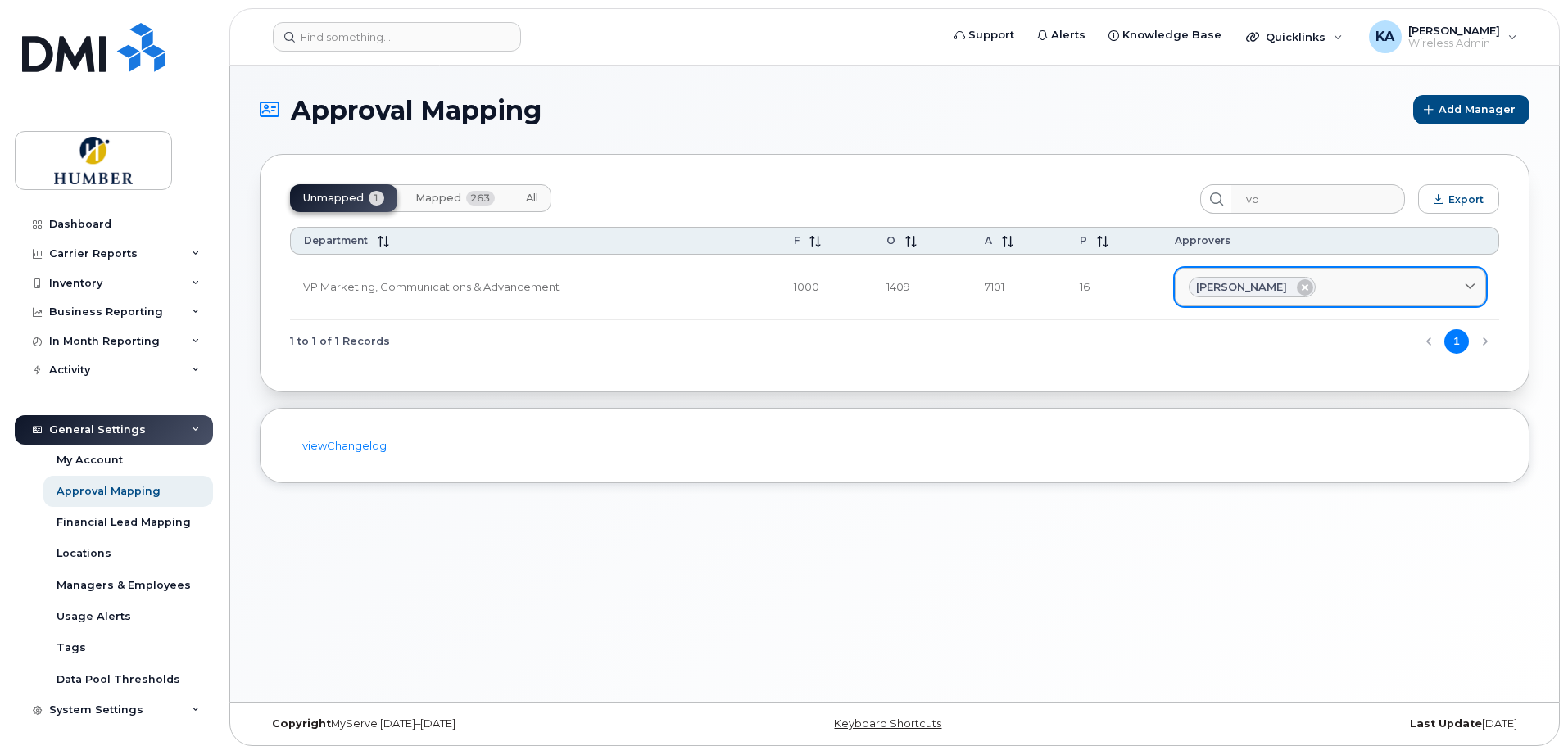
click at [1359, 289] on div "[PERSON_NAME]" at bounding box center [1330, 287] width 283 height 21
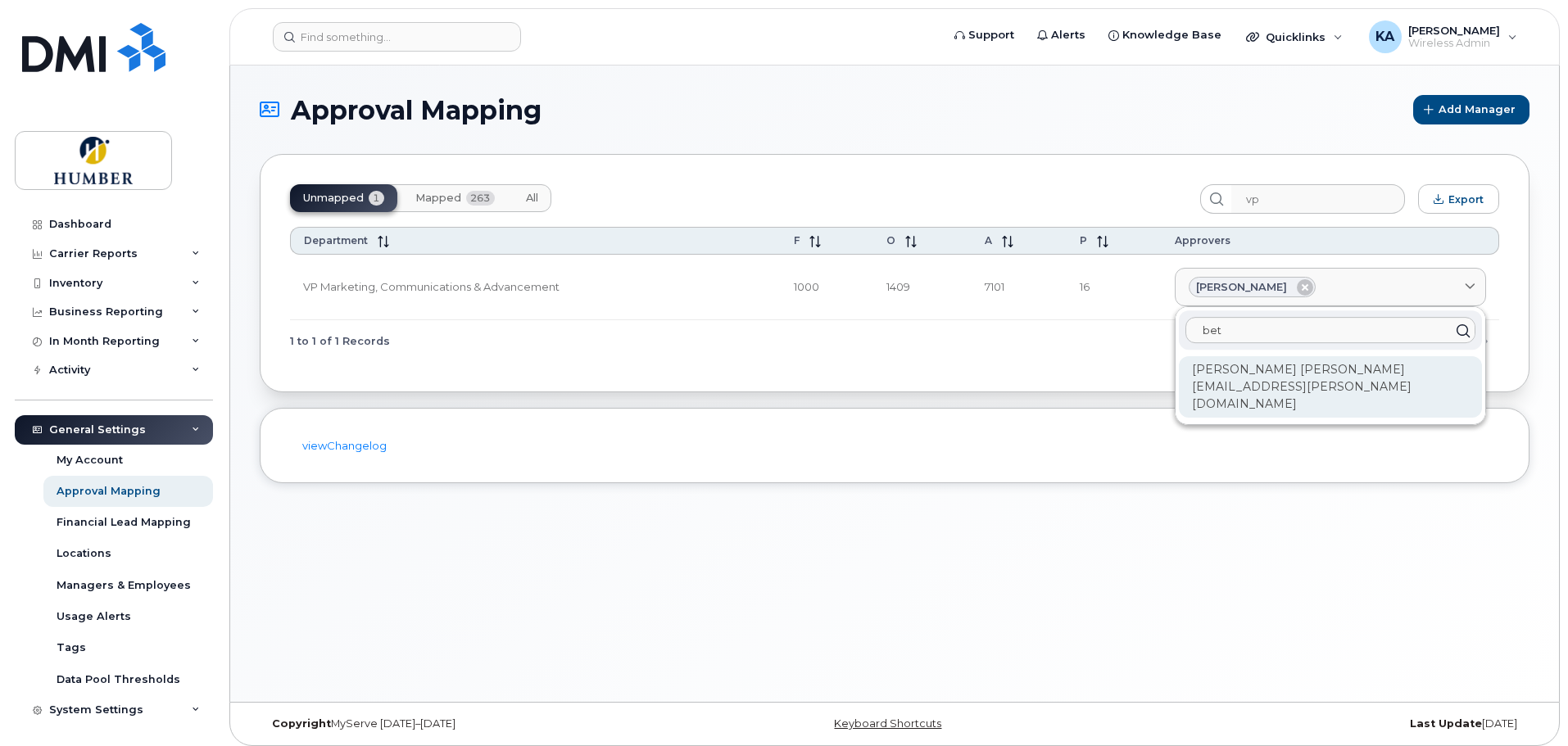
type input "bet"
click at [1307, 367] on div "[PERSON_NAME] [PERSON_NAME][EMAIL_ADDRESS][PERSON_NAME][DOMAIN_NAME]" at bounding box center [1330, 387] width 303 height 61
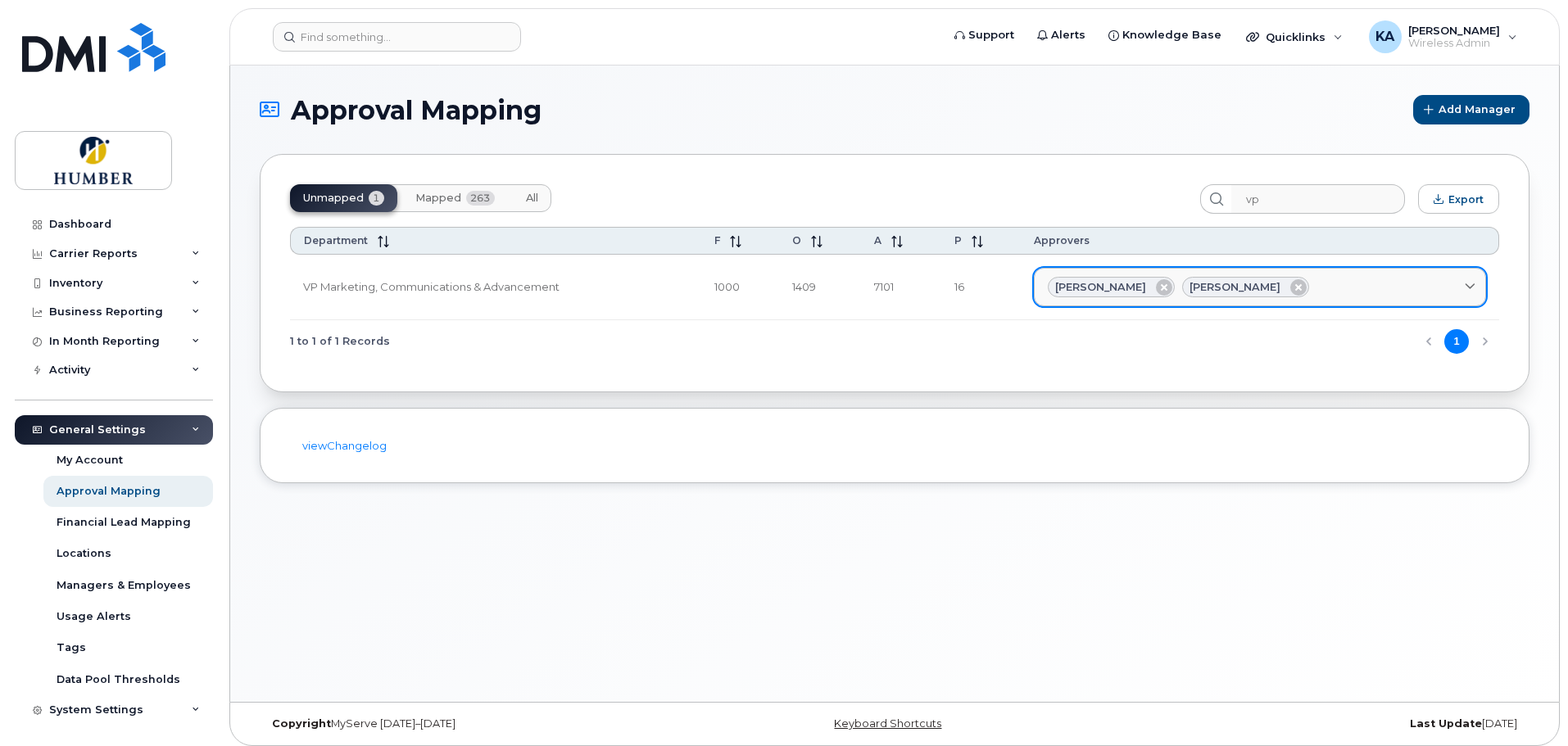
click at [1321, 287] on div "[PERSON_NAME] [PERSON_NAME]" at bounding box center [1259, 287] width 424 height 21
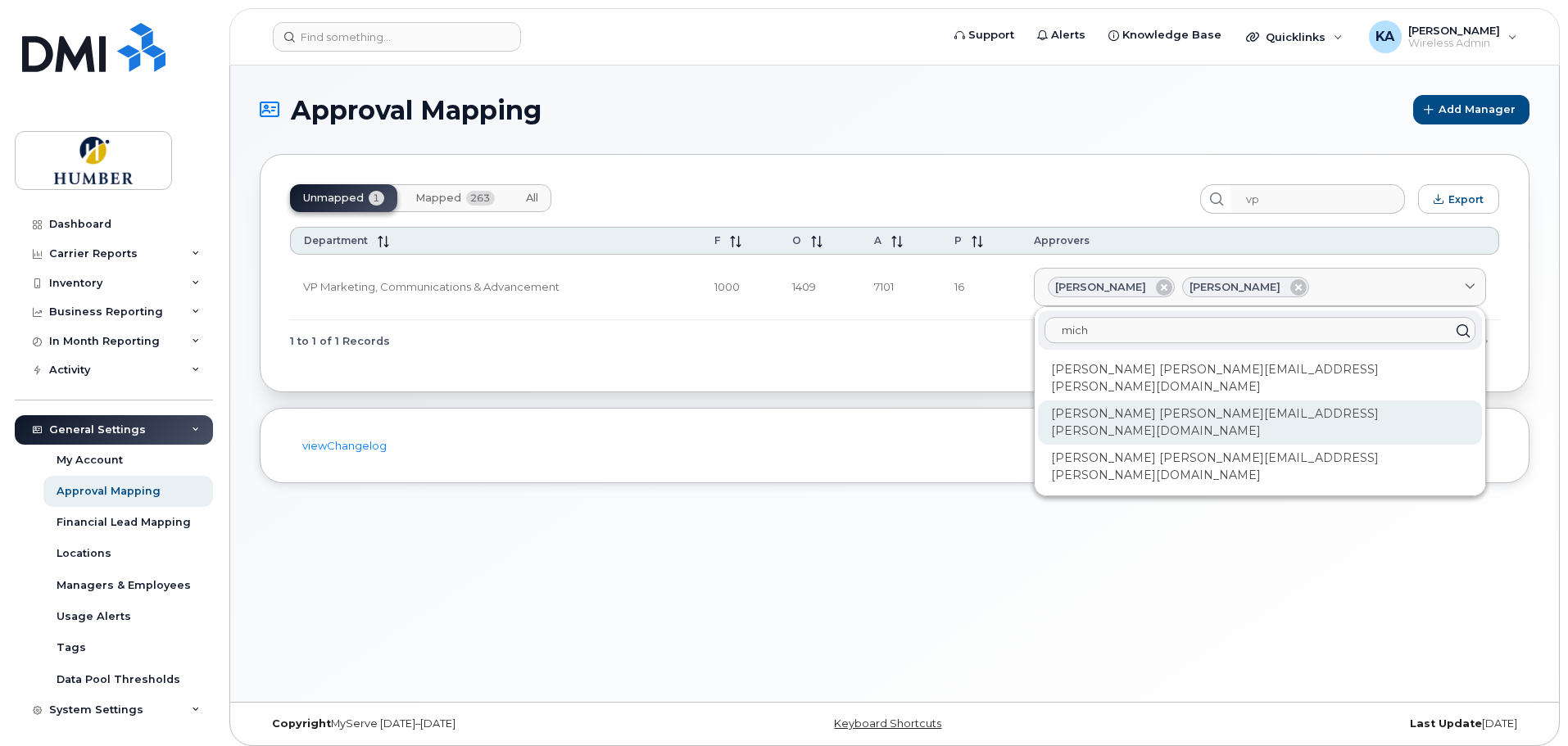
type input "mich"
click at [1279, 401] on div "[PERSON_NAME] [PERSON_NAME][EMAIL_ADDRESS][PERSON_NAME][DOMAIN_NAME]" at bounding box center [1260, 423] width 444 height 44
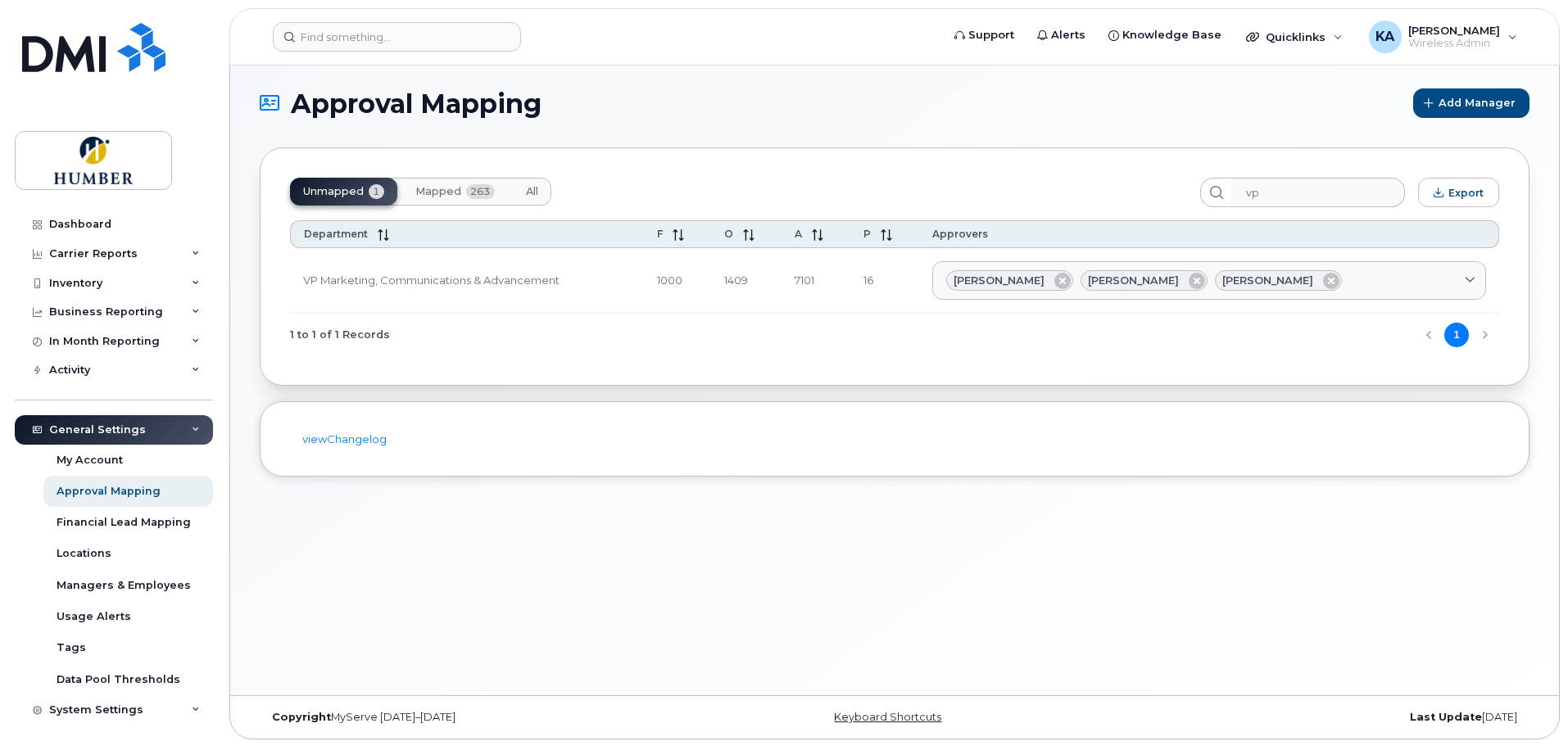
scroll to position [9, 0]
click at [436, 188] on span "Mapped" at bounding box center [438, 189] width 46 height 13
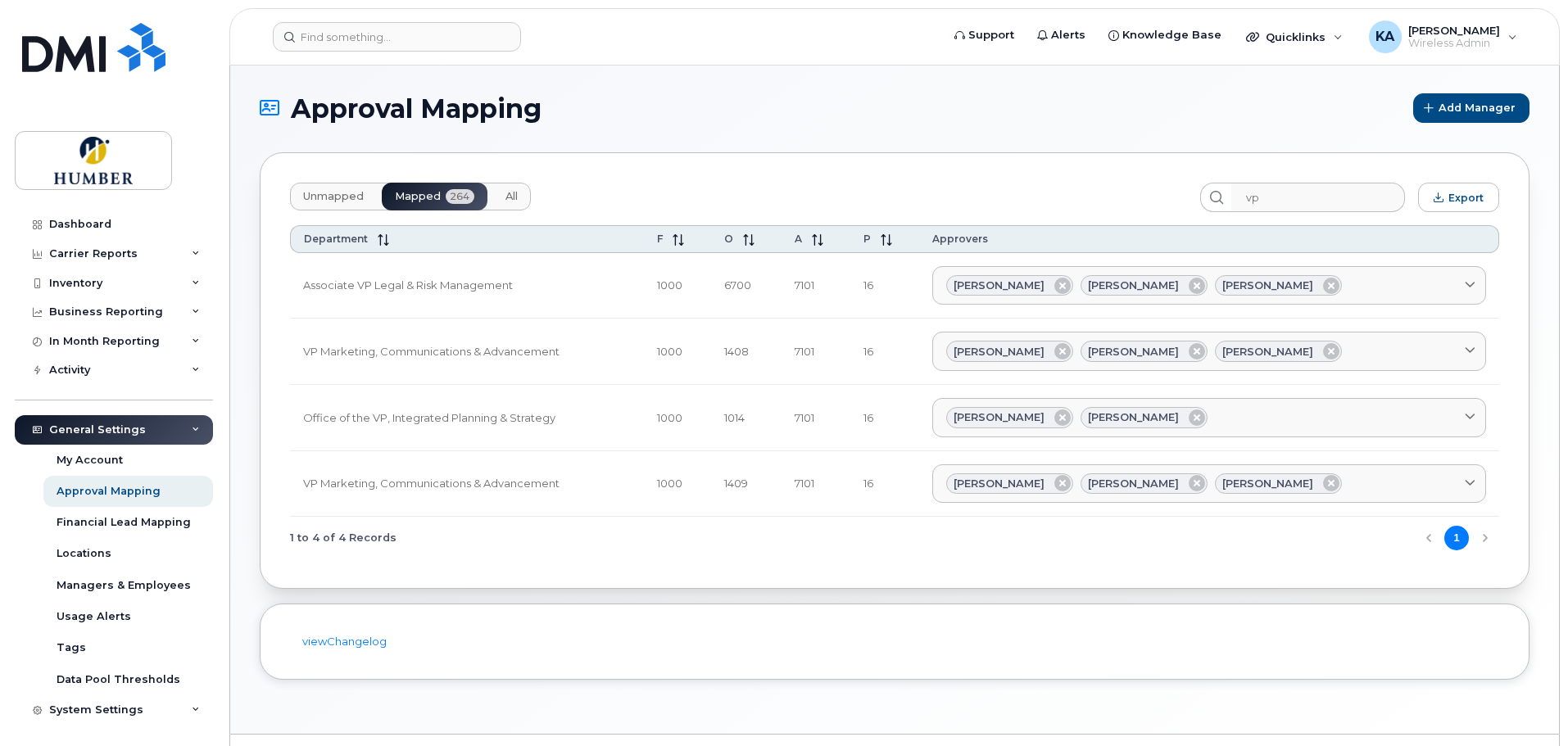
scroll to position [0, 0]
click at [349, 202] on span "Unmapped" at bounding box center [333, 198] width 61 height 13
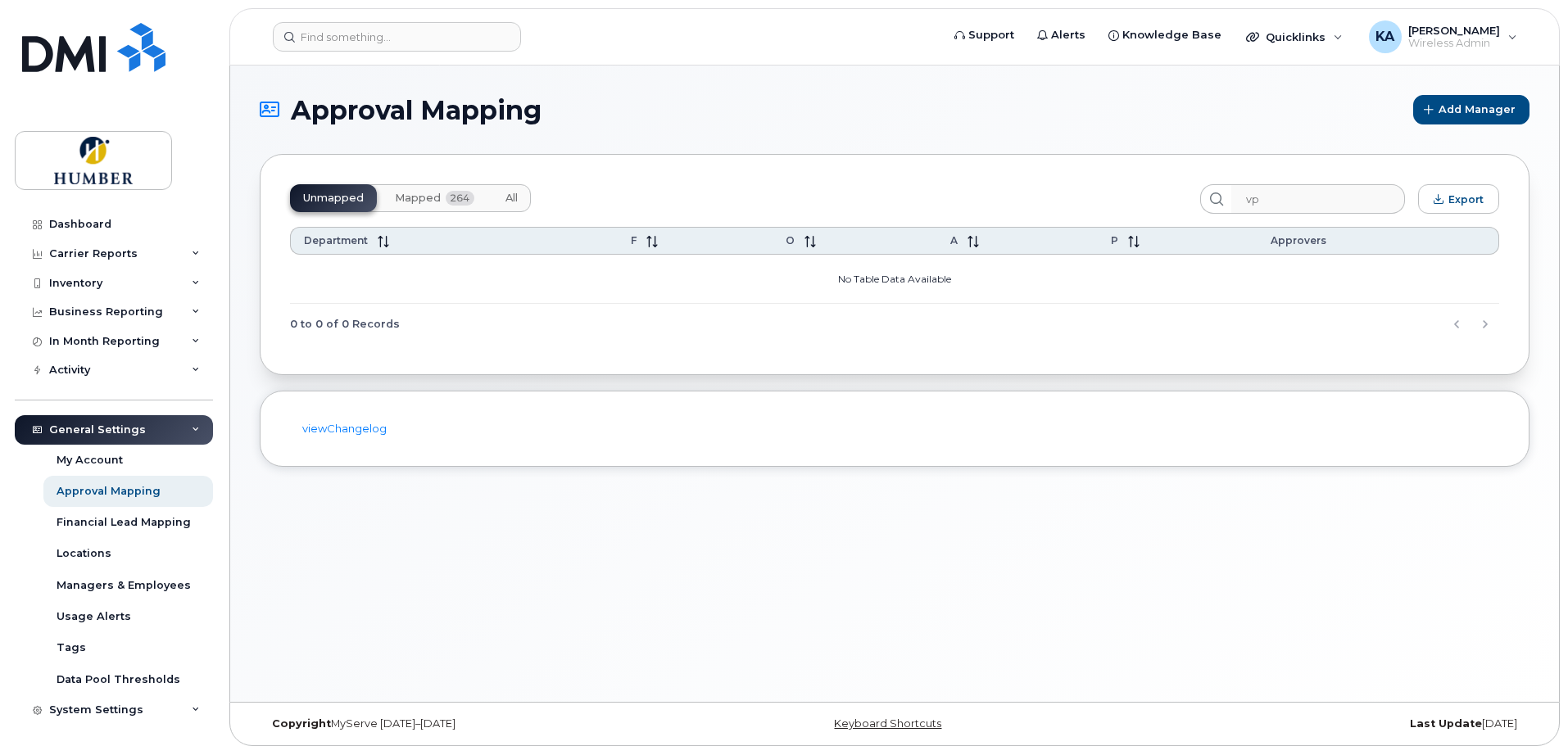
click at [422, 194] on span "Mapped" at bounding box center [418, 198] width 46 height 13
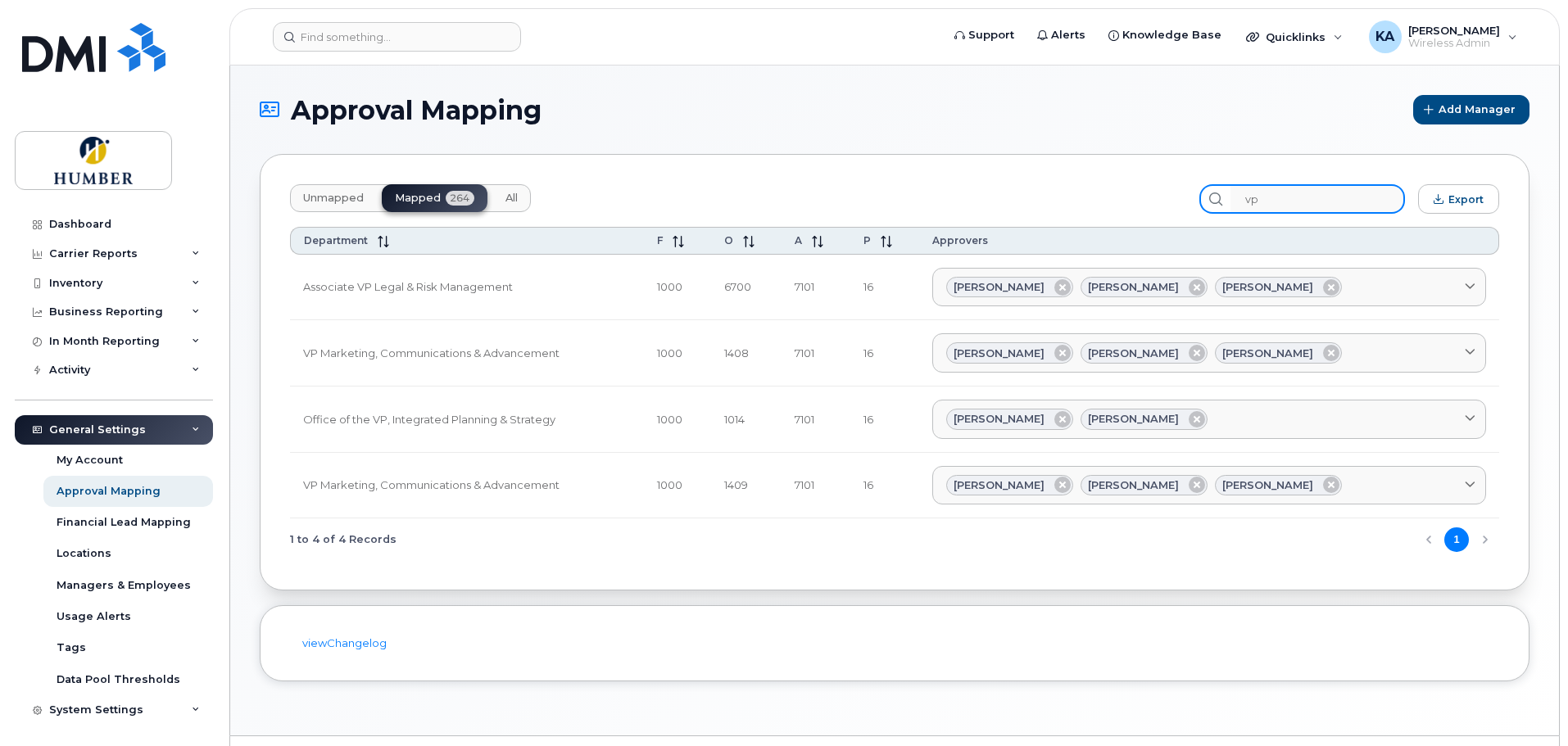
drag, startPoint x: 1320, startPoint y: 203, endPoint x: 1250, endPoint y: 198, distance: 70.2
click at [1250, 198] on input "vp" at bounding box center [1317, 199] width 175 height 30
type input "vp"
click at [77, 275] on div "Inventory" at bounding box center [113, 283] width 198 height 30
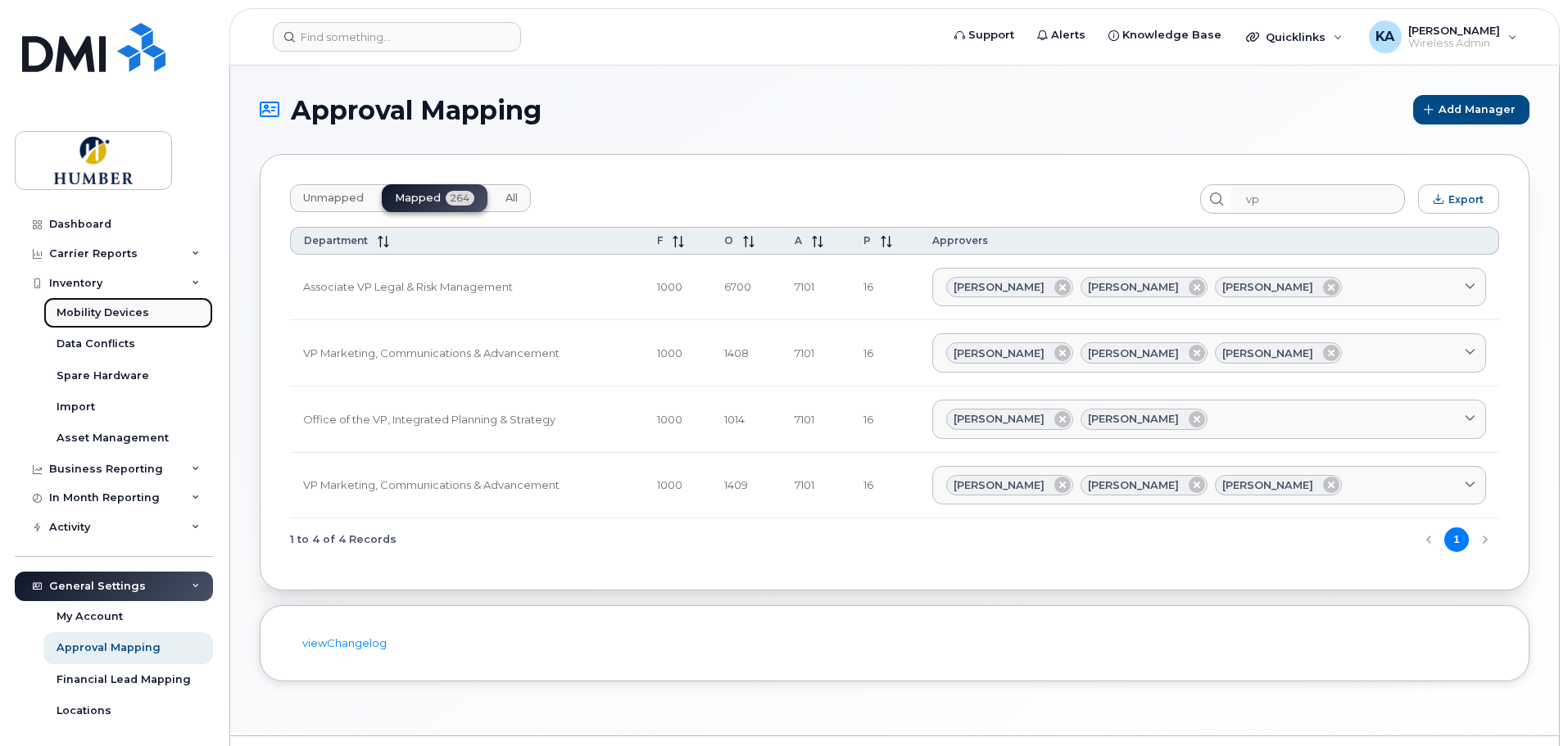
click at [90, 309] on div "Mobility Devices" at bounding box center [102, 312] width 93 height 14
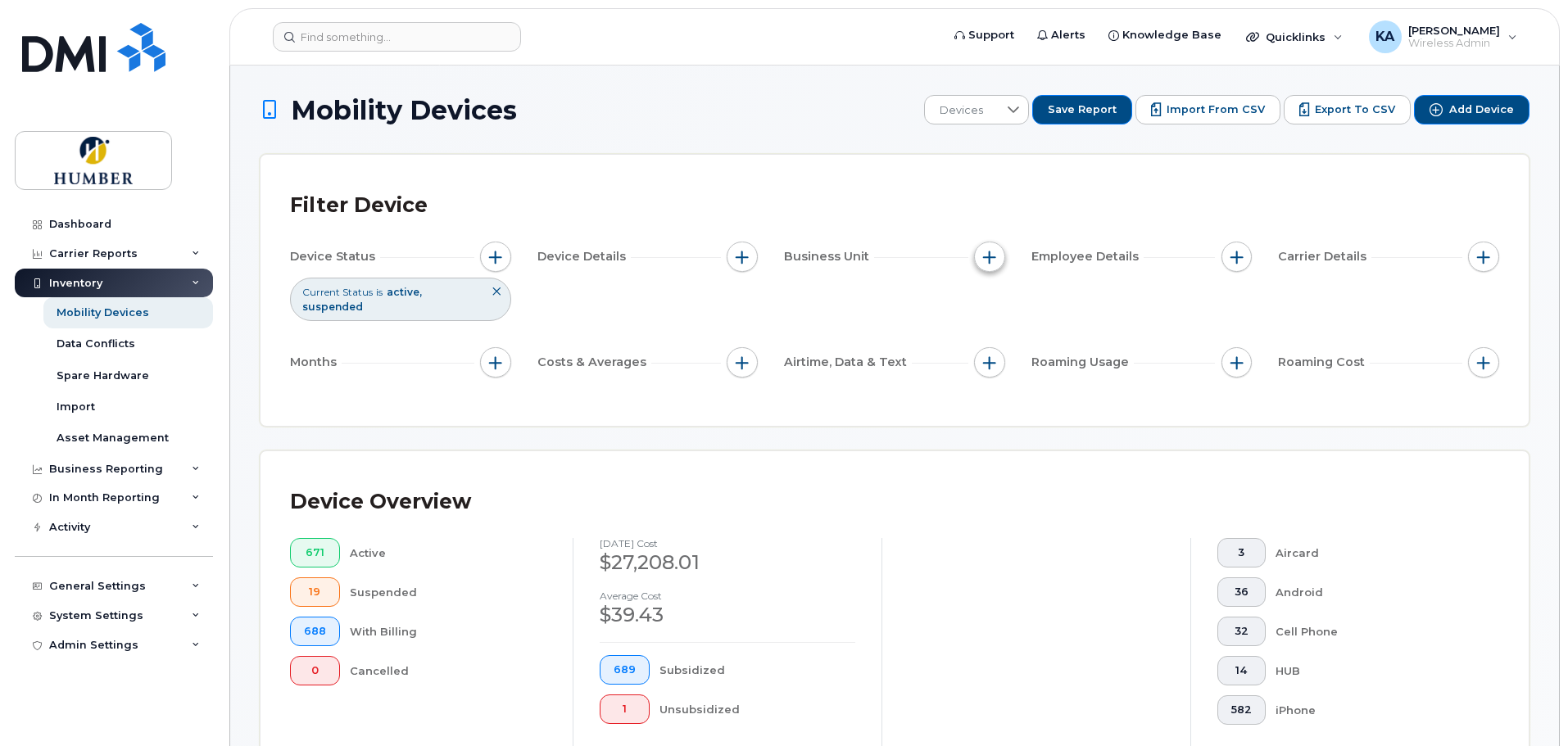
click at [985, 262] on span "button" at bounding box center [989, 257] width 13 height 13
click at [991, 332] on input "Department" at bounding box center [993, 332] width 13 height 13
checkbox input "true"
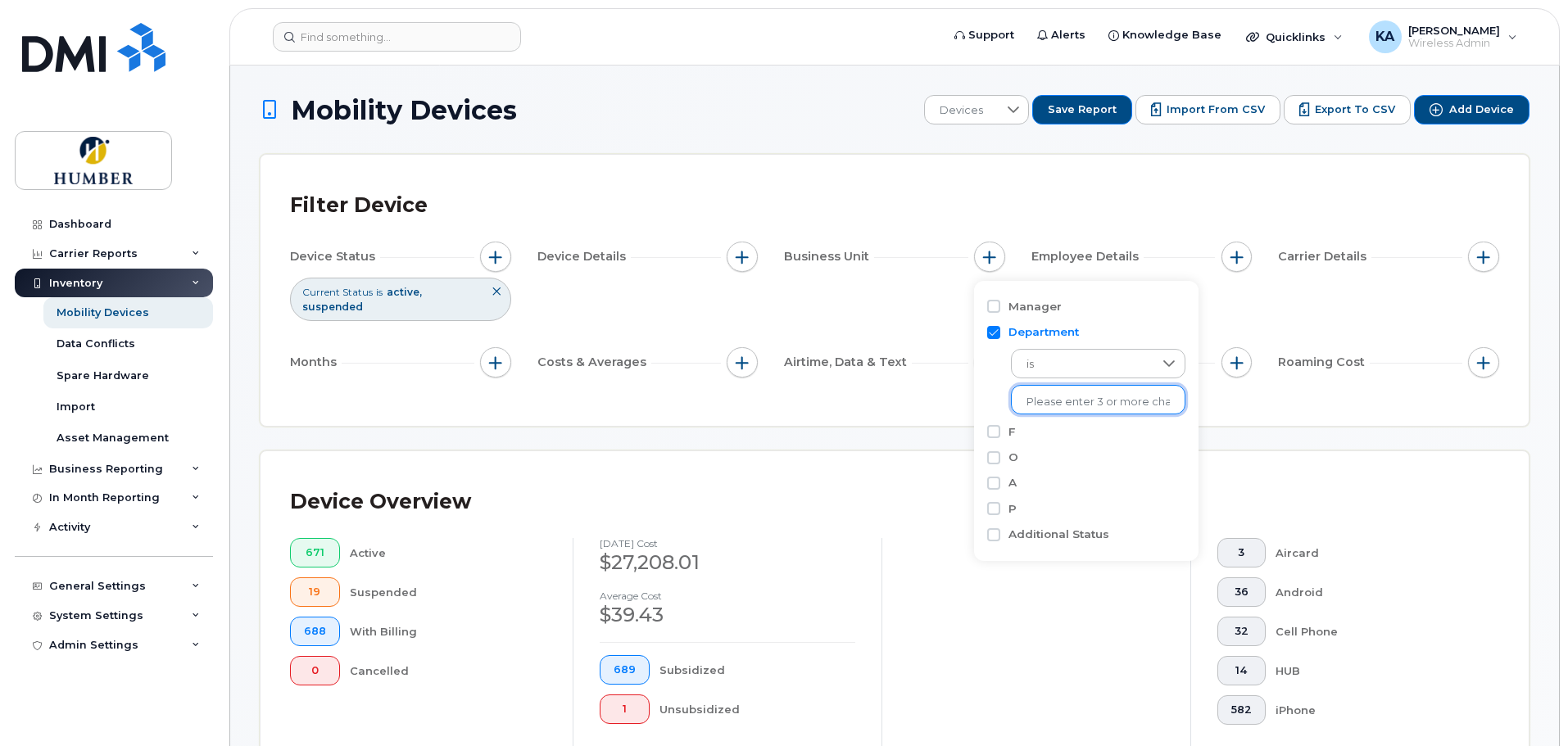
click at [1033, 396] on input "text" at bounding box center [1098, 402] width 143 height 14
type input "market"
click at [1048, 430] on li "- VP Marketing, Communications & Advancement" at bounding box center [1176, 437] width 331 height 31
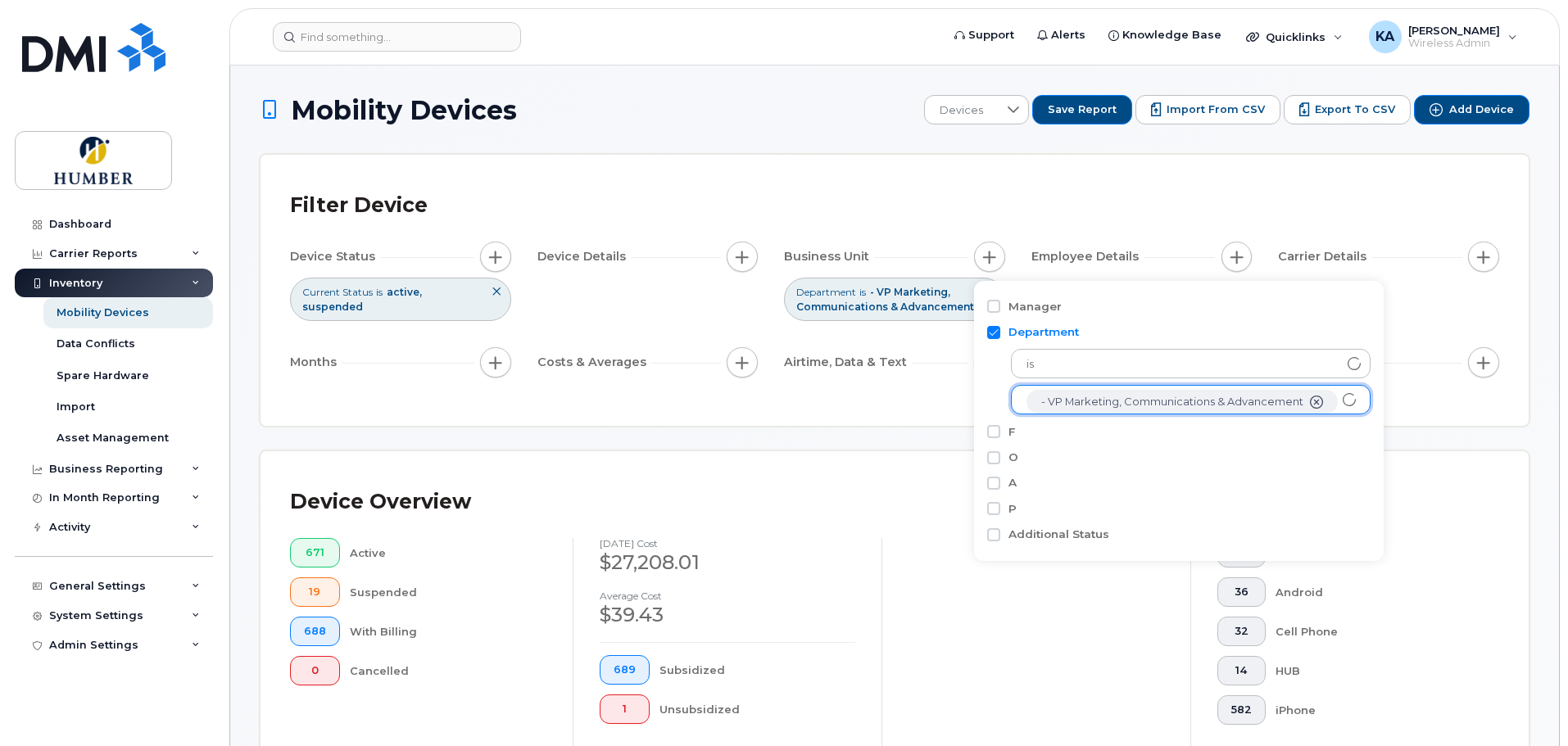
scroll to position [32, 0]
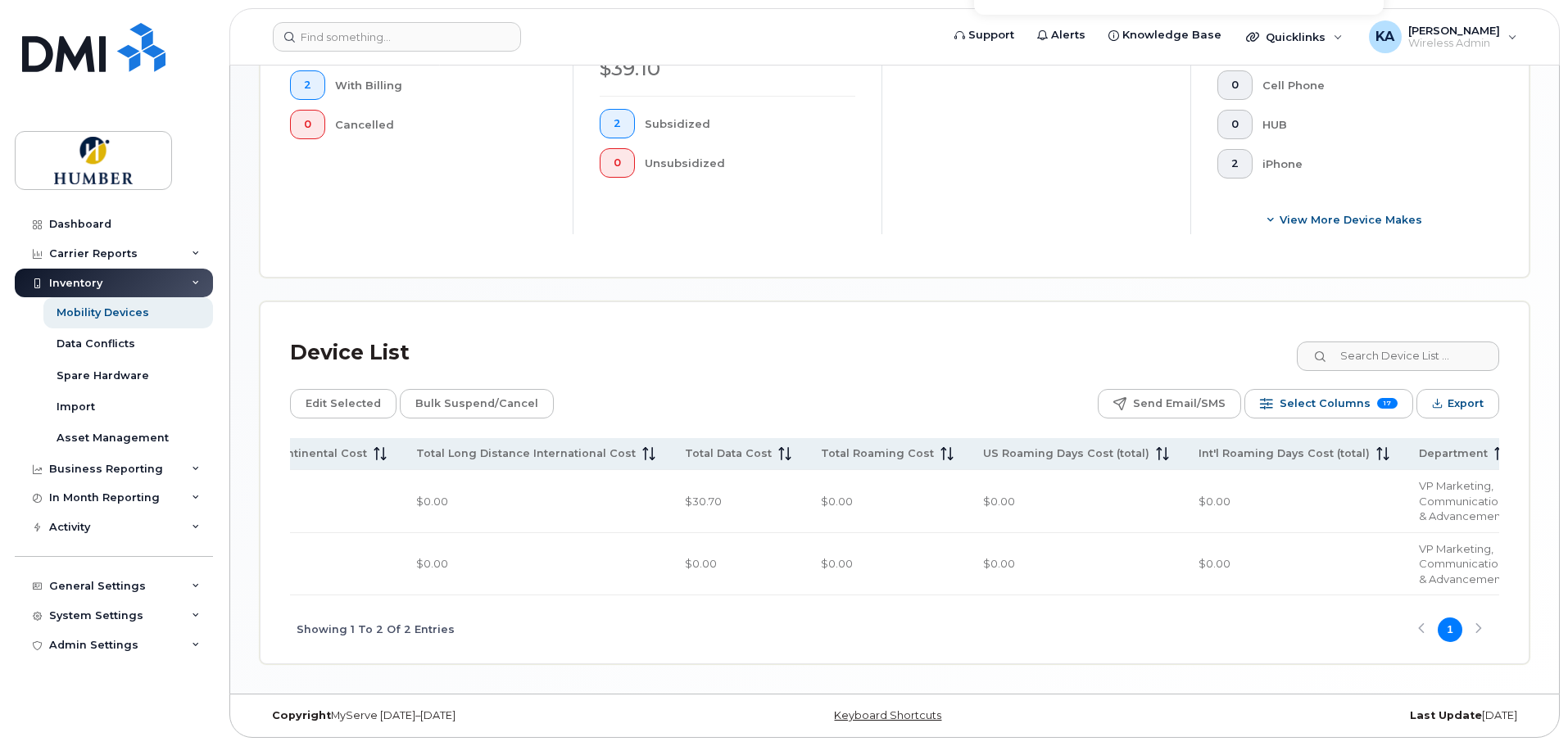
scroll to position [0, 1589]
